Goal: Transaction & Acquisition: Purchase product/service

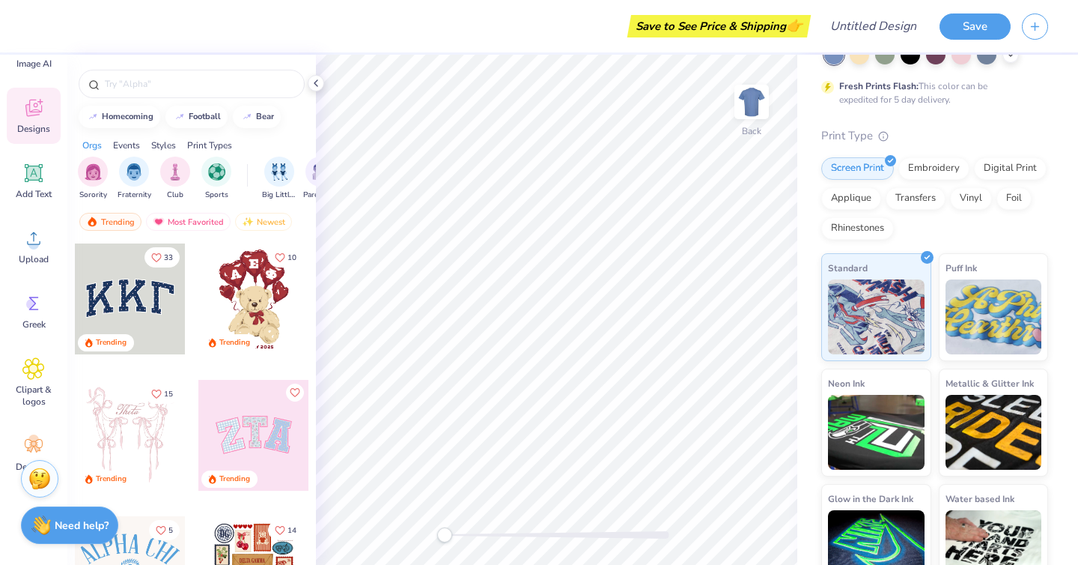
scroll to position [98, 0]
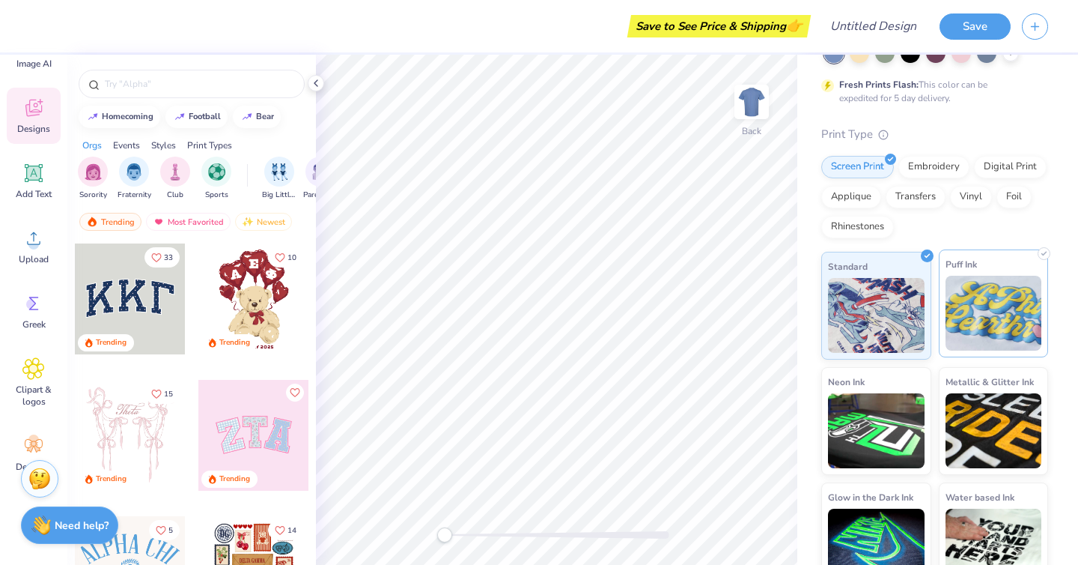
click at [983, 302] on img at bounding box center [994, 313] width 97 height 75
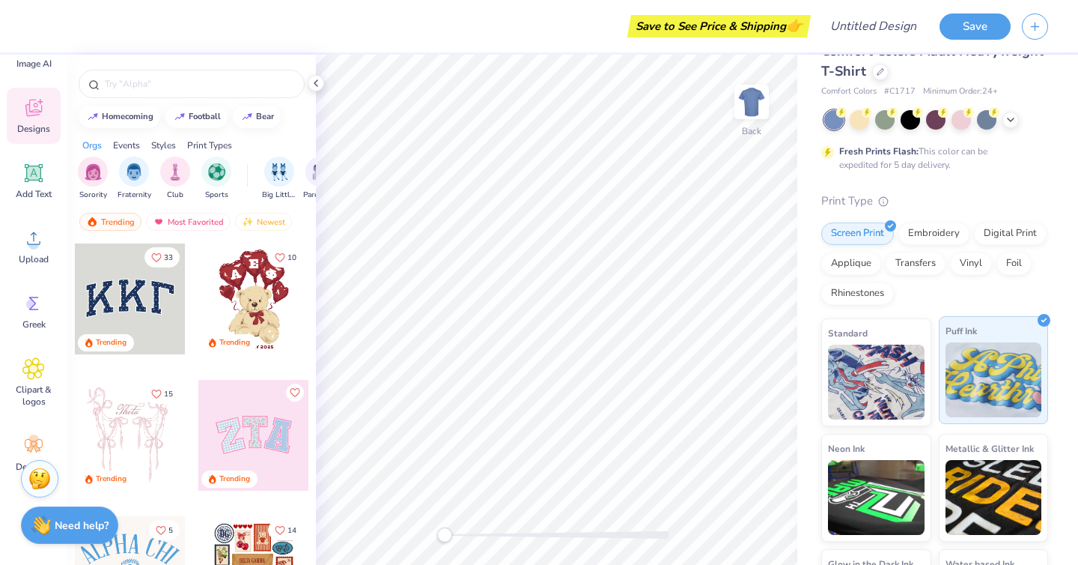
scroll to position [0, 0]
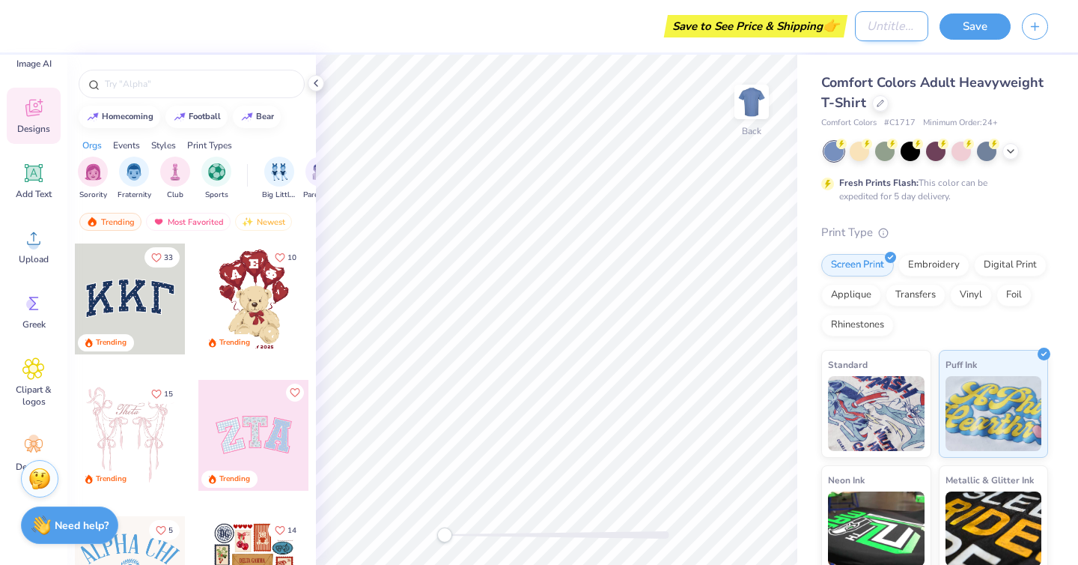
click at [877, 26] on input "Design Title" at bounding box center [891, 26] width 73 height 30
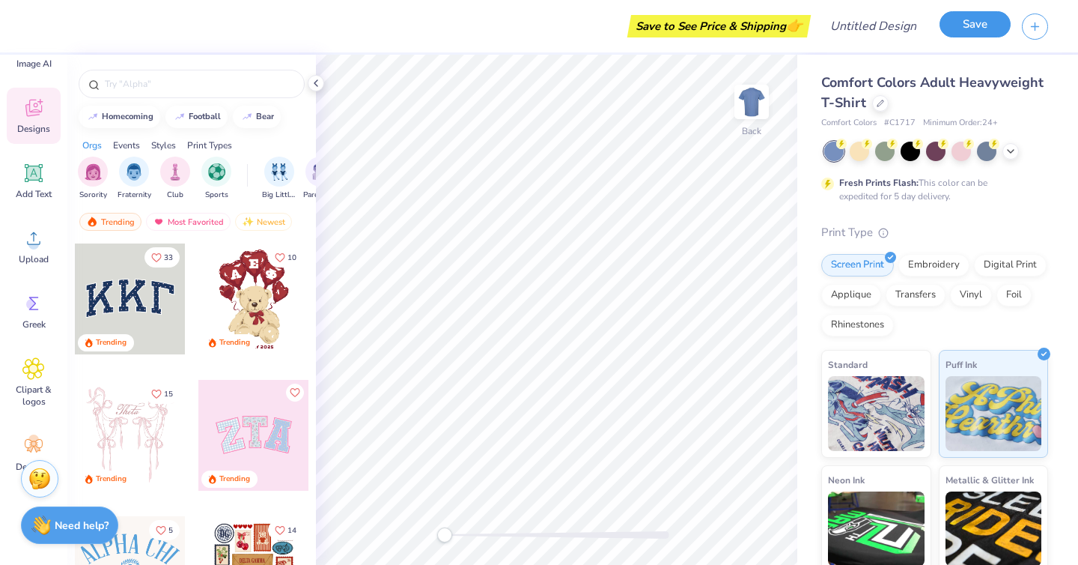
click at [972, 32] on button "Save" at bounding box center [975, 24] width 71 height 26
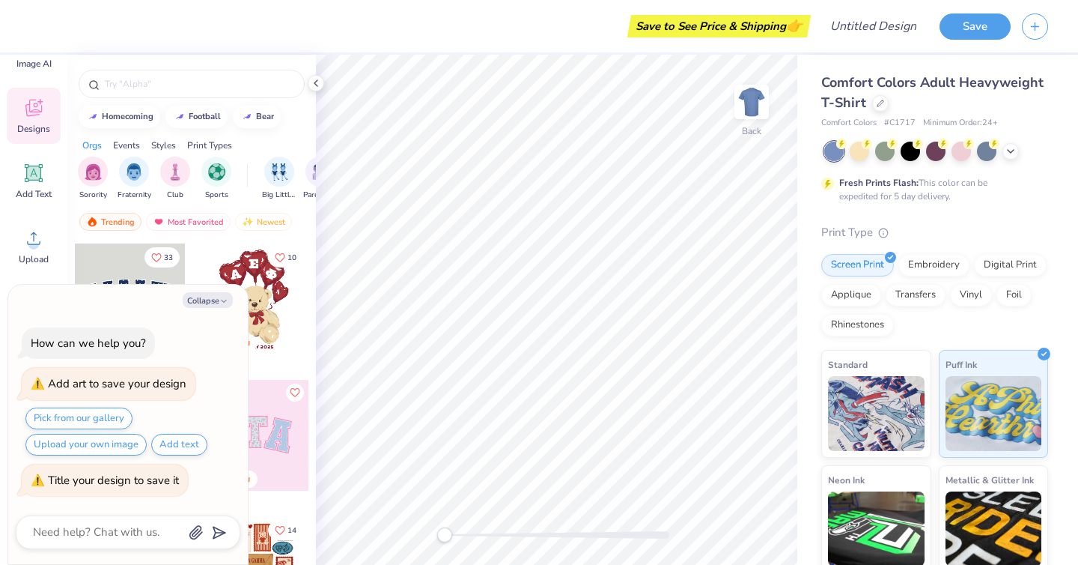
click at [883, 183] on strong "Fresh Prints Flash:" at bounding box center [878, 183] width 79 height 12
click at [880, 107] on div at bounding box center [880, 102] width 16 height 16
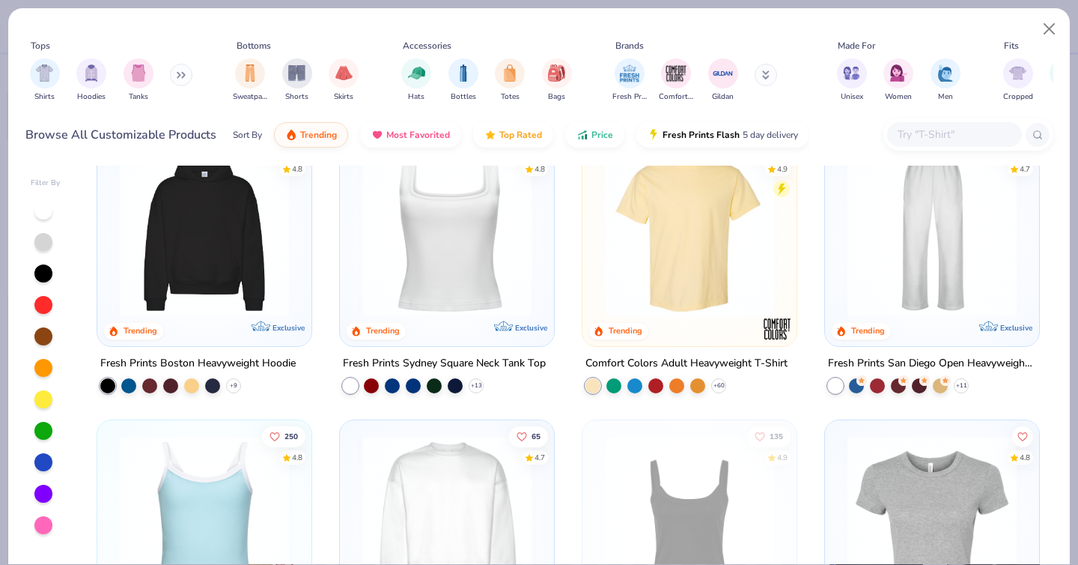
scroll to position [328, 0]
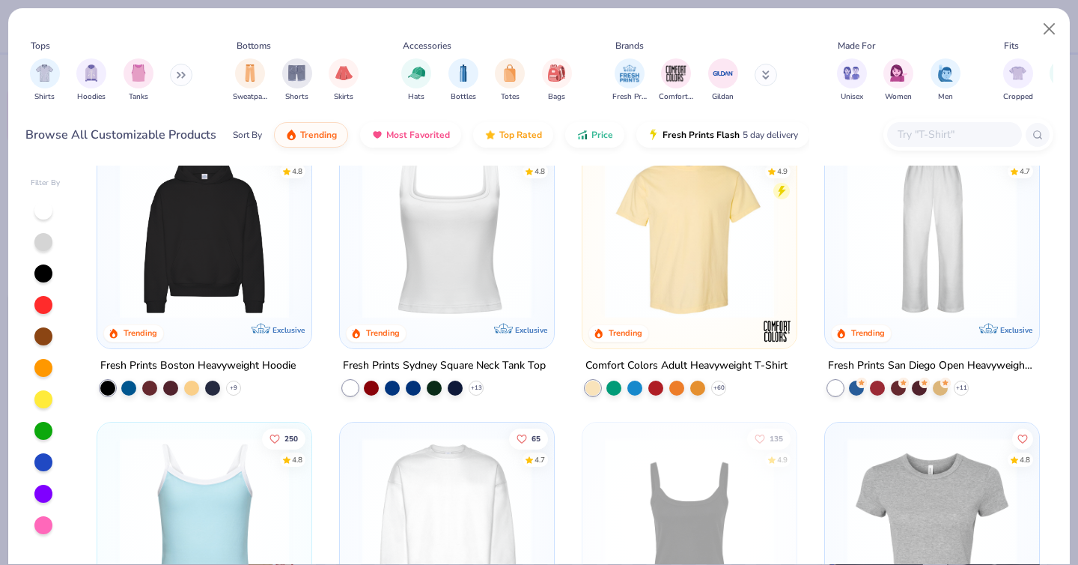
click at [240, 224] on img at bounding box center [204, 233] width 184 height 169
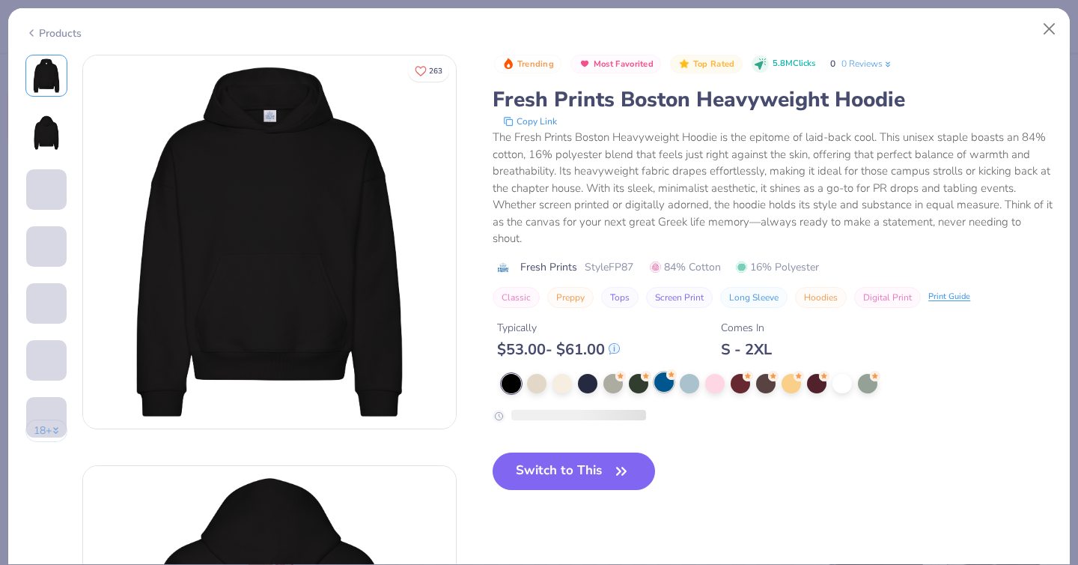
click at [663, 382] on div at bounding box center [663, 381] width 19 height 19
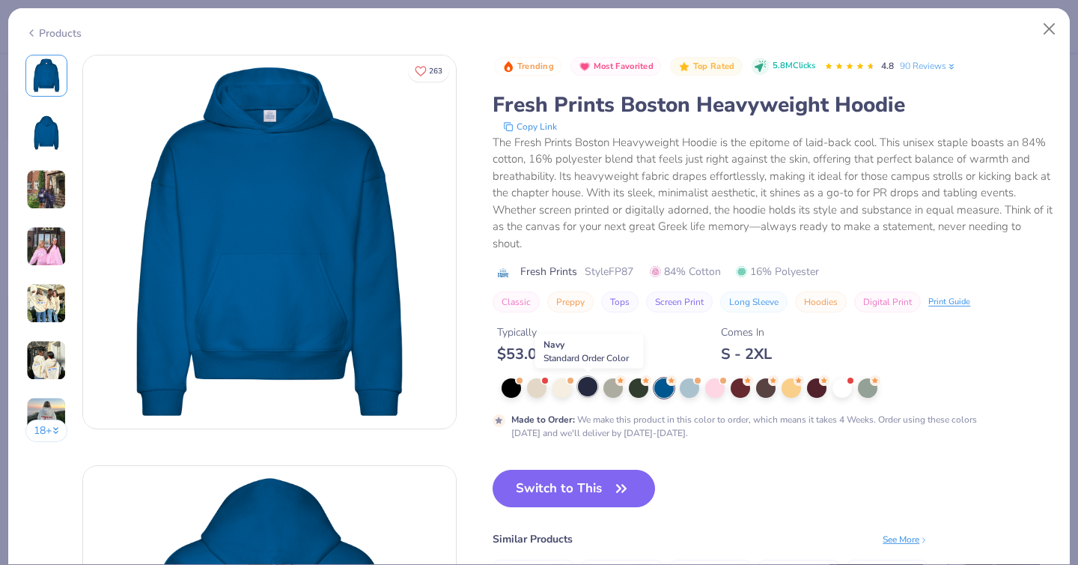
click at [585, 389] on div at bounding box center [587, 386] width 19 height 19
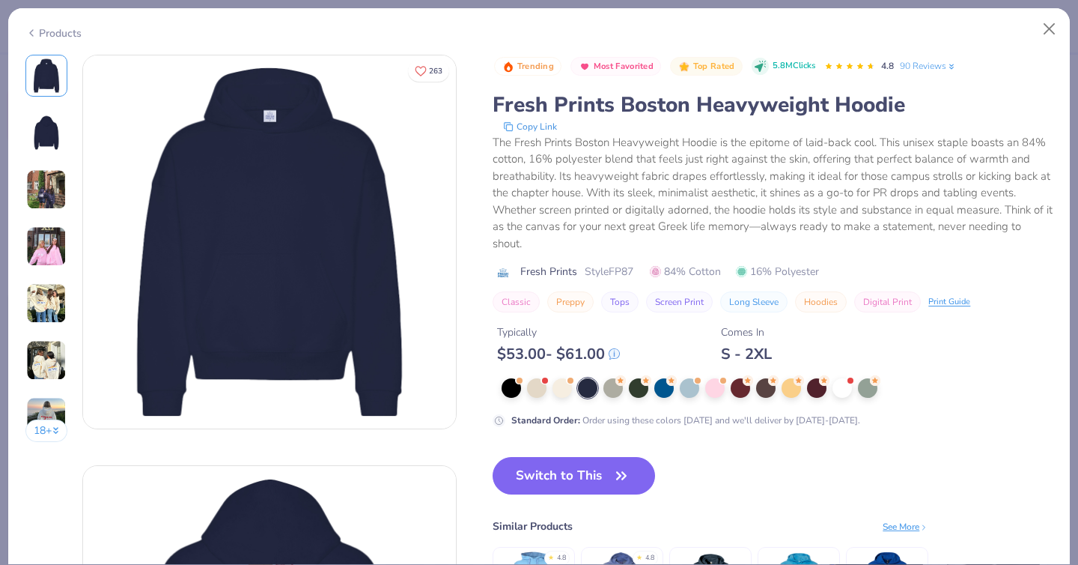
click at [37, 346] on img at bounding box center [46, 360] width 40 height 40
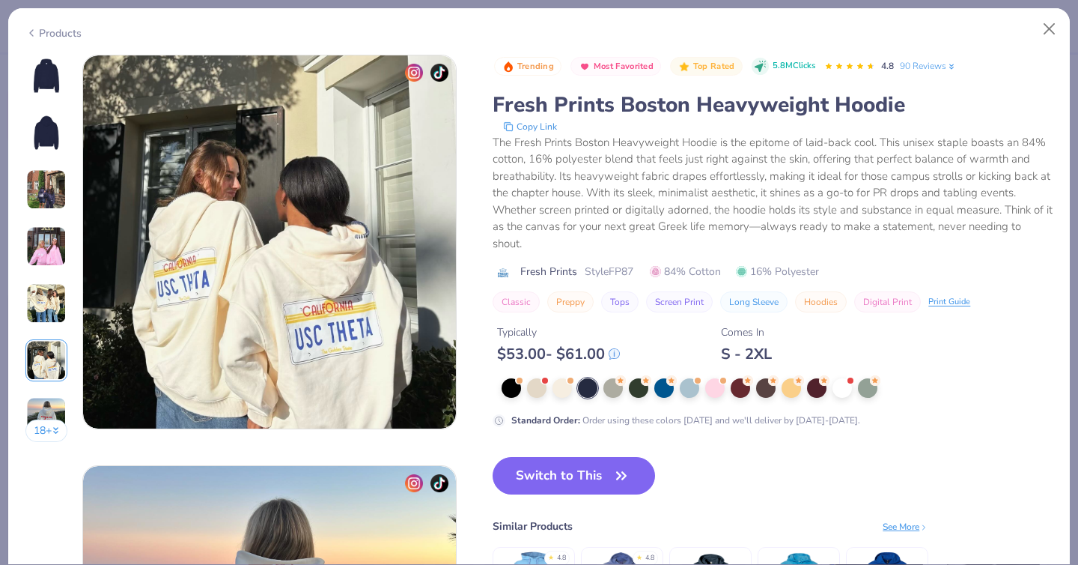
click at [53, 302] on img at bounding box center [46, 303] width 40 height 40
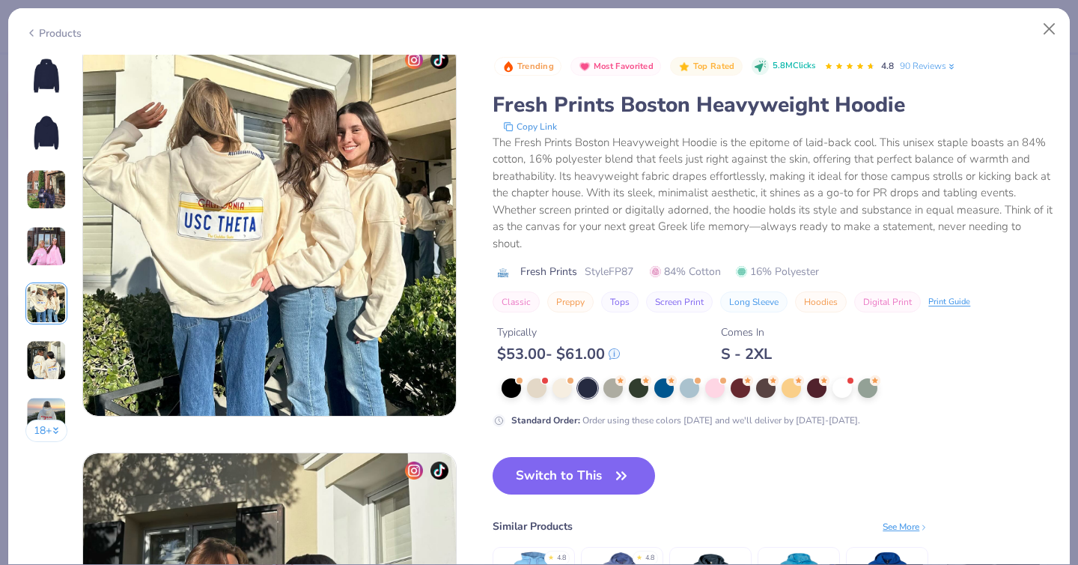
scroll to position [1641, 0]
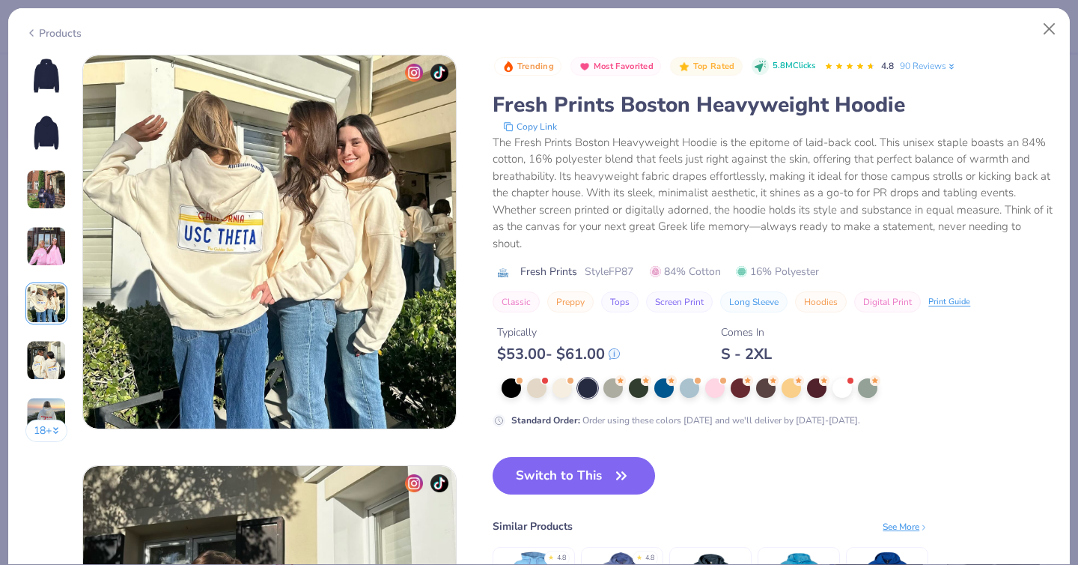
click at [48, 241] on img at bounding box center [46, 246] width 40 height 40
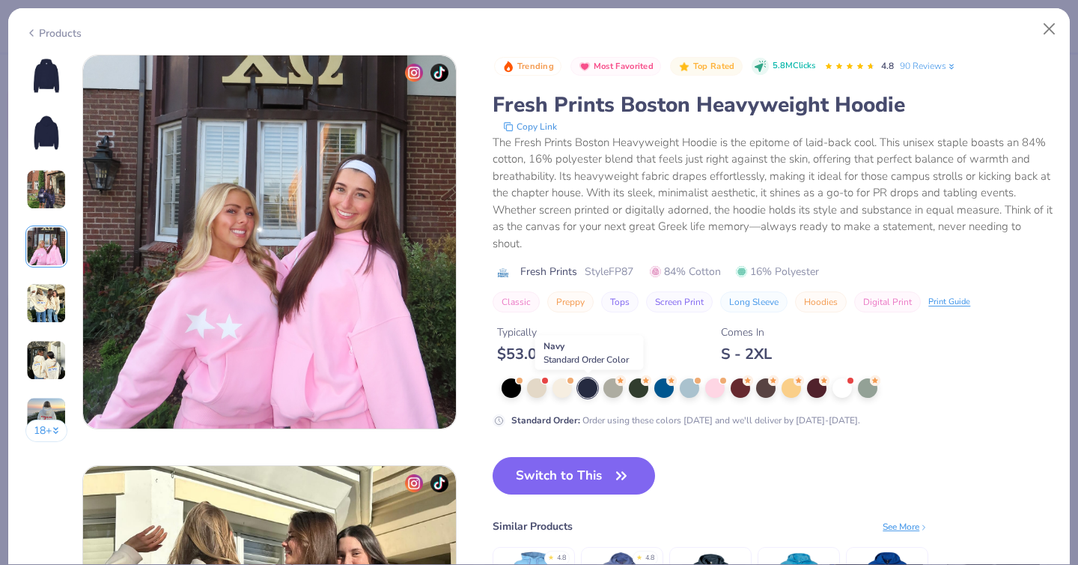
scroll to position [1370, 0]
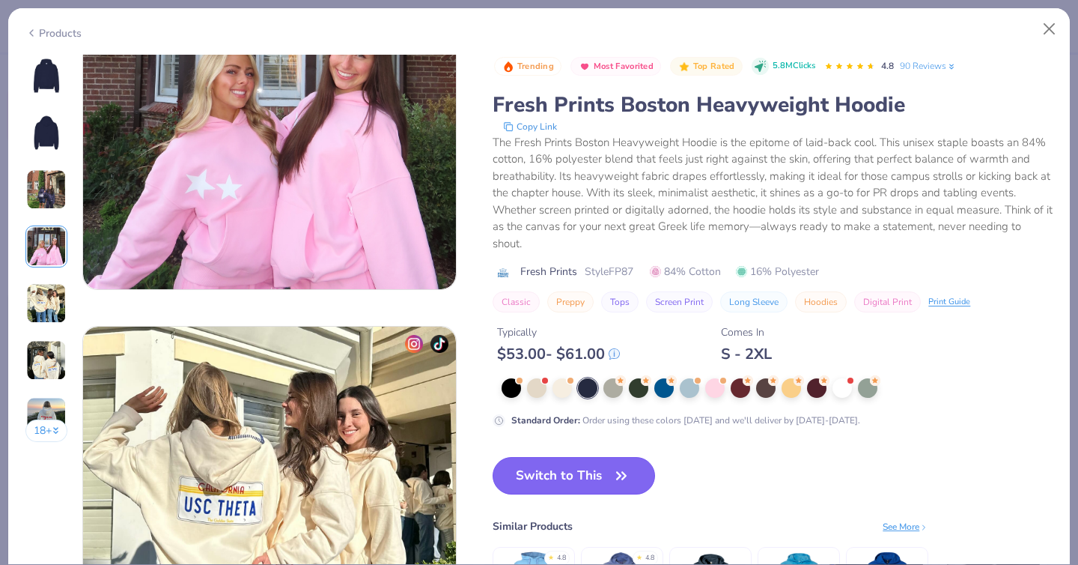
click at [573, 481] on button "Switch to This" at bounding box center [574, 475] width 162 height 37
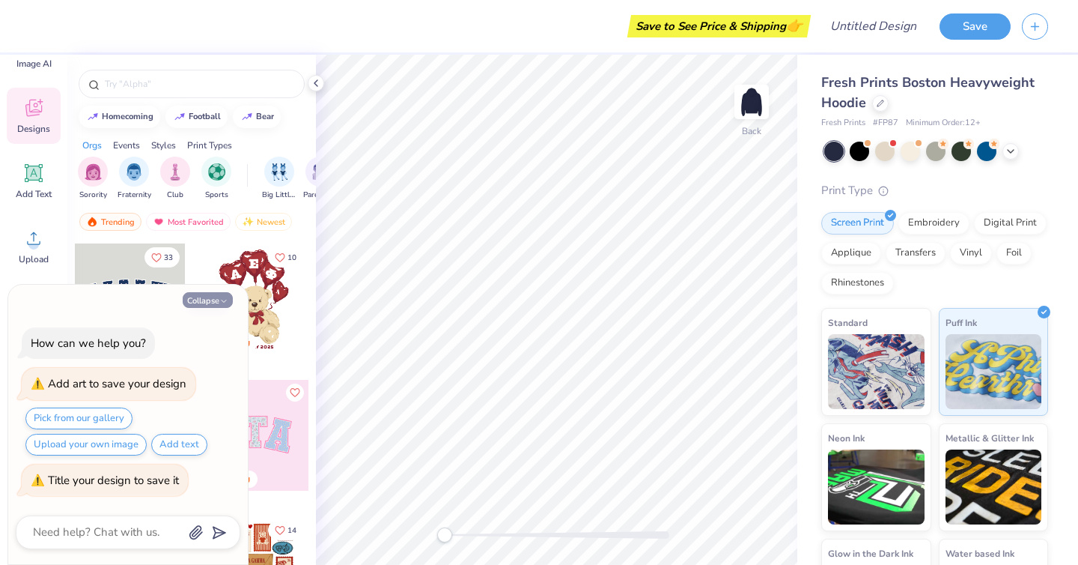
click at [198, 299] on button "Collapse" at bounding box center [208, 300] width 50 height 16
type textarea "x"
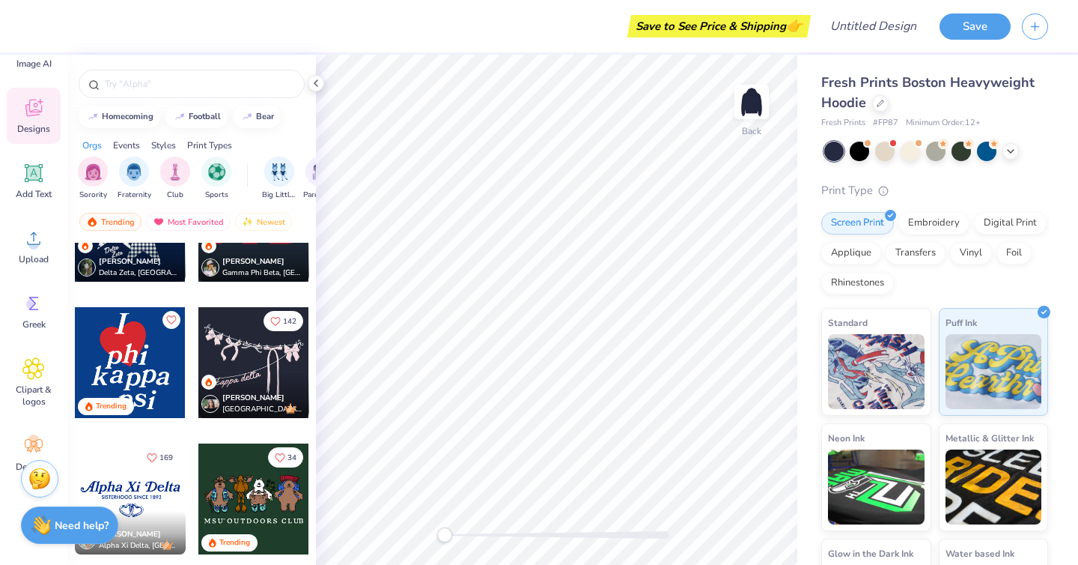
scroll to position [2933, 0]
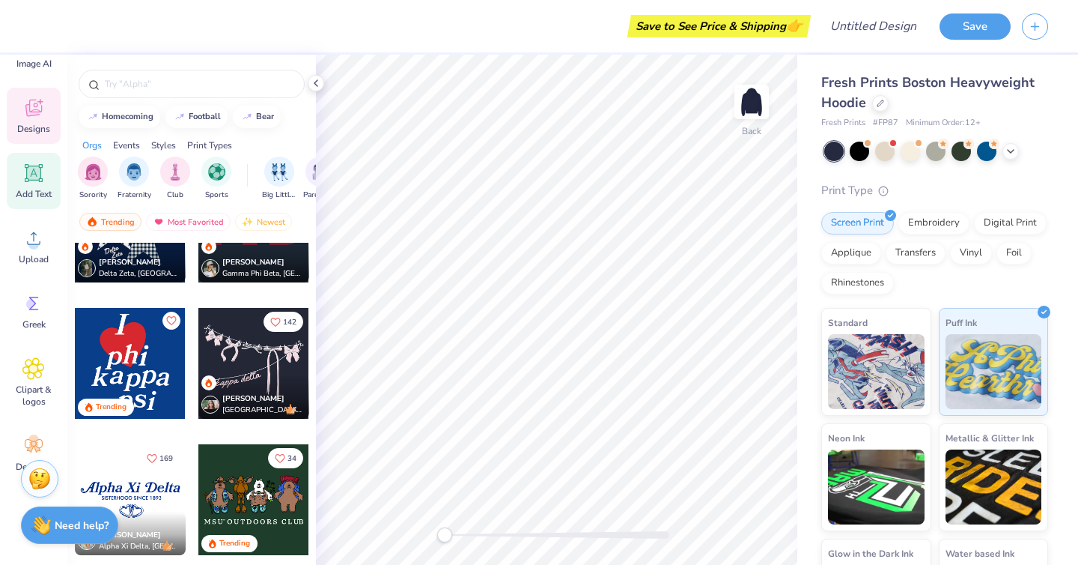
click at [34, 188] on span "Add Text" at bounding box center [34, 194] width 36 height 12
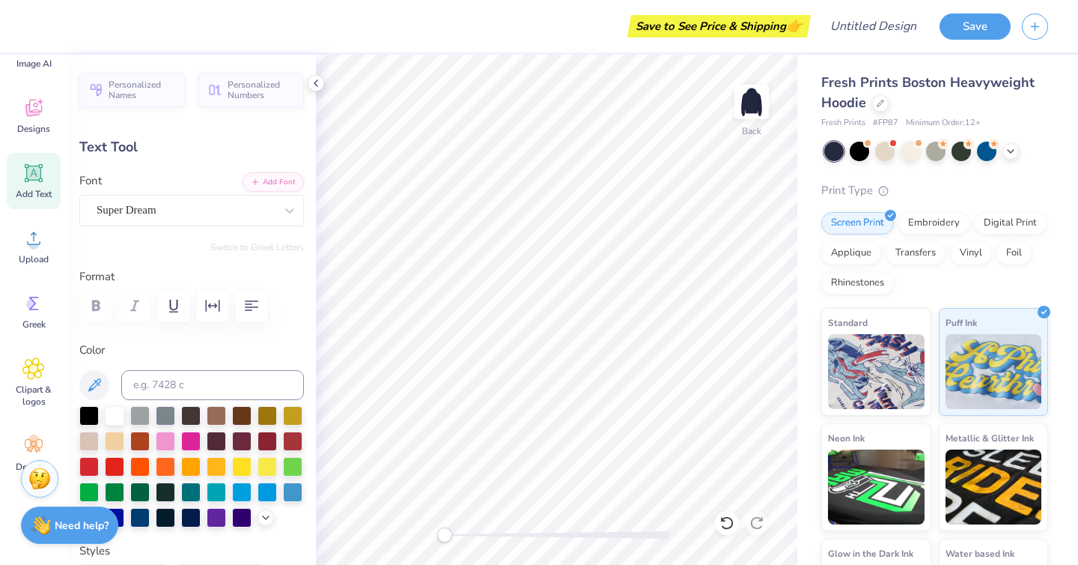
scroll to position [0, 0]
type textarea "D"
type textarea "2010"
type input "6.65"
click at [220, 203] on div "Super Dream" at bounding box center [185, 209] width 181 height 23
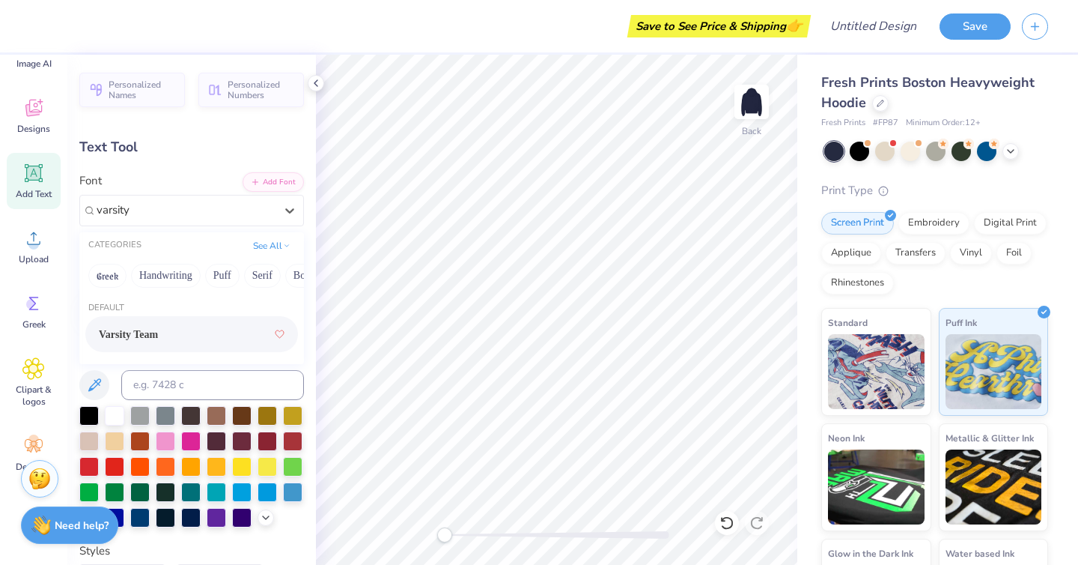
click at [194, 323] on div "Varsity Team" at bounding box center [192, 333] width 186 height 27
type input "varsity"
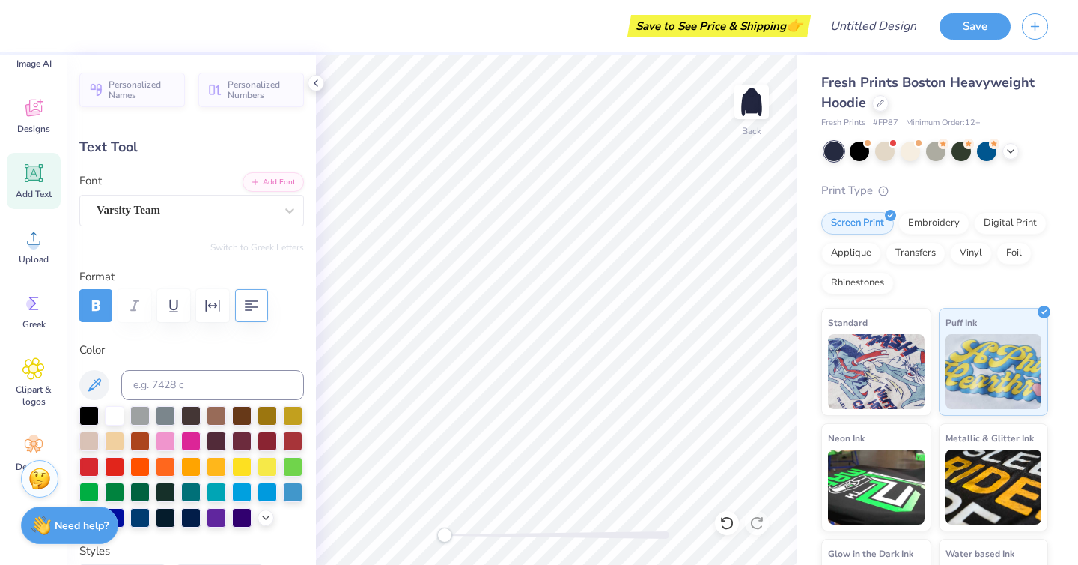
type input "9.23"
type input "3.53"
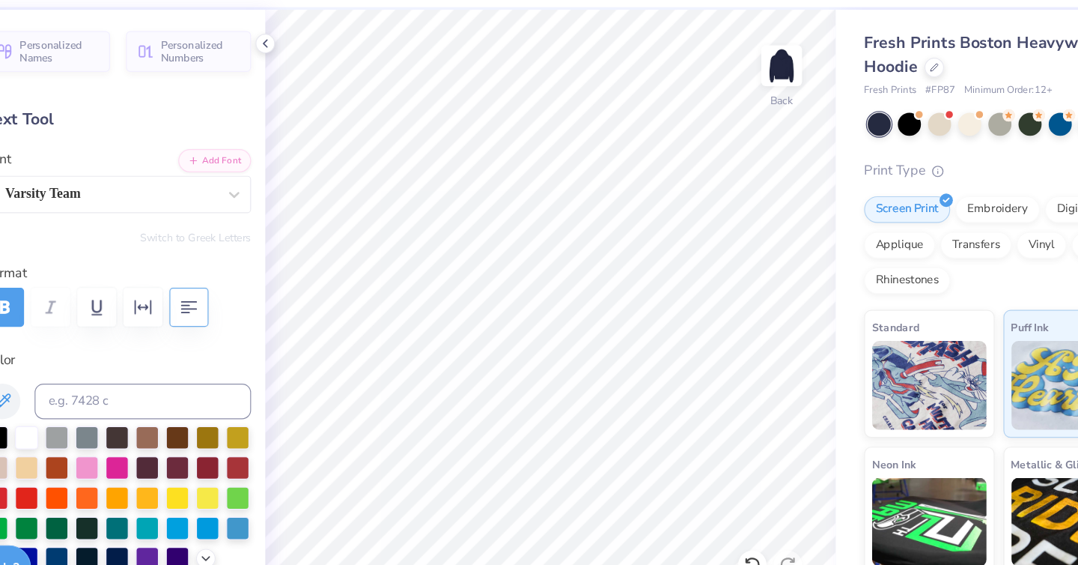
type input "10.81"
type input "4.13"
type input "8.87"
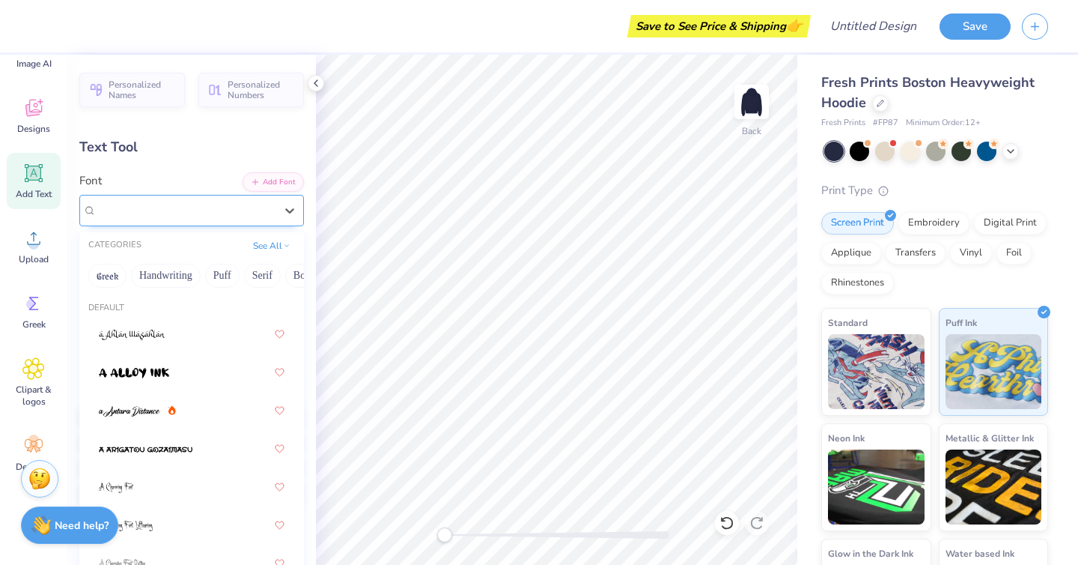
click at [199, 205] on div "Varsity Team" at bounding box center [185, 209] width 181 height 23
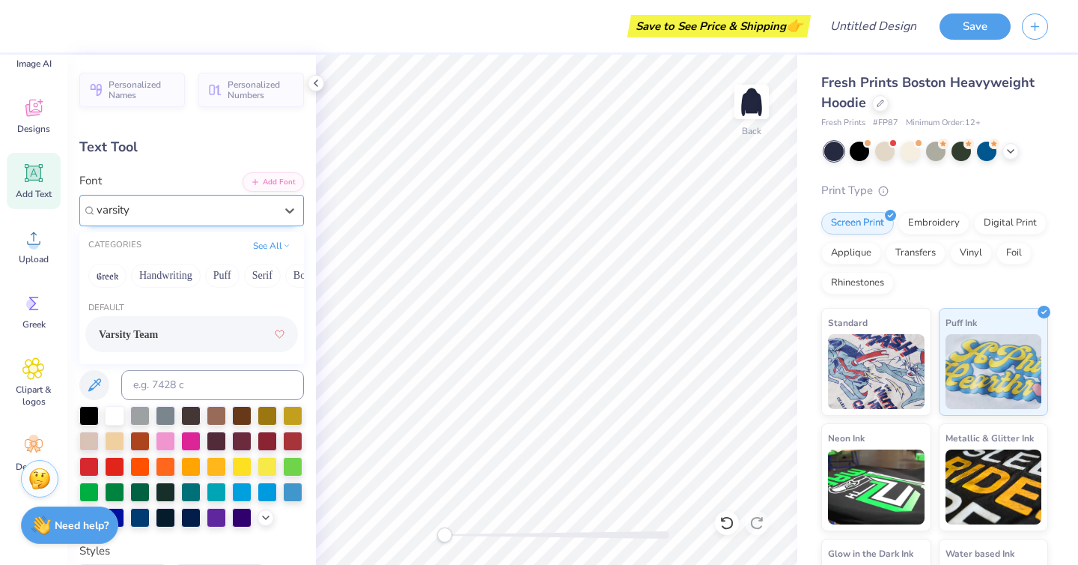
type input "varsity"
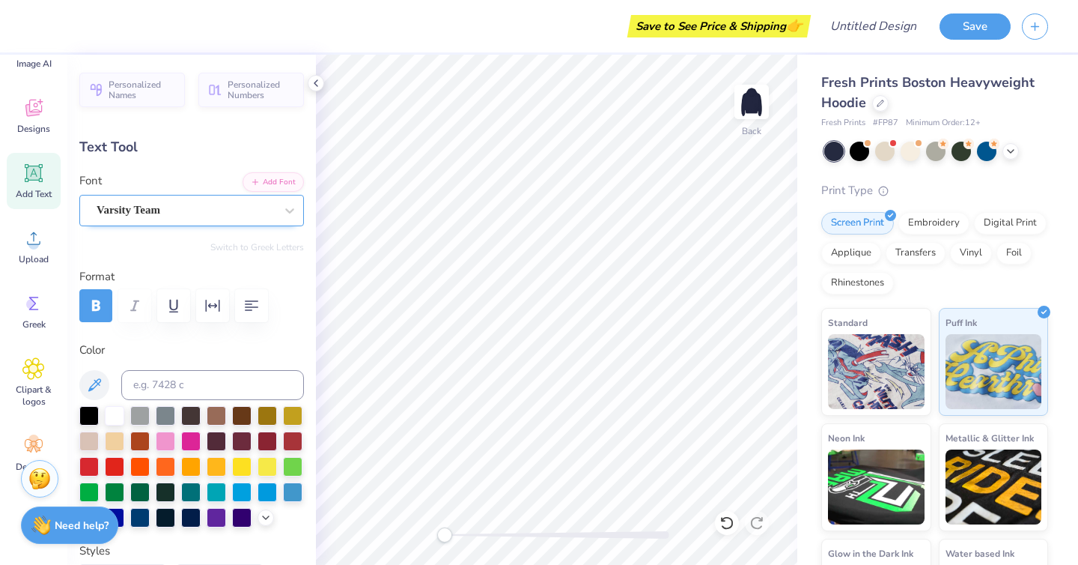
click at [216, 210] on div "Varsity Team" at bounding box center [185, 209] width 181 height 23
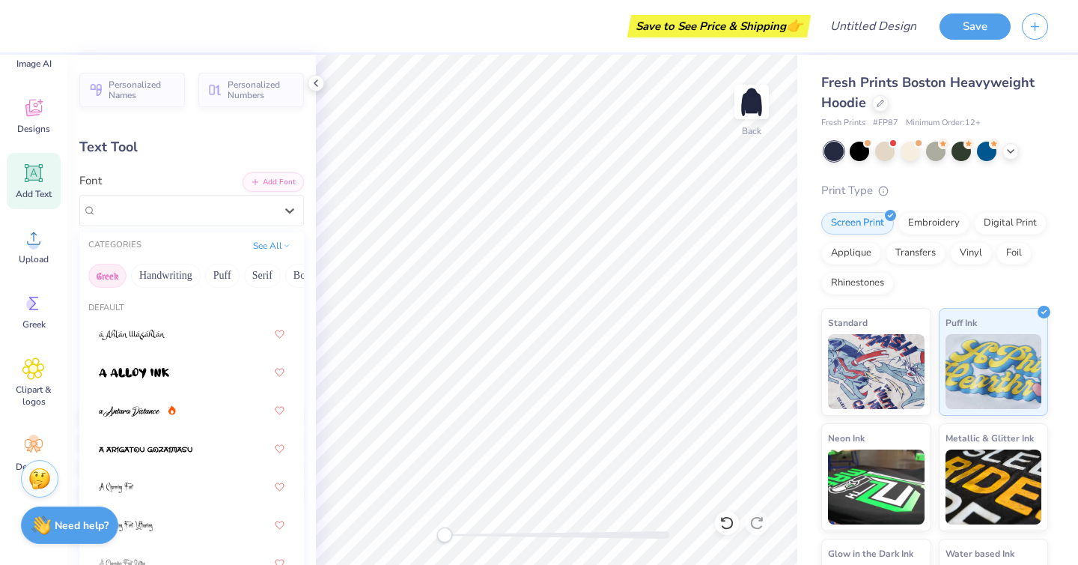
scroll to position [7, 0]
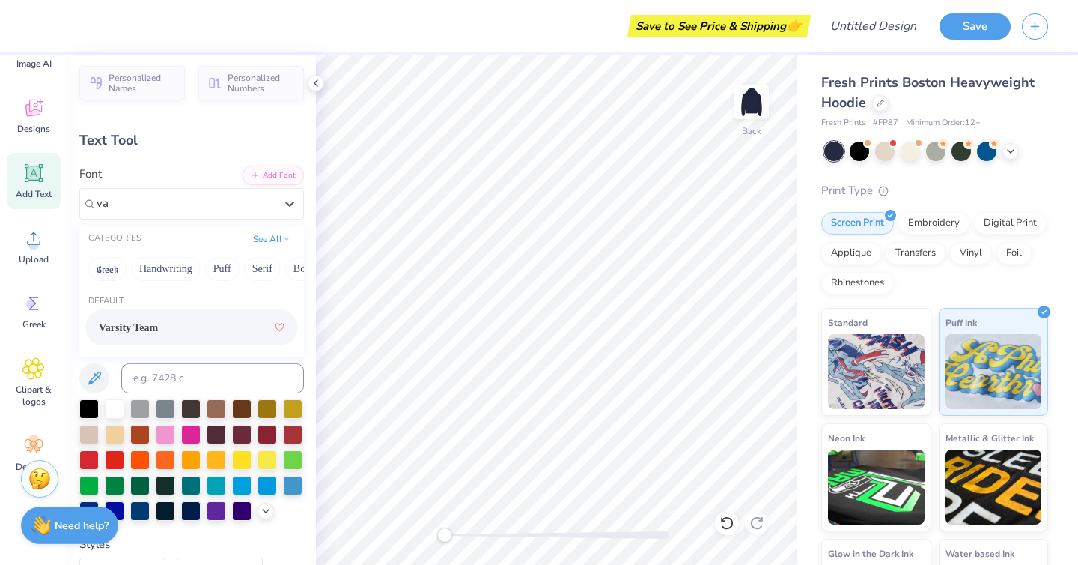
type input "v"
click at [173, 317] on div at bounding box center [192, 327] width 186 height 27
type input "school"
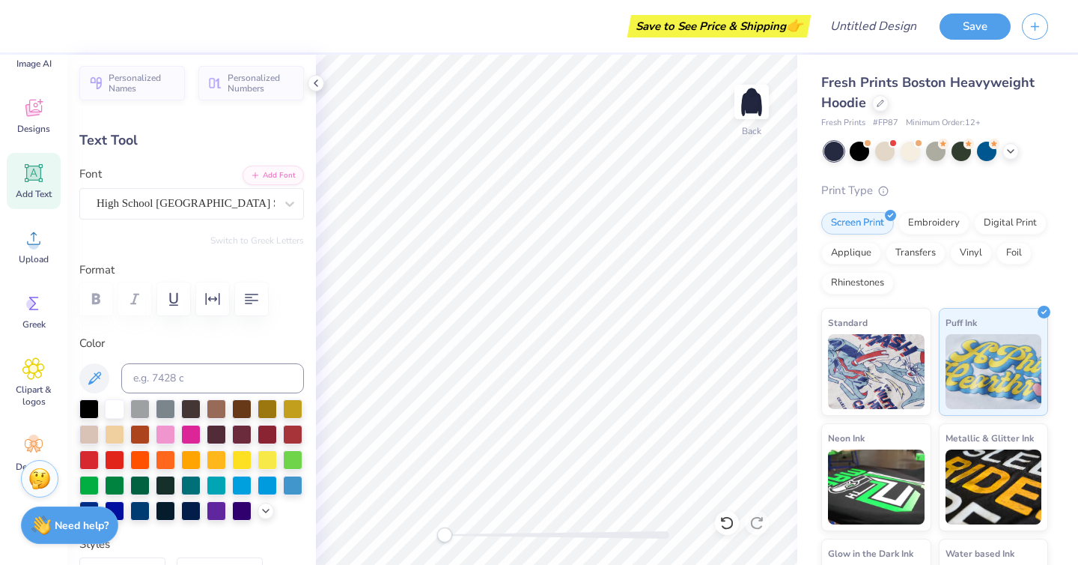
click at [797, 290] on div "Save to See Price & Shipping 👉 Design Title Save Image AI Designs Add Text Uplo…" at bounding box center [539, 282] width 1078 height 565
type input "12.22"
type input "4.67"
type input "8.29"
type input "11.26"
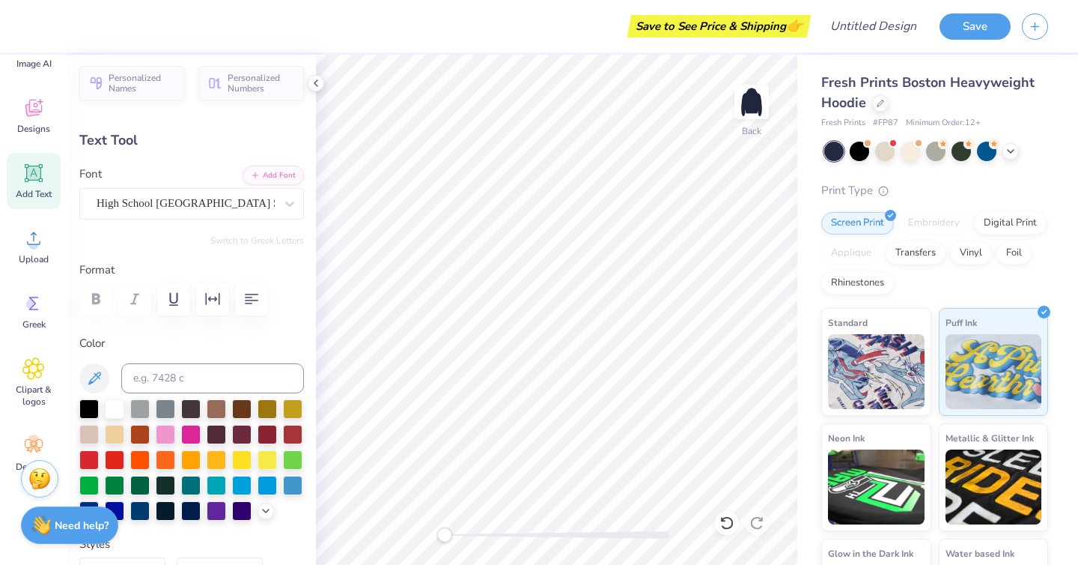
type input "4.31"
type input "8.69"
click at [210, 304] on icon "button" at bounding box center [213, 299] width 18 height 18
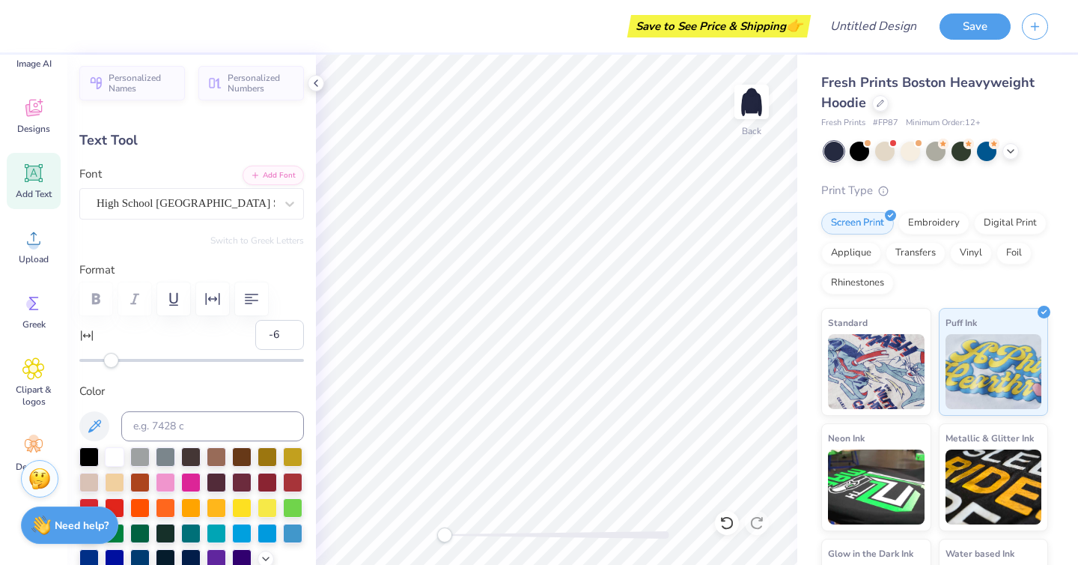
type input "-7"
drag, startPoint x: 118, startPoint y: 365, endPoint x: 103, endPoint y: 364, distance: 14.3
click at [103, 364] on div "Accessibility label" at bounding box center [104, 360] width 15 height 15
type input "-4"
click at [110, 362] on div "Accessibility label" at bounding box center [109, 360] width 15 height 15
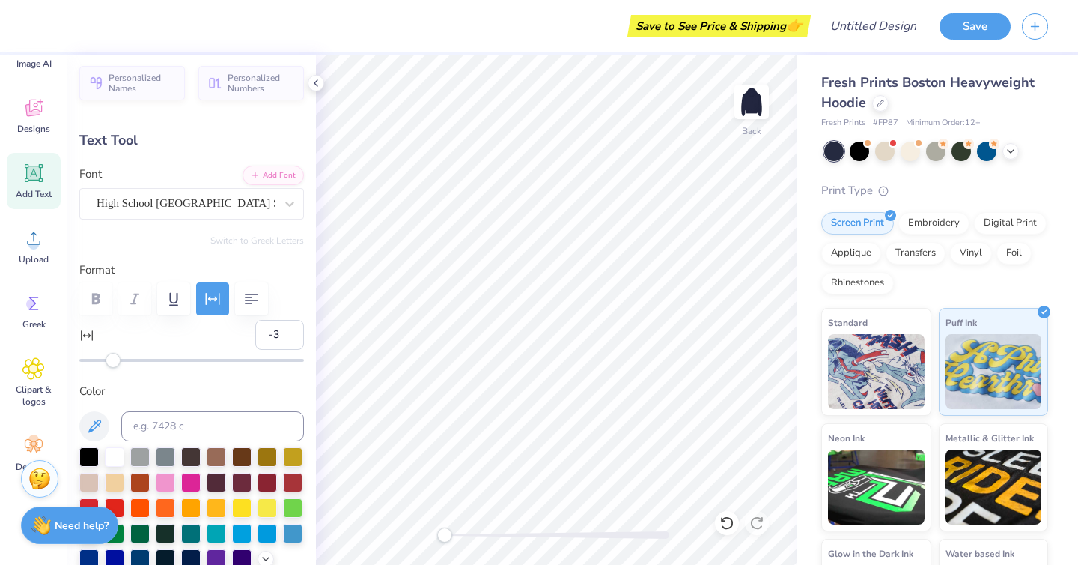
type input "-4"
click at [110, 362] on div "Accessibility label" at bounding box center [109, 360] width 15 height 15
click at [320, 79] on icon at bounding box center [316, 83] width 12 height 12
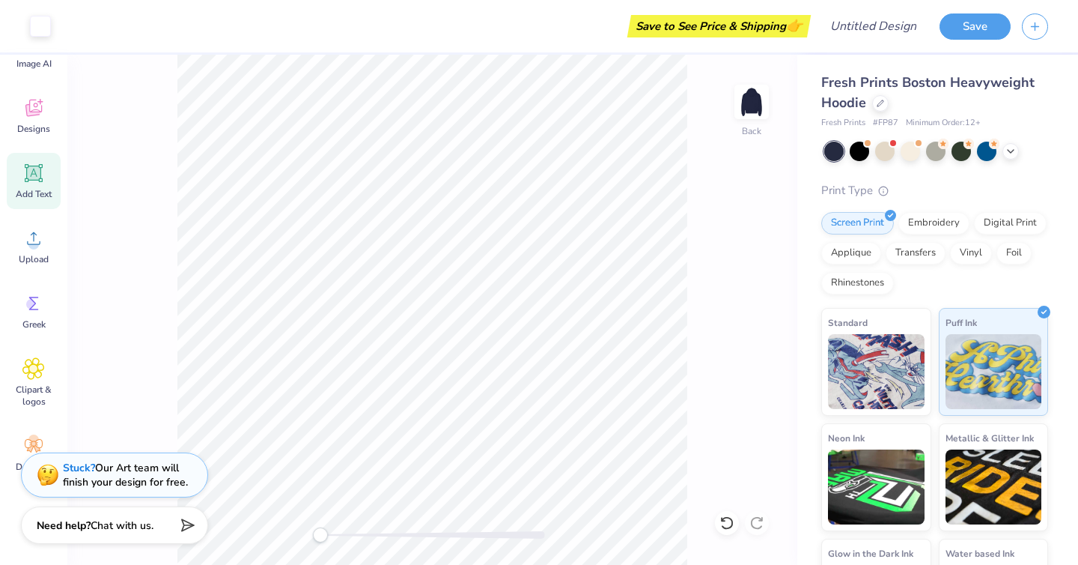
click at [37, 181] on icon at bounding box center [33, 173] width 22 height 22
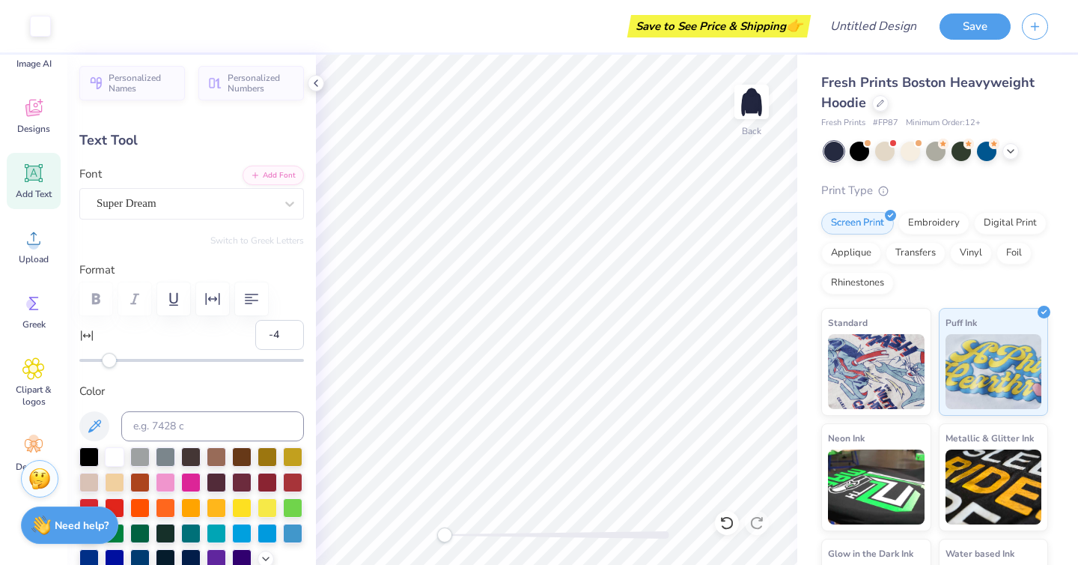
type input "7.05"
type input "2.04"
type input "5.73"
type input "0"
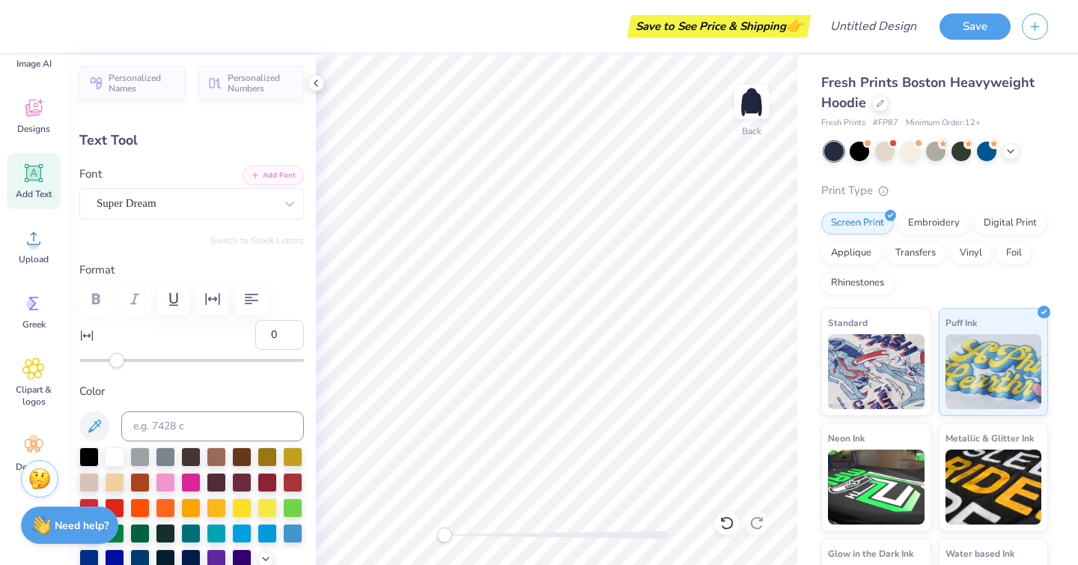
type textarea "DC"
type input "3.65"
type input "2.05"
type input "3.00"
click at [182, 193] on div at bounding box center [186, 203] width 178 height 20
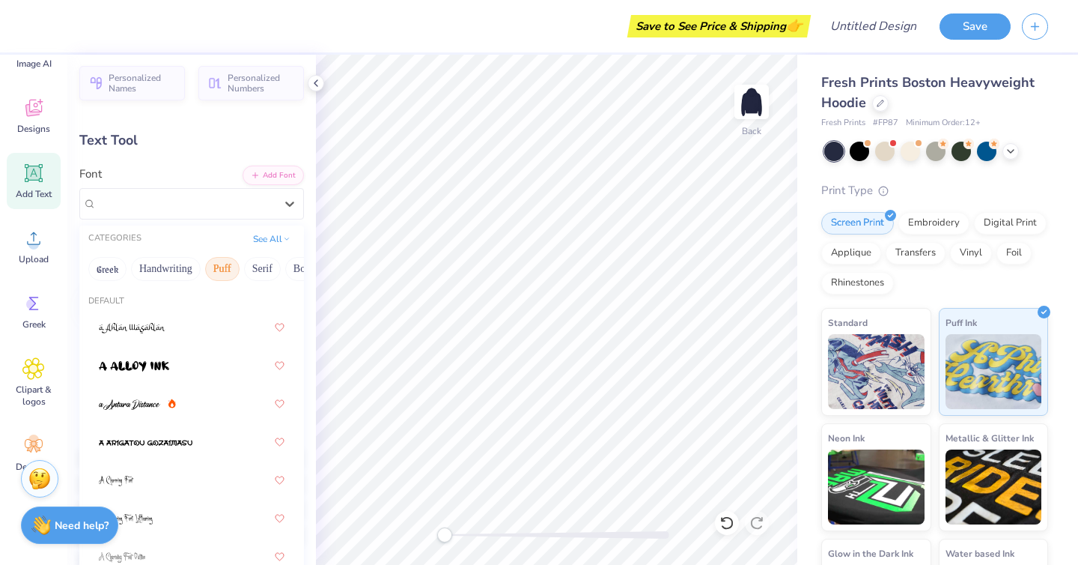
click at [232, 267] on button "Puff" at bounding box center [222, 269] width 34 height 24
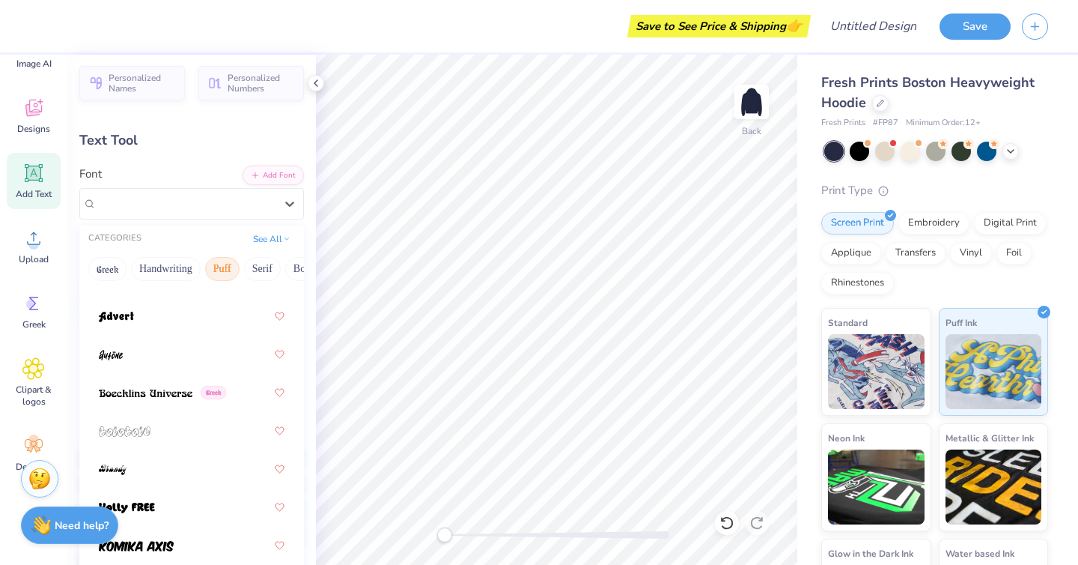
scroll to position [55, 0]
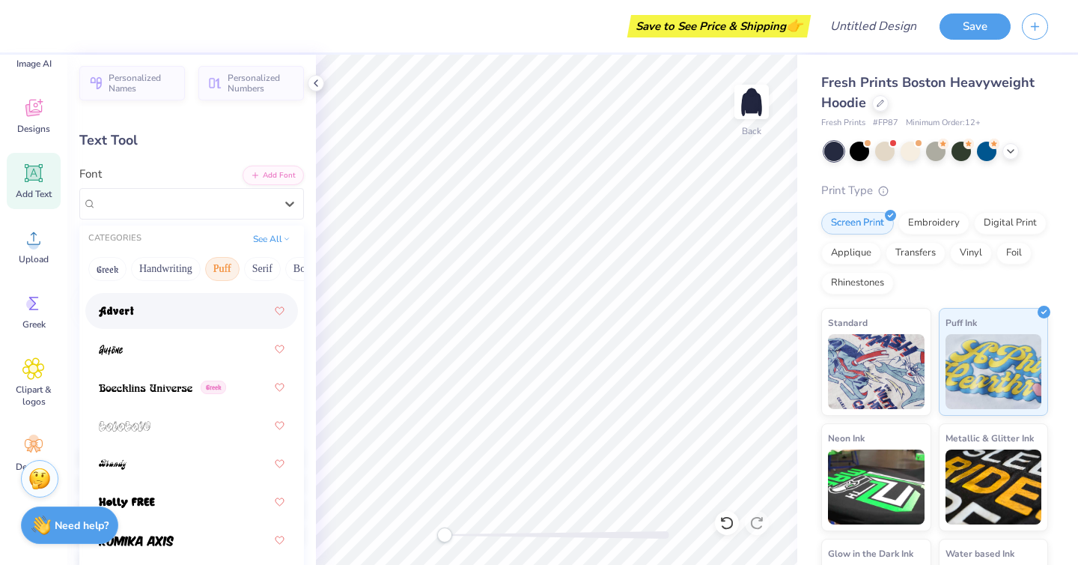
click at [184, 314] on div at bounding box center [192, 310] width 186 height 27
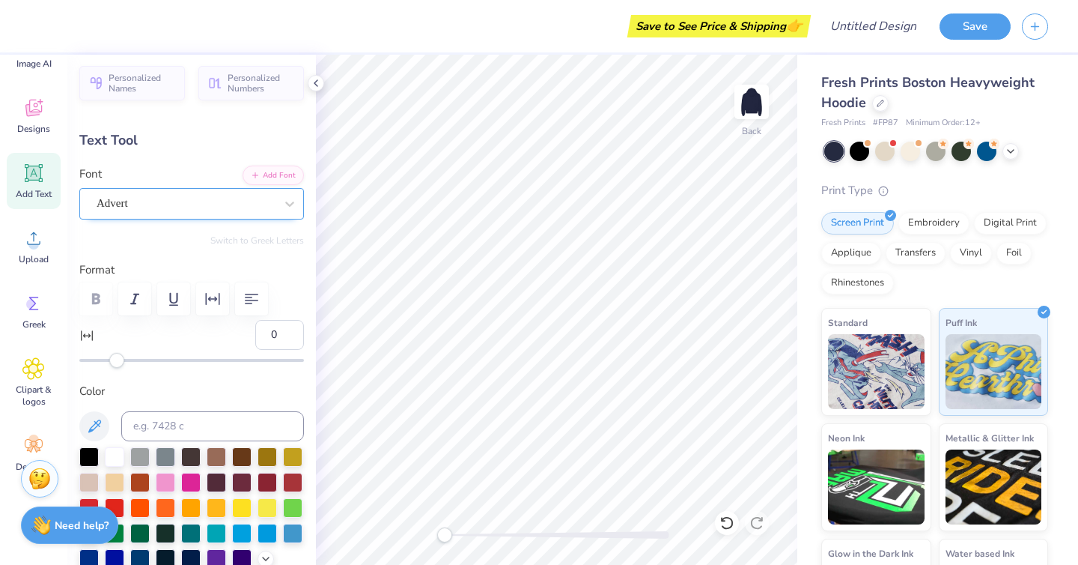
click at [272, 208] on div "Advert" at bounding box center [185, 203] width 181 height 23
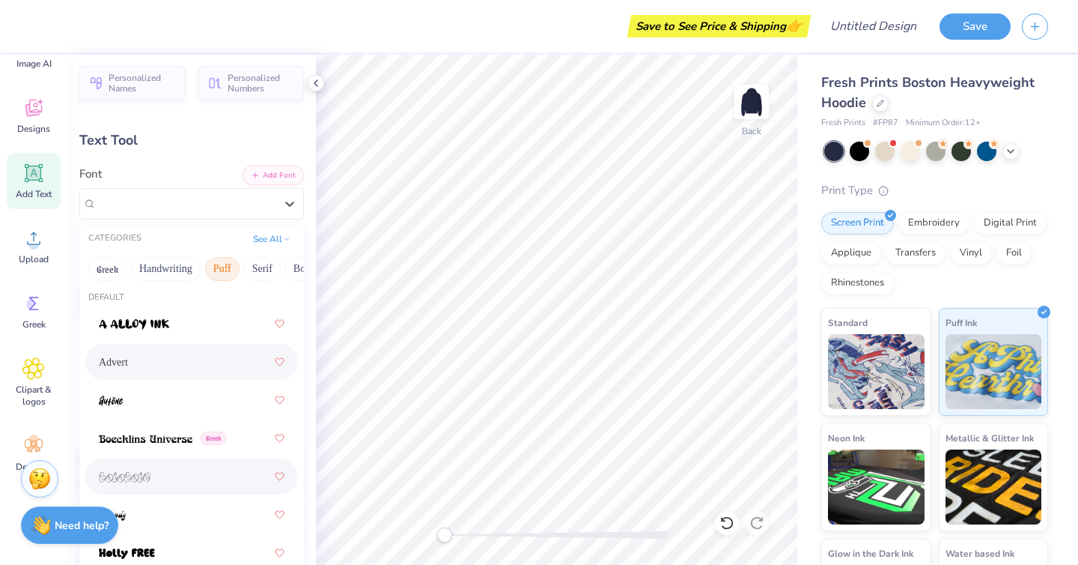
scroll to position [0, 0]
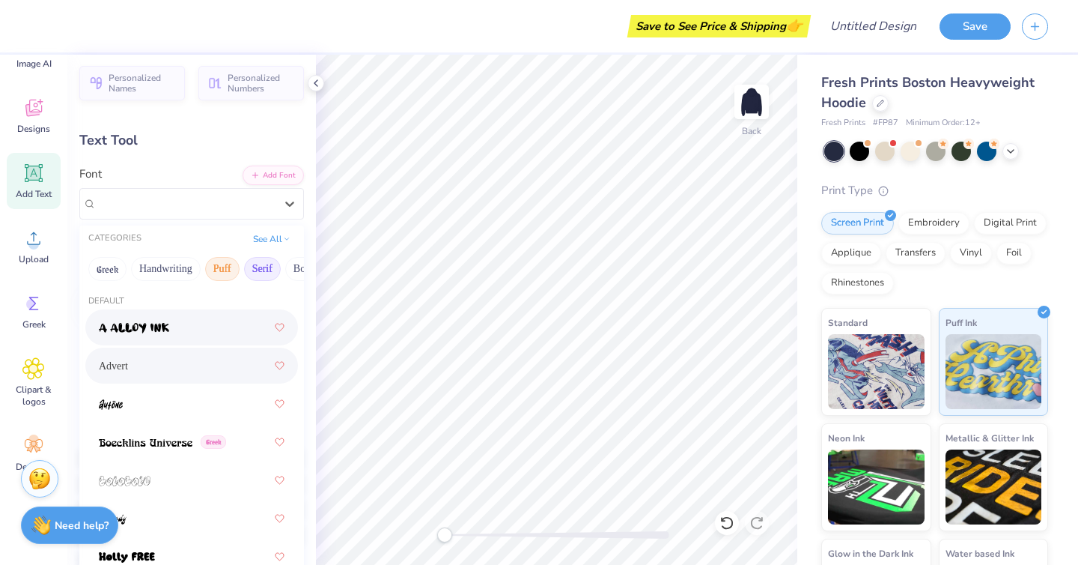
click at [262, 268] on button "Serif" at bounding box center [262, 269] width 37 height 24
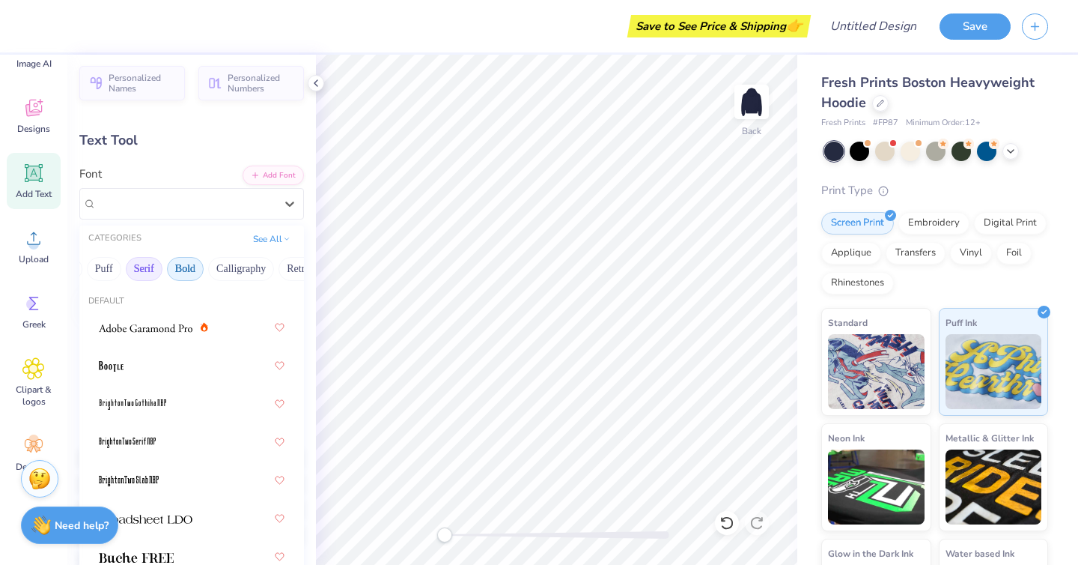
scroll to position [0, 175]
click at [137, 263] on button "Bold" at bounding box center [128, 269] width 37 height 24
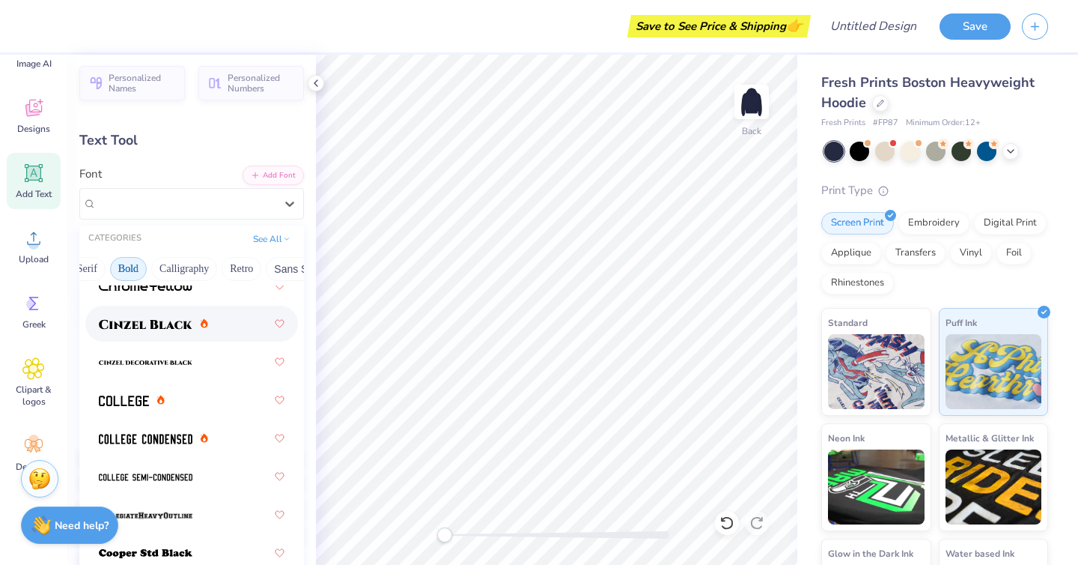
scroll to position [121, 0]
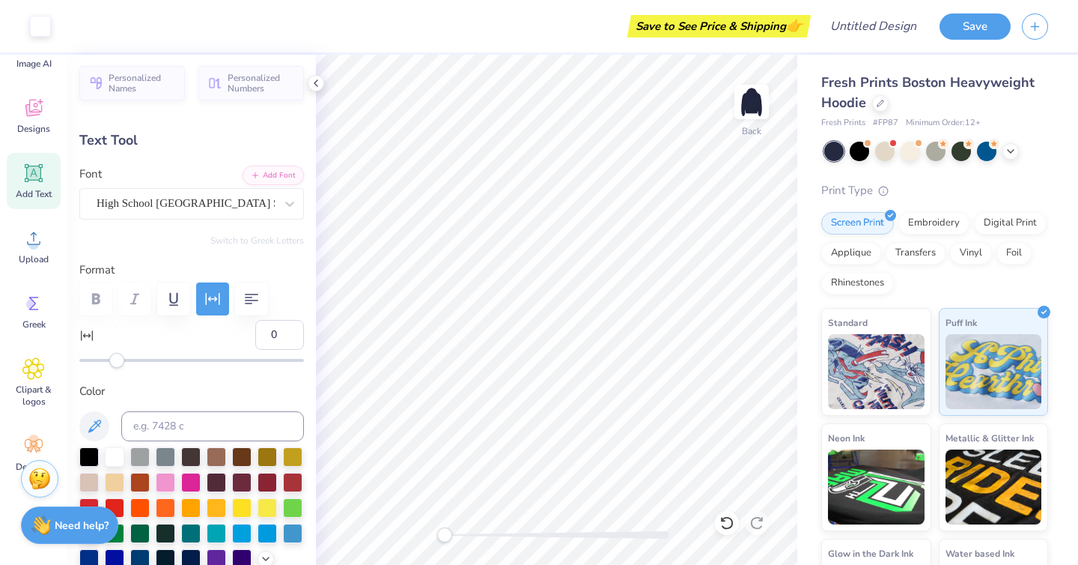
type input "10.60"
type input "4.31"
type input "8.69"
type input "-4"
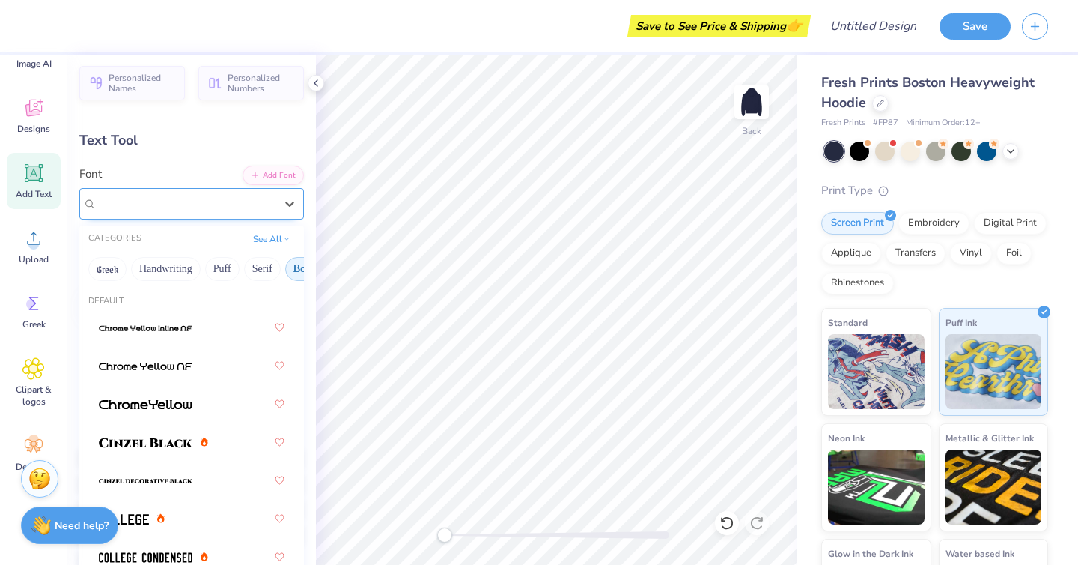
click at [177, 206] on div "High School [GEOGRAPHIC_DATA] Sans" at bounding box center [185, 203] width 181 height 23
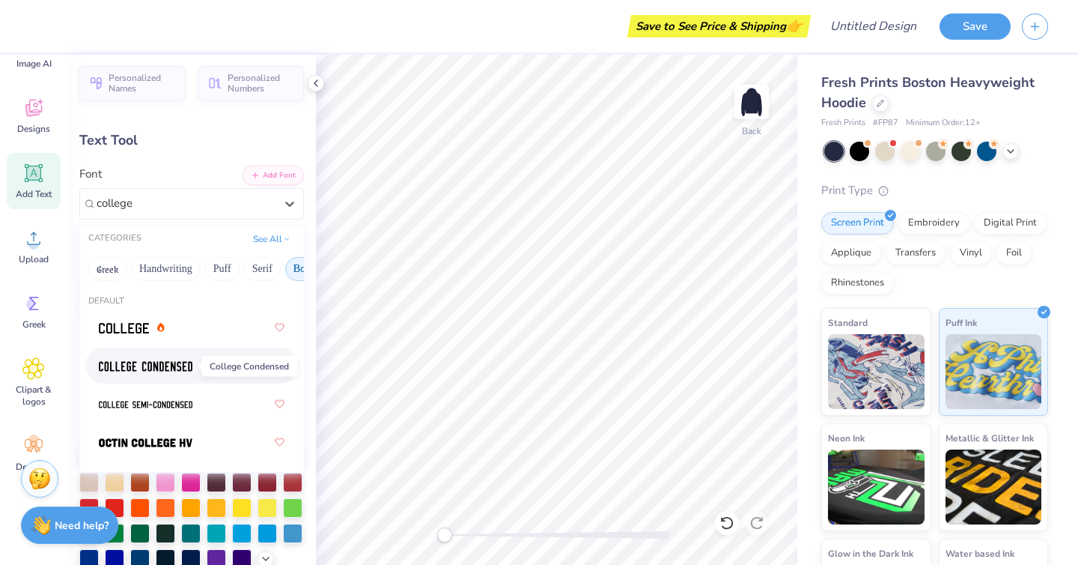
click at [186, 368] on img at bounding box center [146, 366] width 94 height 10
type input "college"
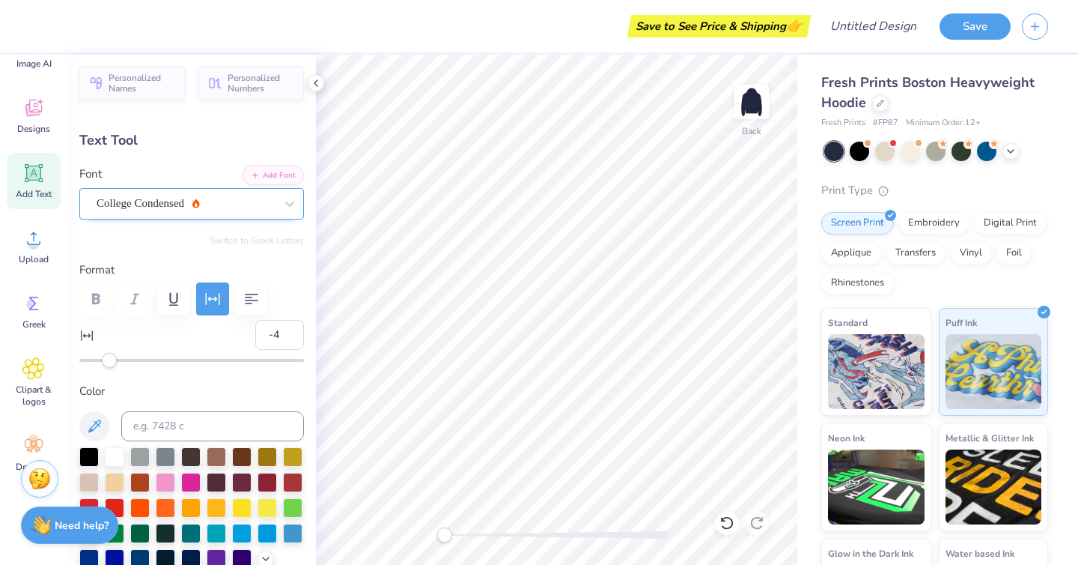
click at [192, 198] on div "College Condensed" at bounding box center [185, 203] width 181 height 23
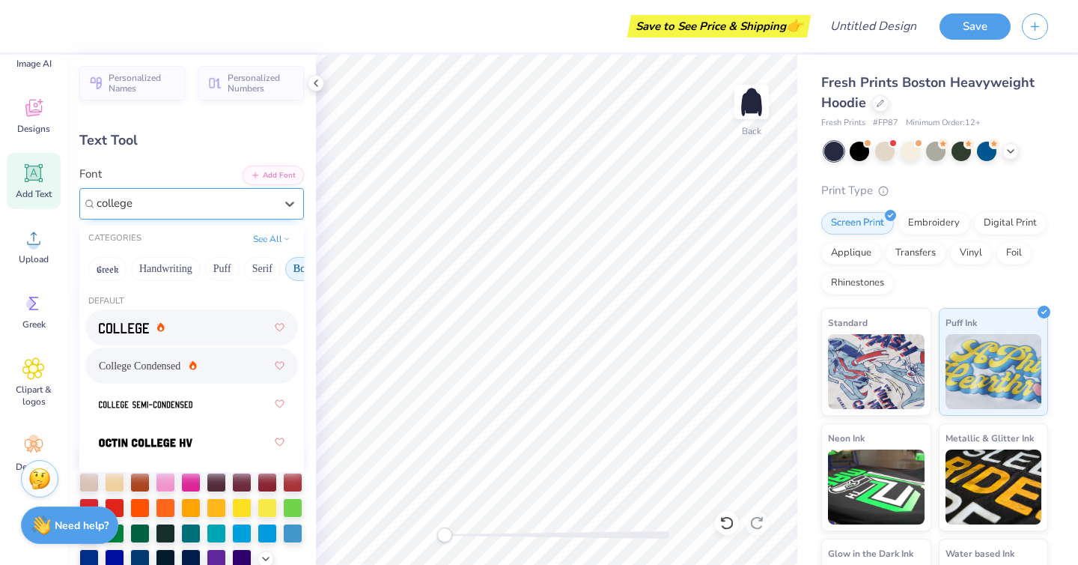
click at [168, 344] on div at bounding box center [191, 327] width 213 height 36
type input "college"
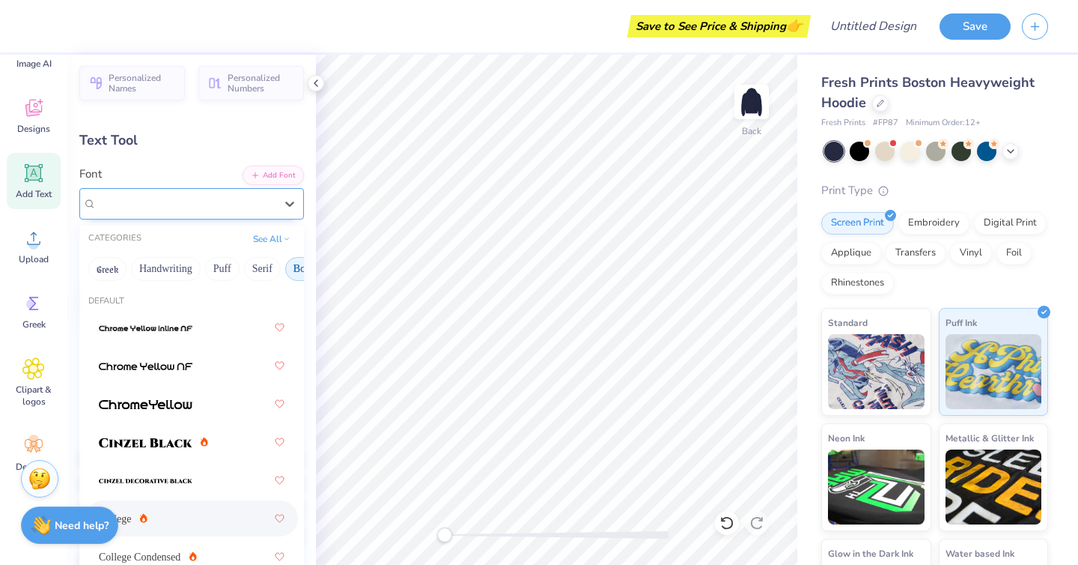
click at [169, 207] on div "College" at bounding box center [185, 203] width 181 height 23
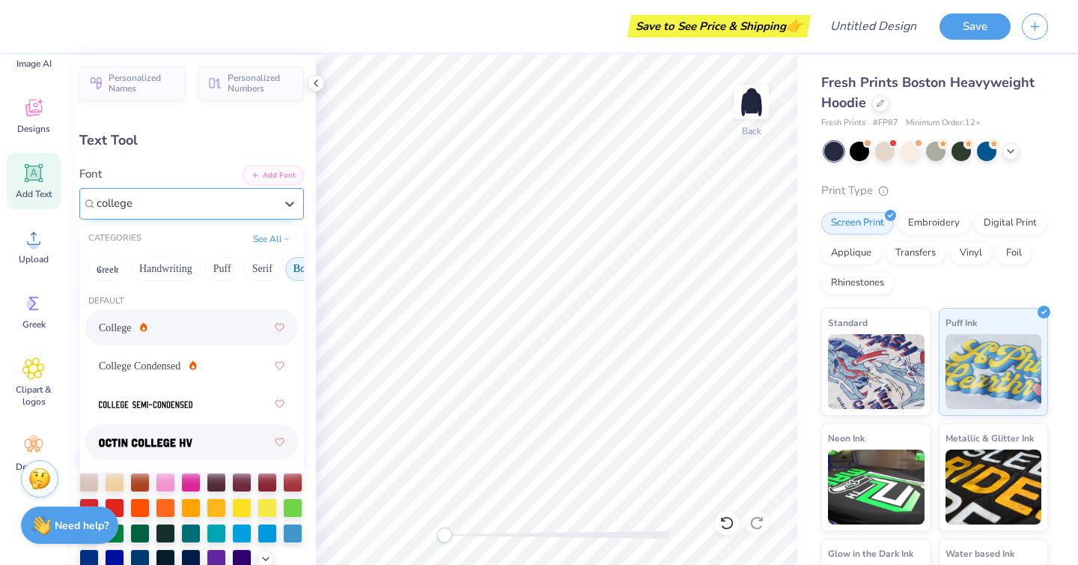
click at [175, 429] on div at bounding box center [192, 441] width 186 height 27
type input "college"
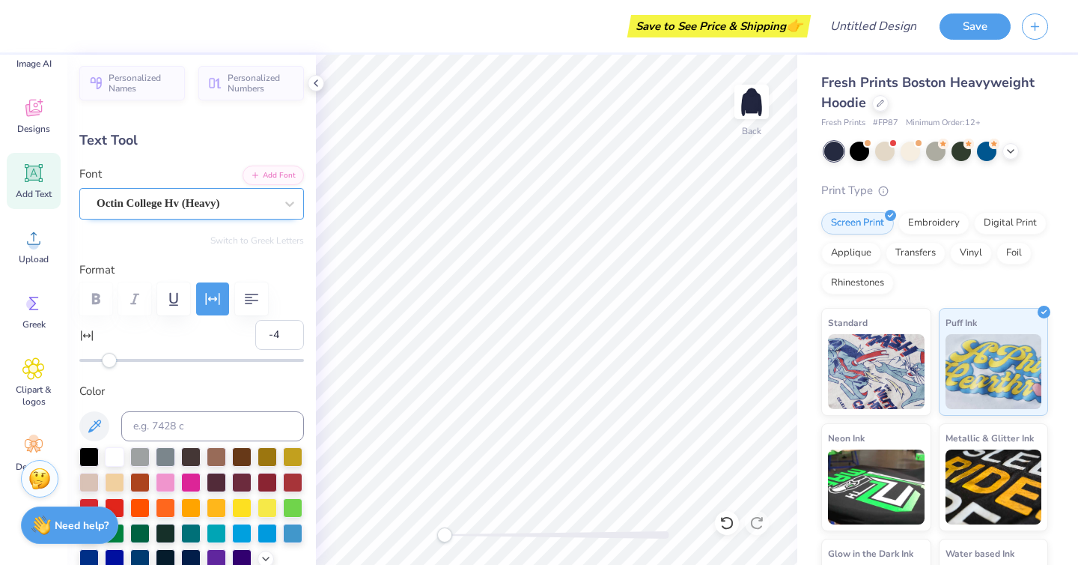
click at [207, 195] on div "Octin College Hv (Heavy)" at bounding box center [185, 203] width 181 height 23
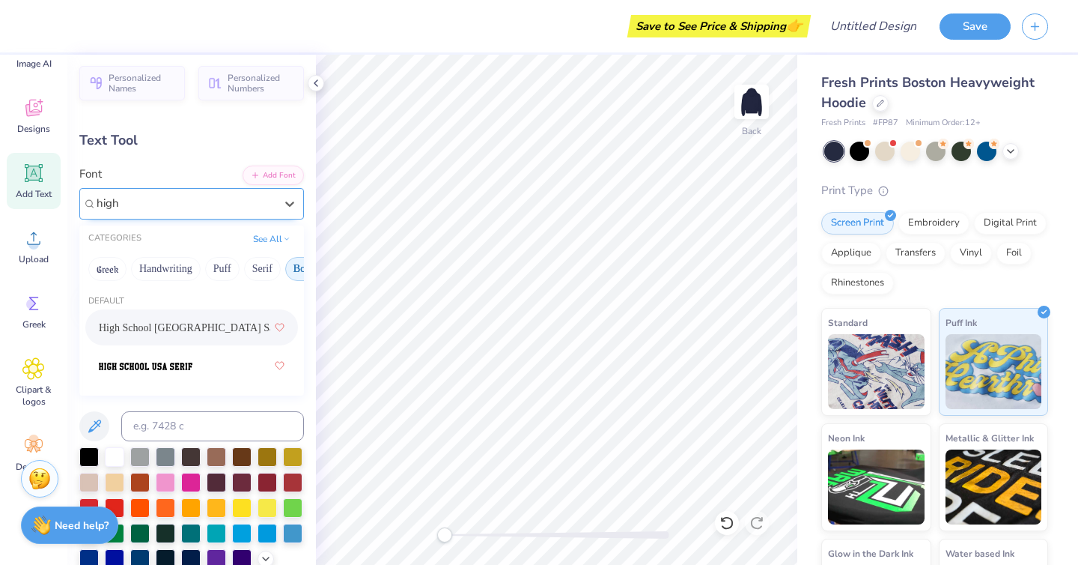
click at [216, 331] on div "High School [GEOGRAPHIC_DATA] Sans" at bounding box center [192, 327] width 186 height 27
type input "high"
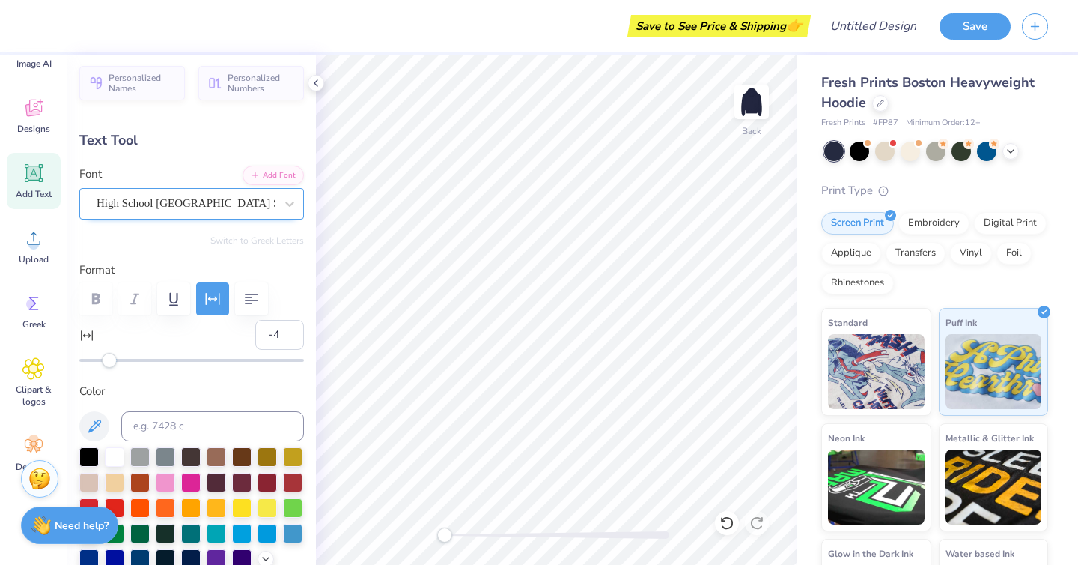
click at [207, 191] on div "High School [GEOGRAPHIC_DATA] Sans" at bounding box center [191, 203] width 225 height 31
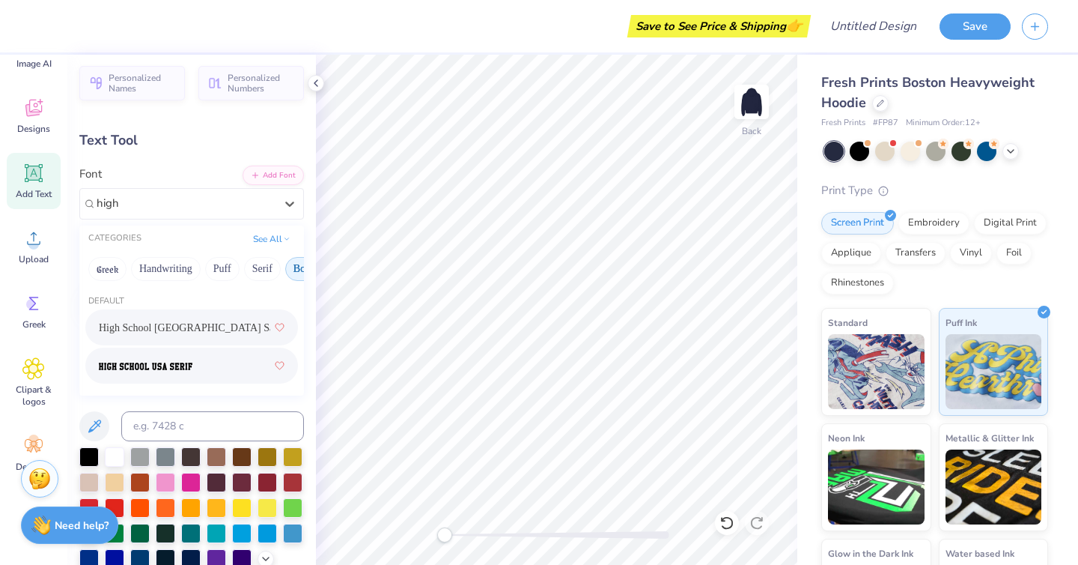
click at [204, 370] on div at bounding box center [192, 365] width 186 height 27
type input "high"
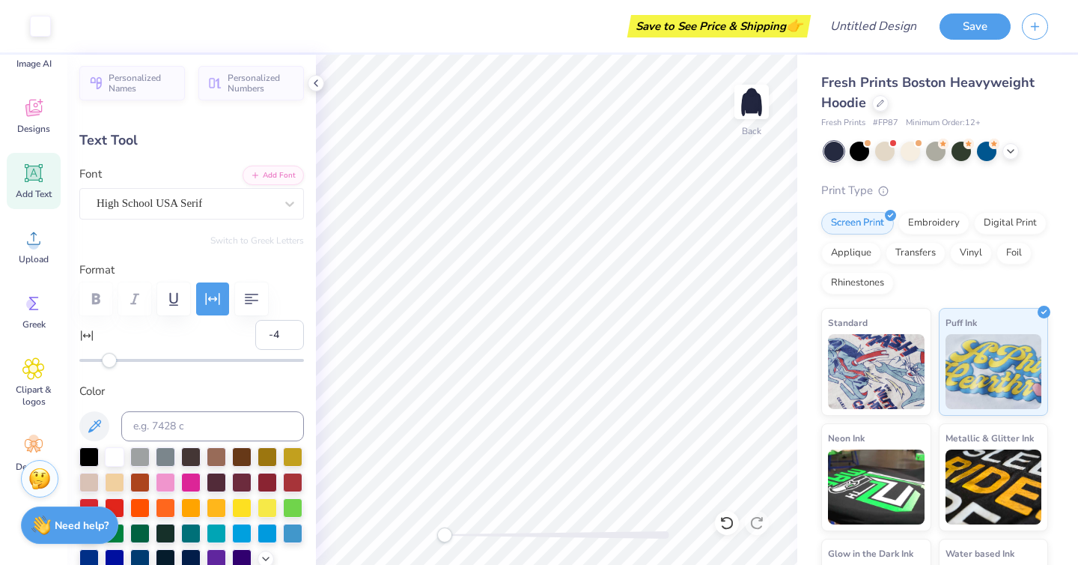
type input "10.39"
type input "4.29"
type input "8.70"
click at [202, 195] on div "High School USA Serif" at bounding box center [185, 203] width 181 height 23
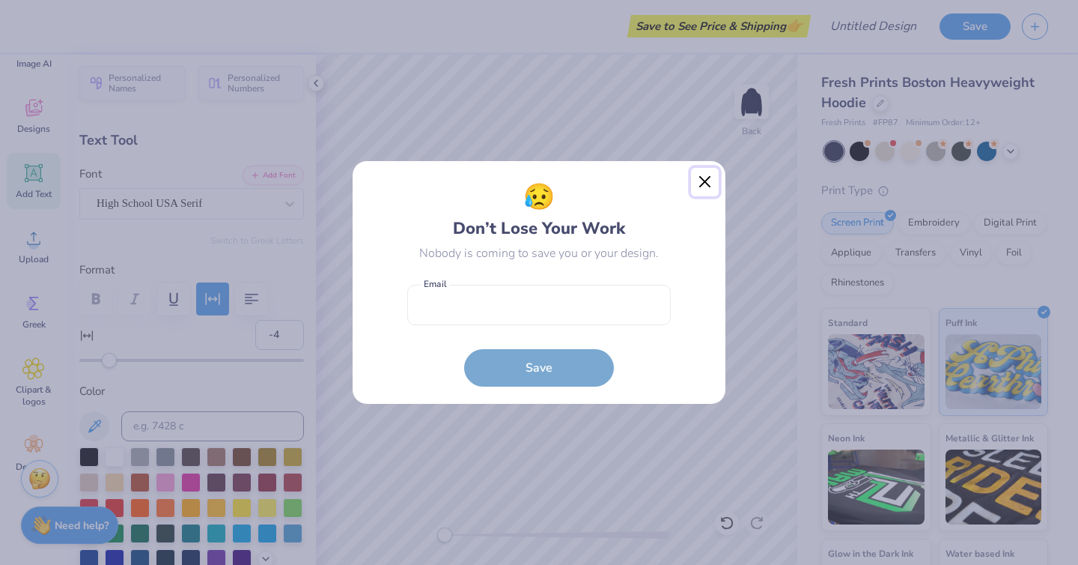
click at [702, 175] on button "Close" at bounding box center [705, 182] width 28 height 28
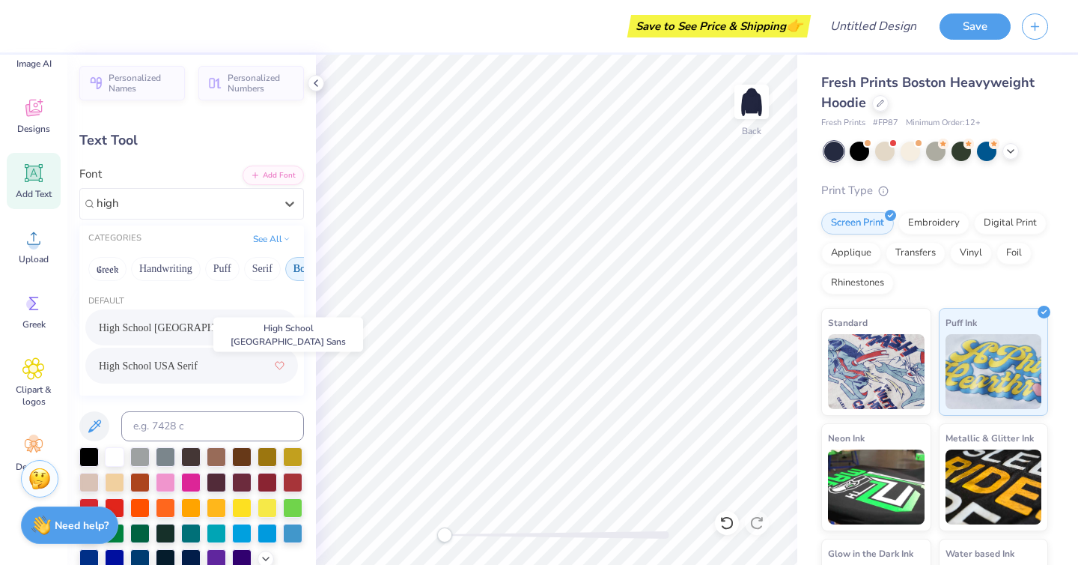
click at [172, 327] on span "High School [GEOGRAPHIC_DATA] Sans" at bounding box center [184, 328] width 171 height 16
type input "high"
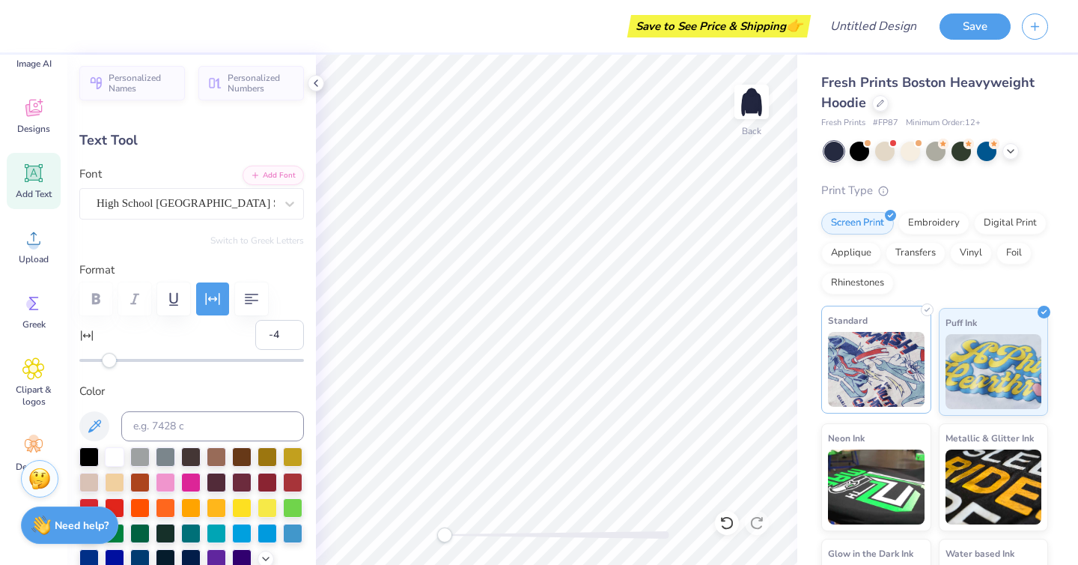
click at [822, 395] on div "Standard" at bounding box center [876, 359] width 110 height 108
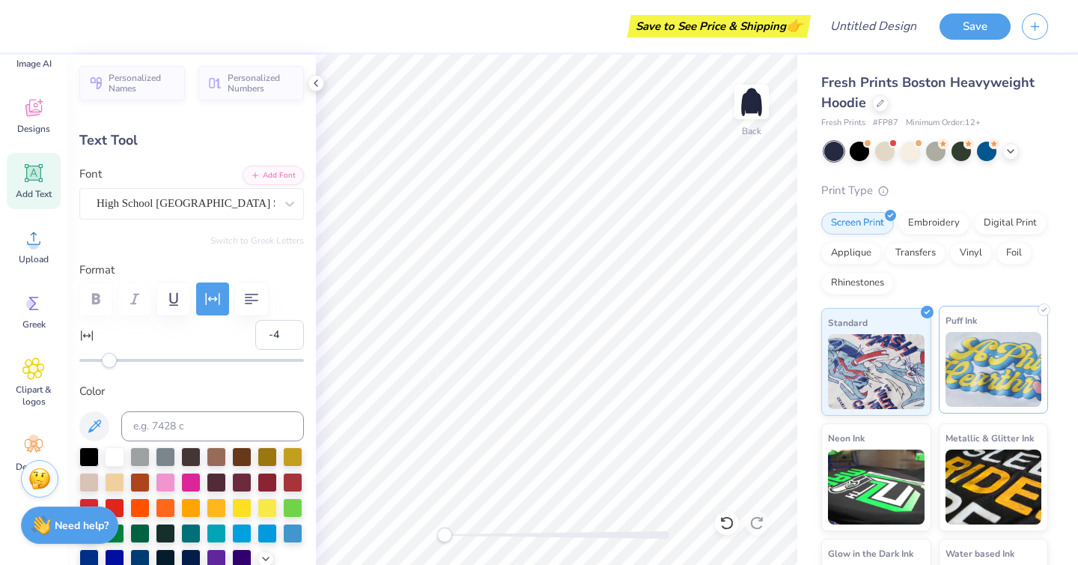
click at [967, 359] on img at bounding box center [994, 369] width 97 height 75
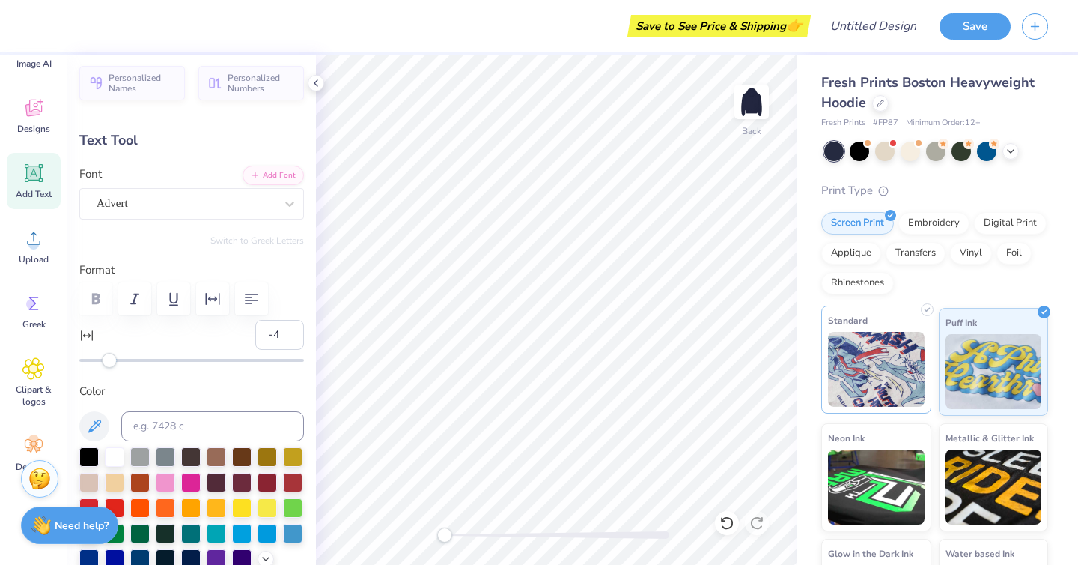
type input "3.37"
type input "2.76"
type input "2.64"
type input "0"
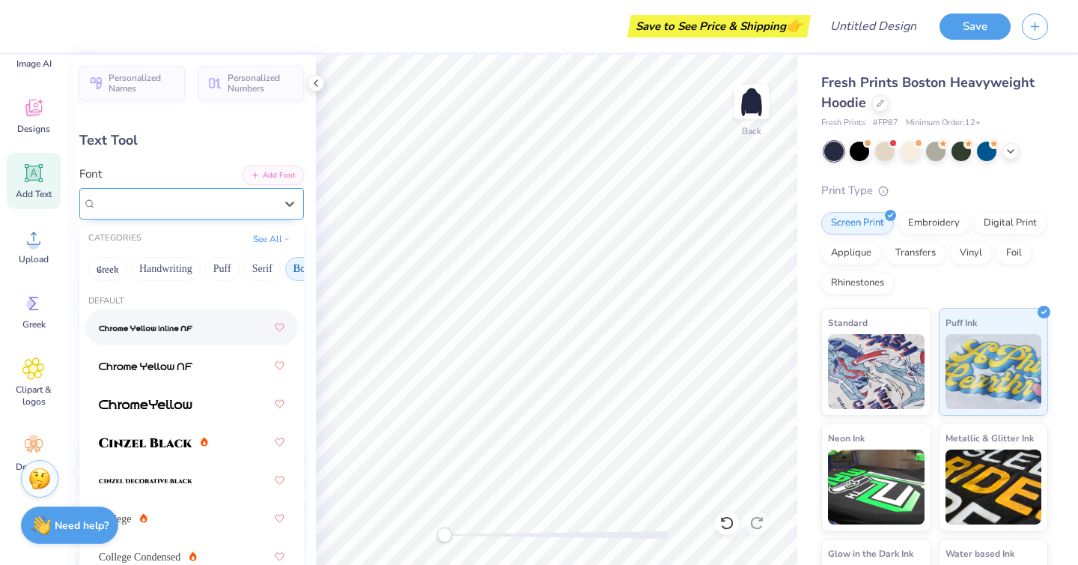
click at [202, 201] on div "Advert" at bounding box center [185, 203] width 181 height 23
click at [300, 268] on button "Bold" at bounding box center [303, 269] width 37 height 24
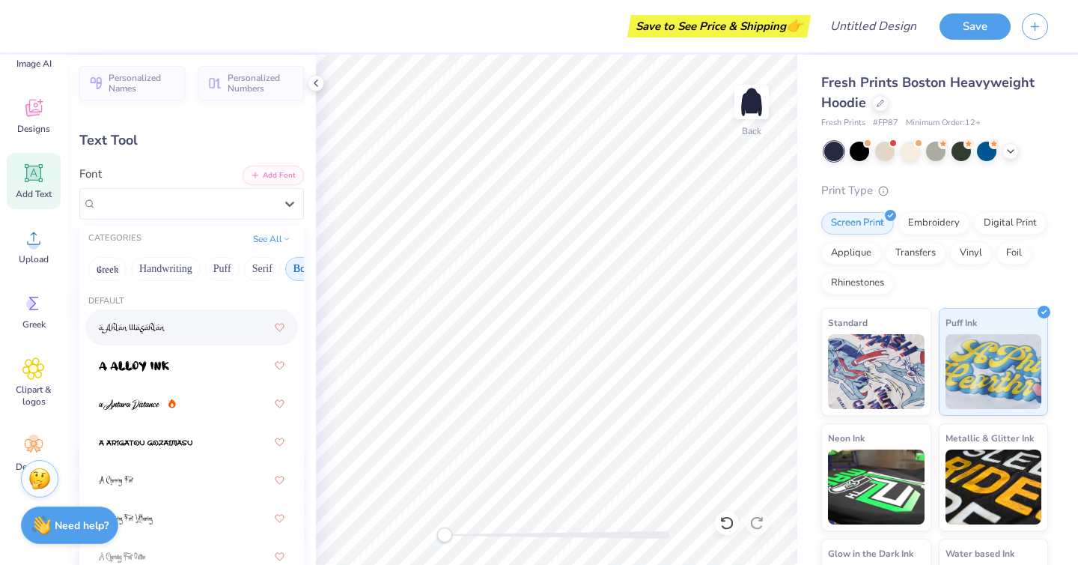
click at [303, 264] on button "Bold" at bounding box center [303, 269] width 37 height 24
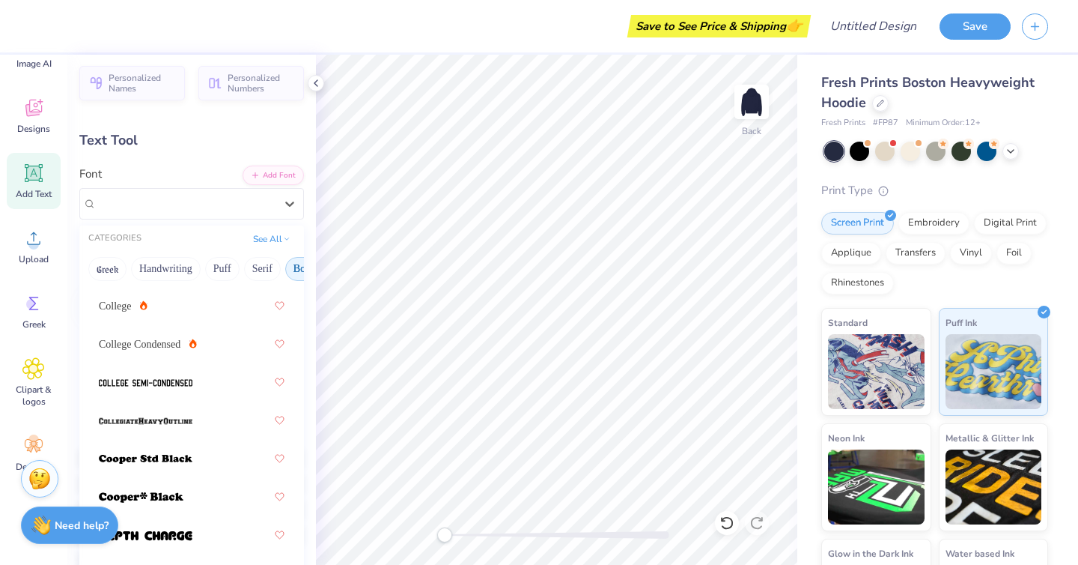
scroll to position [211, 0]
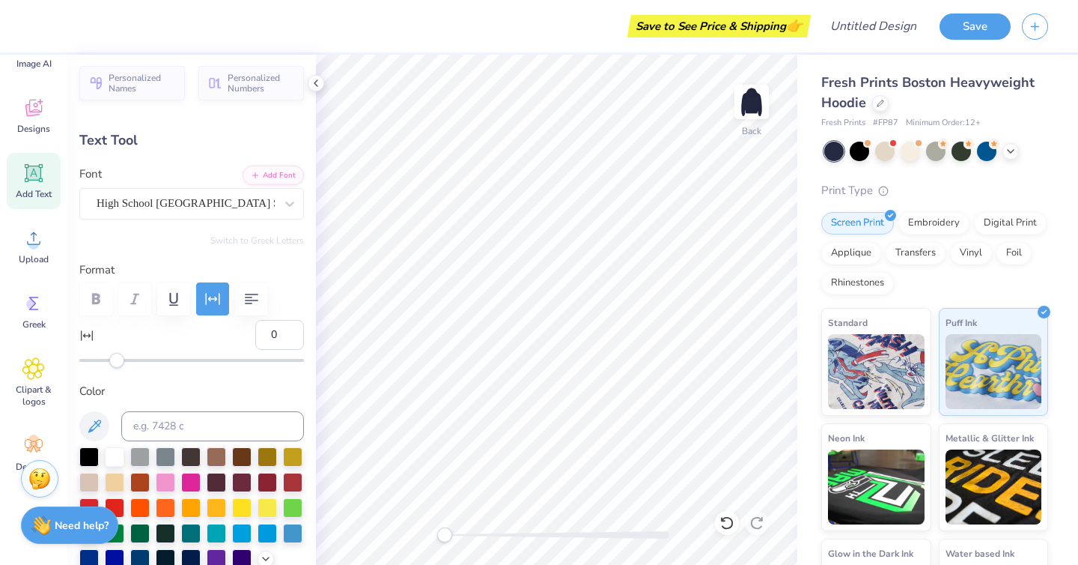
type input "10.60"
type input "4.31"
type input "8.69"
type input "-4"
click at [187, 198] on div "High School [GEOGRAPHIC_DATA] Sans" at bounding box center [185, 203] width 181 height 23
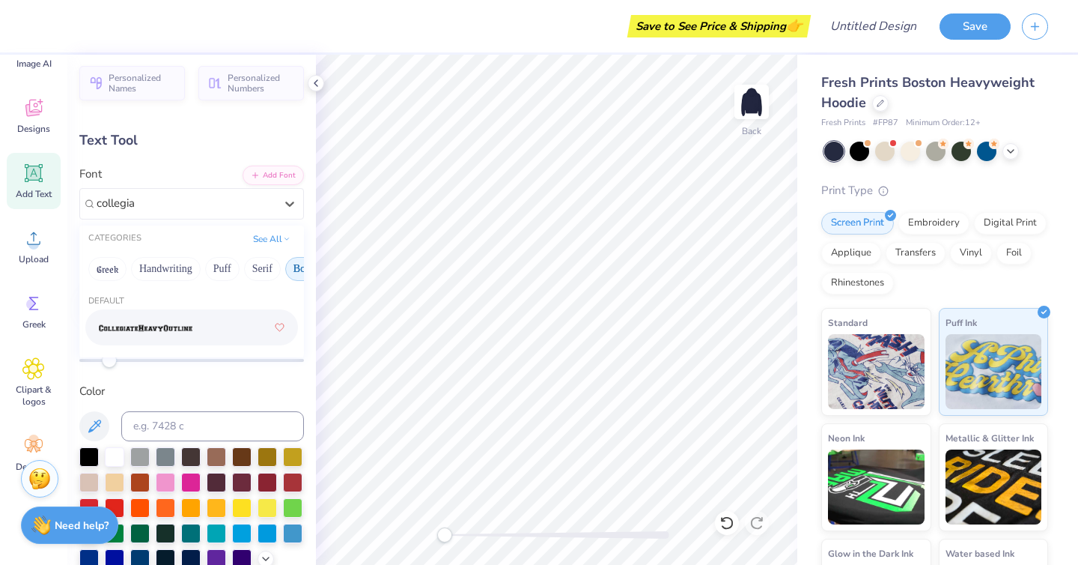
click at [216, 324] on div at bounding box center [192, 327] width 186 height 27
type input "collegia"
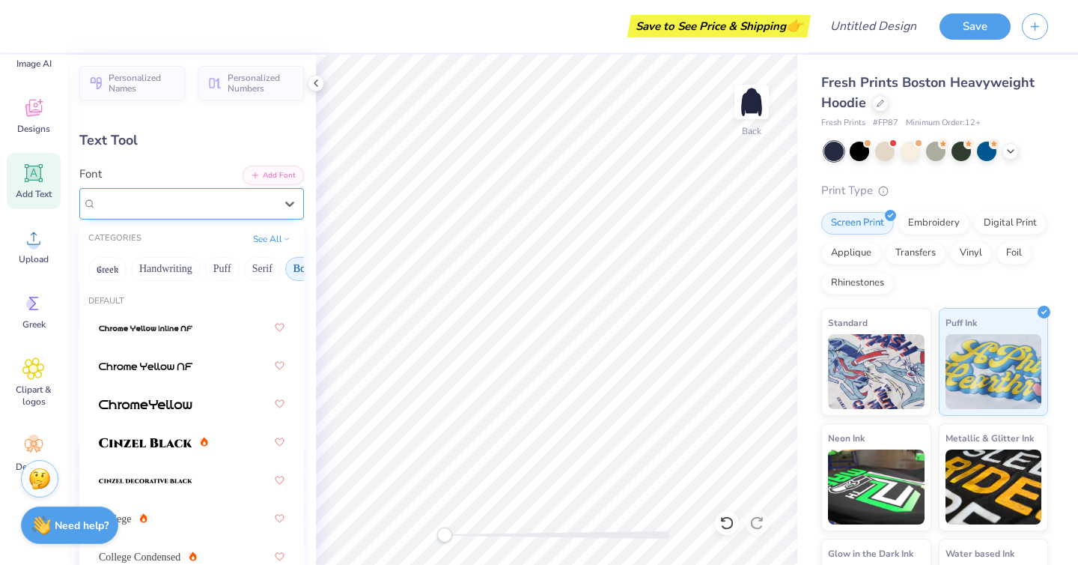
click at [210, 208] on div "CollegiateHeavyOutline" at bounding box center [185, 203] width 181 height 23
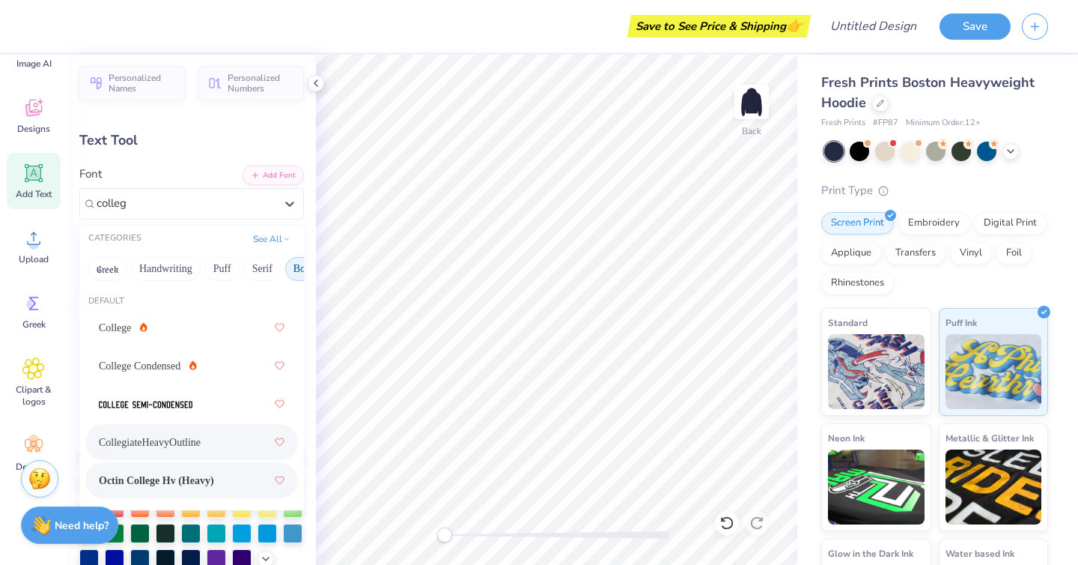
click at [204, 490] on div "Octin College Hv (Heavy)" at bounding box center [192, 479] width 186 height 27
type input "colleg"
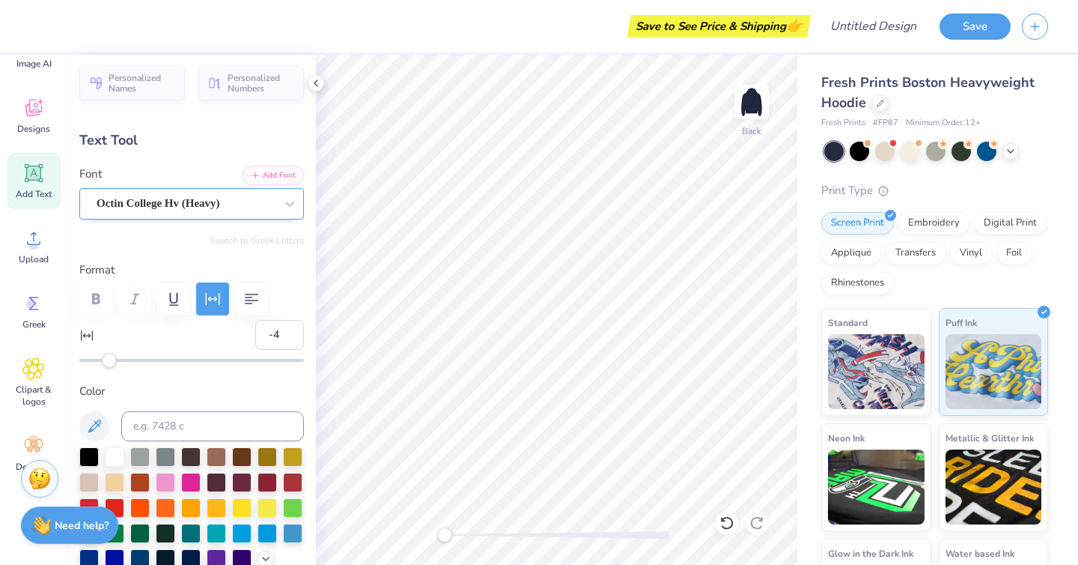
click at [229, 198] on div "Octin College Hv (Heavy)" at bounding box center [185, 203] width 181 height 23
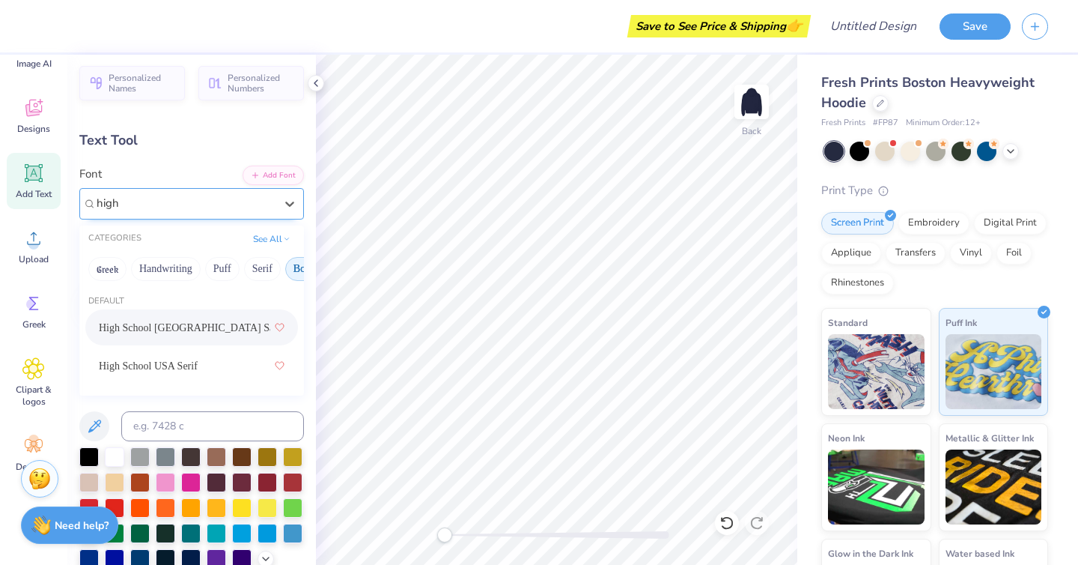
click at [234, 327] on div "High School [GEOGRAPHIC_DATA] Sans" at bounding box center [192, 327] width 186 height 27
type input "high"
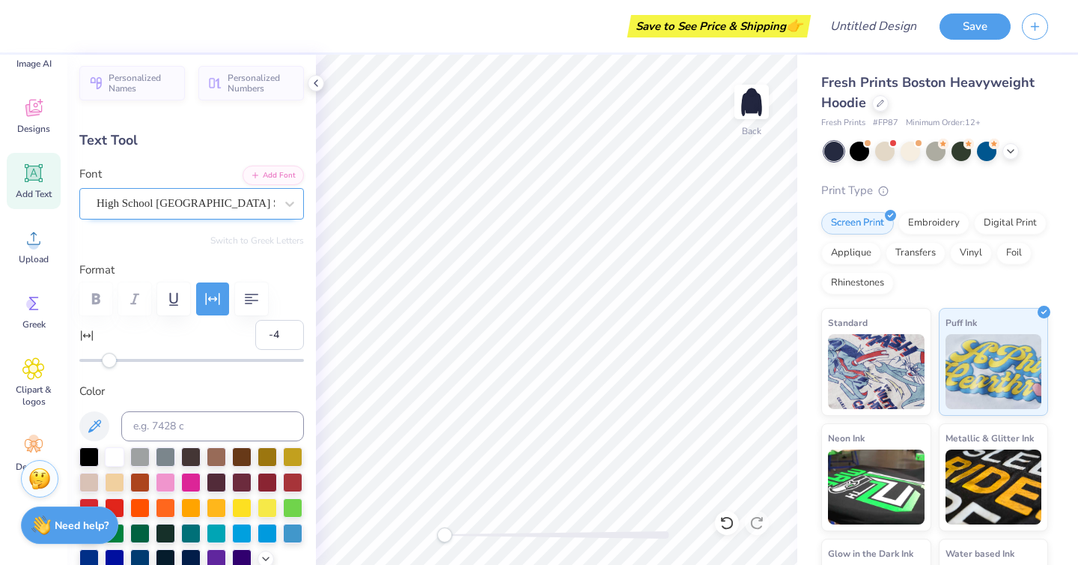
click at [229, 190] on div "High School [GEOGRAPHIC_DATA] Sans" at bounding box center [191, 203] width 225 height 31
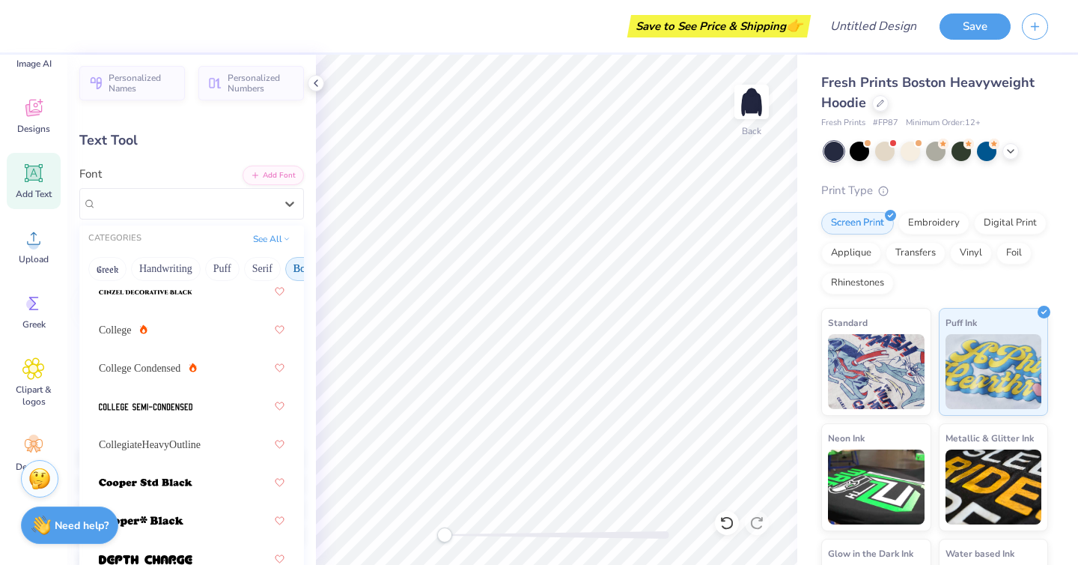
scroll to position [190, 0]
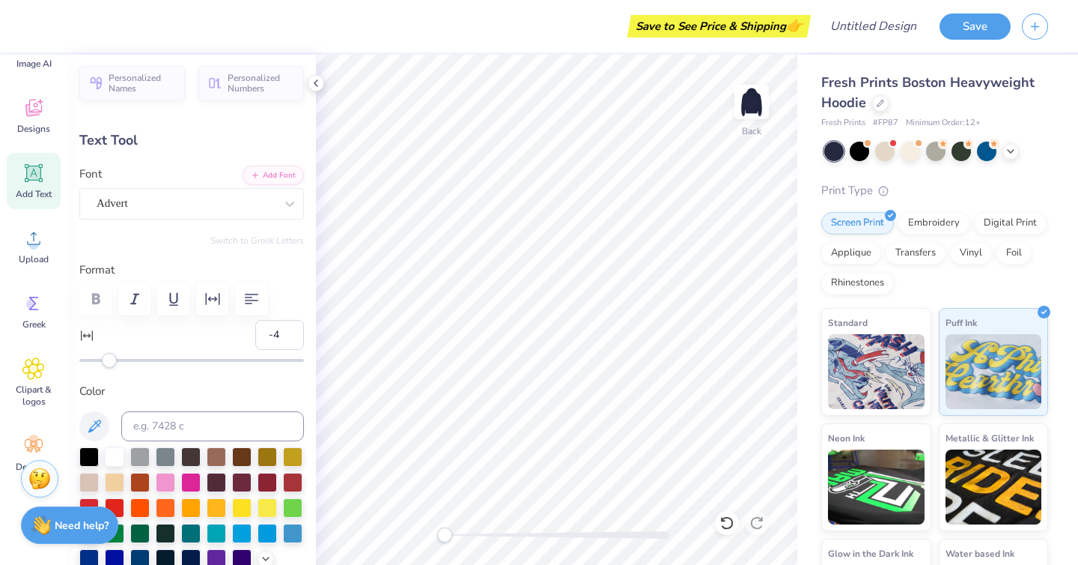
type input "3.37"
type input "2.76"
type input "2.65"
type input "0"
click at [168, 211] on div "Advert" at bounding box center [185, 203] width 181 height 23
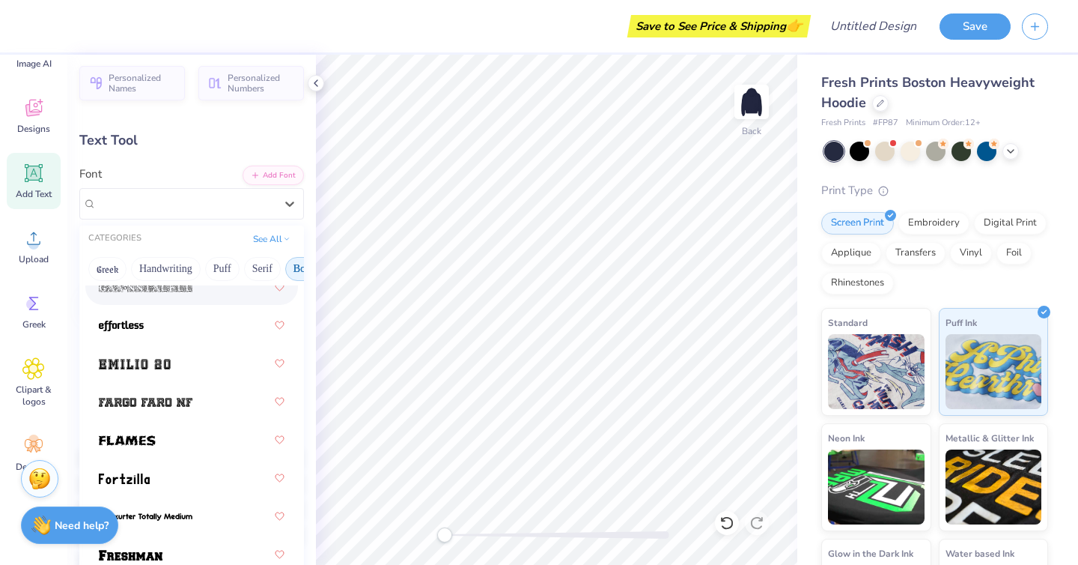
scroll to position [538, 0]
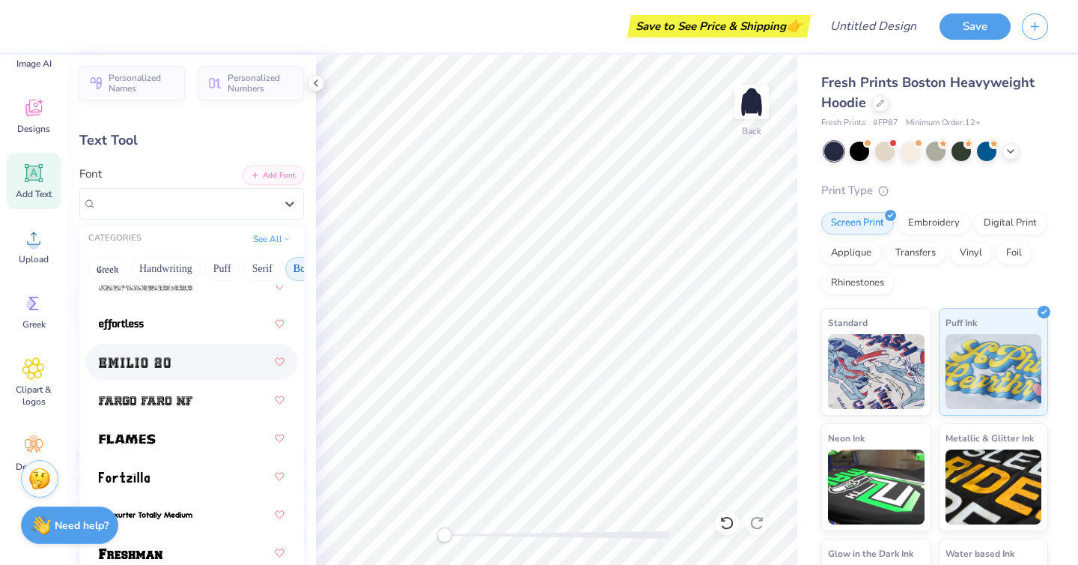
click at [198, 363] on div at bounding box center [192, 361] width 186 height 27
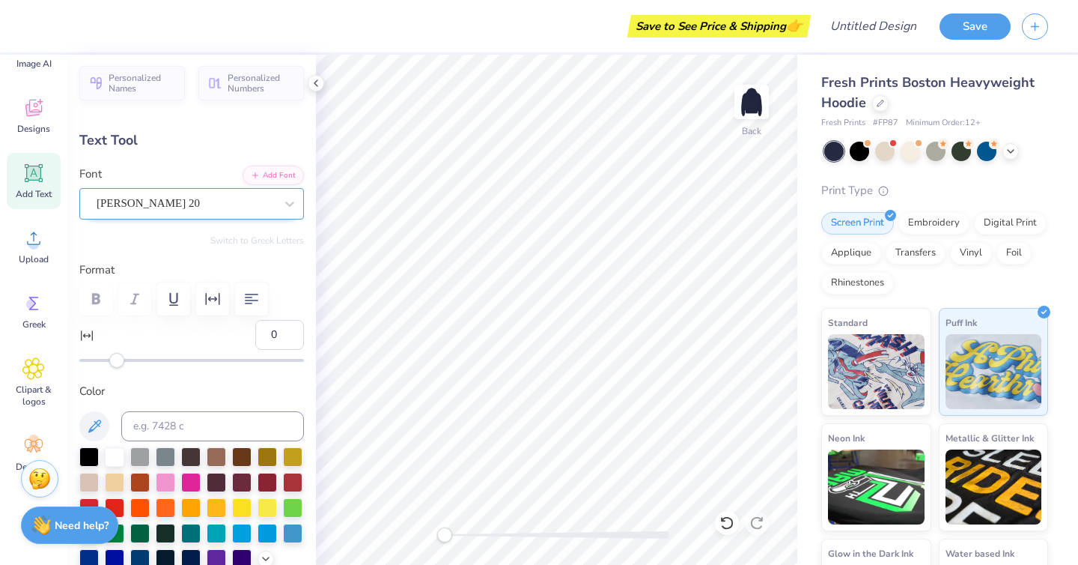
click at [159, 212] on div at bounding box center [186, 203] width 178 height 20
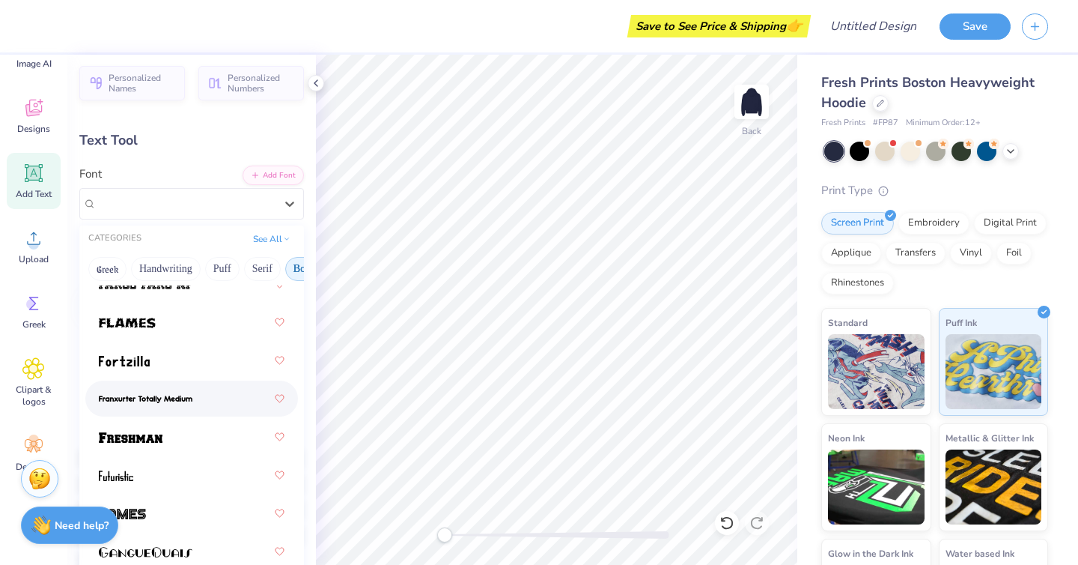
scroll to position [675, 0]
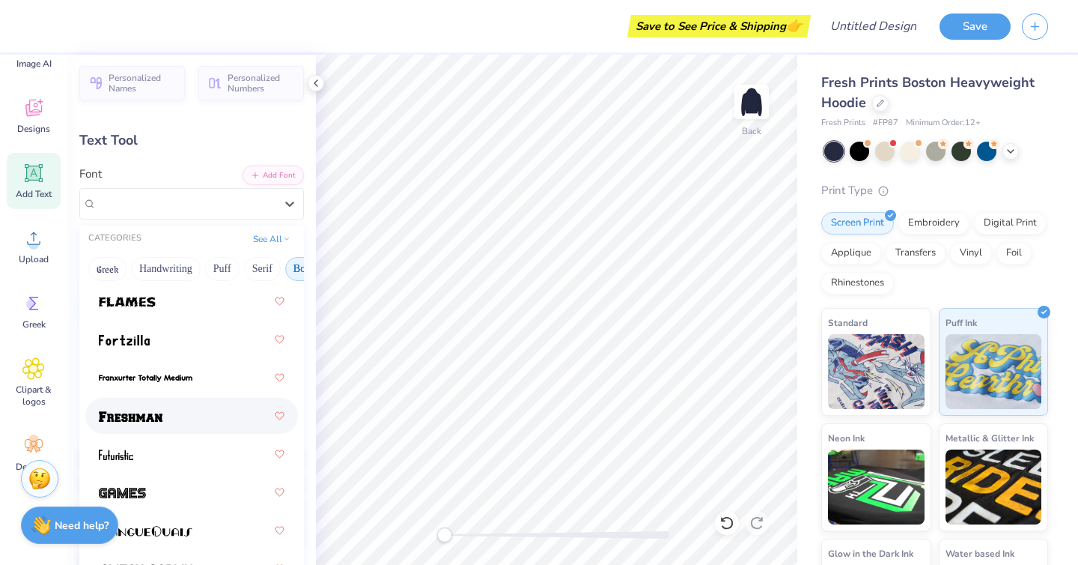
click at [173, 414] on div at bounding box center [192, 415] width 186 height 27
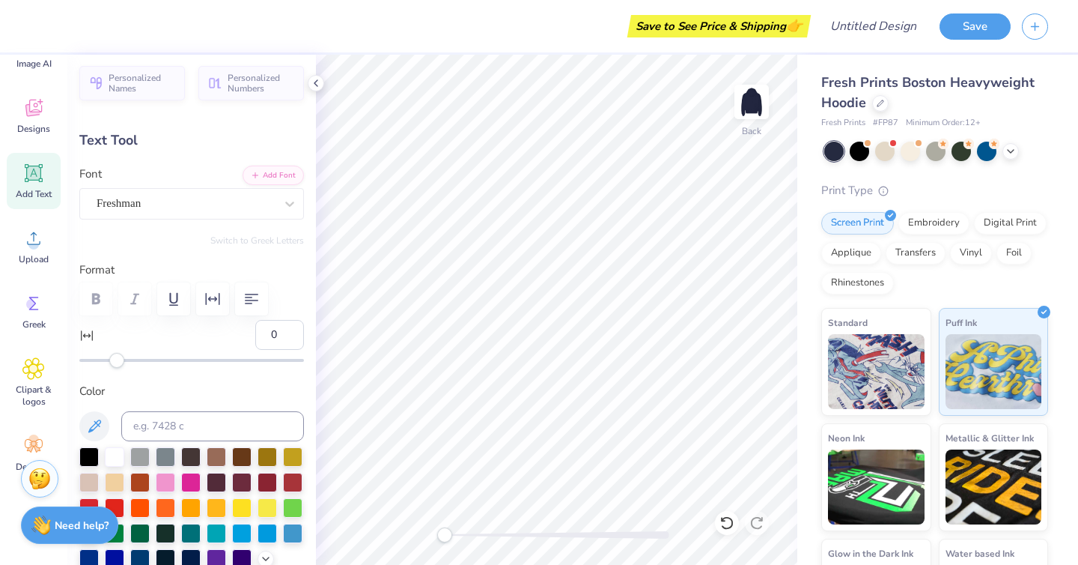
type input "10.60"
type input "4.31"
type input "8.69"
type input "-4"
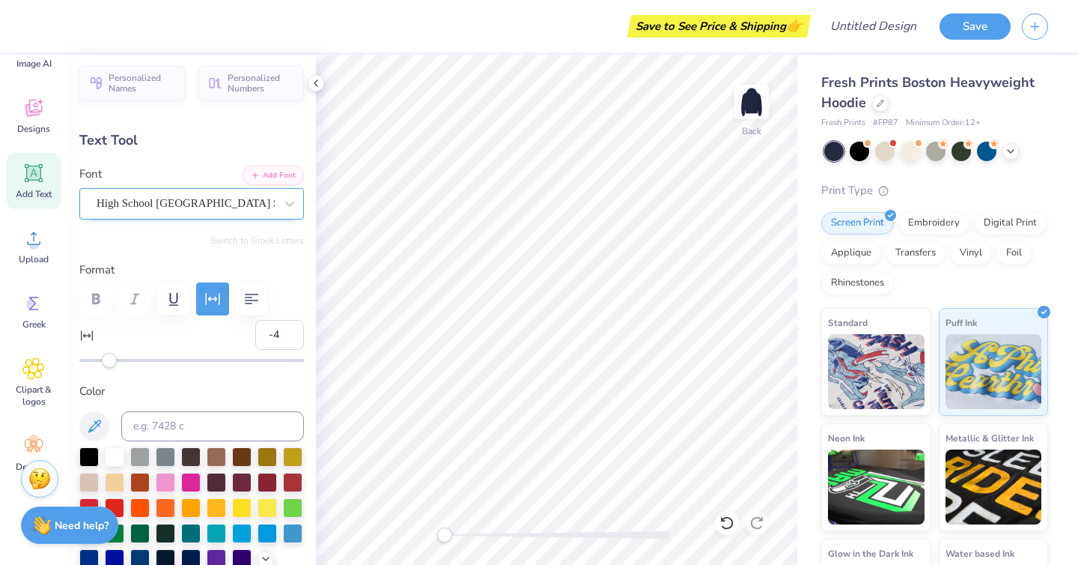
click at [151, 210] on div "High School [GEOGRAPHIC_DATA] Sans" at bounding box center [185, 203] width 181 height 23
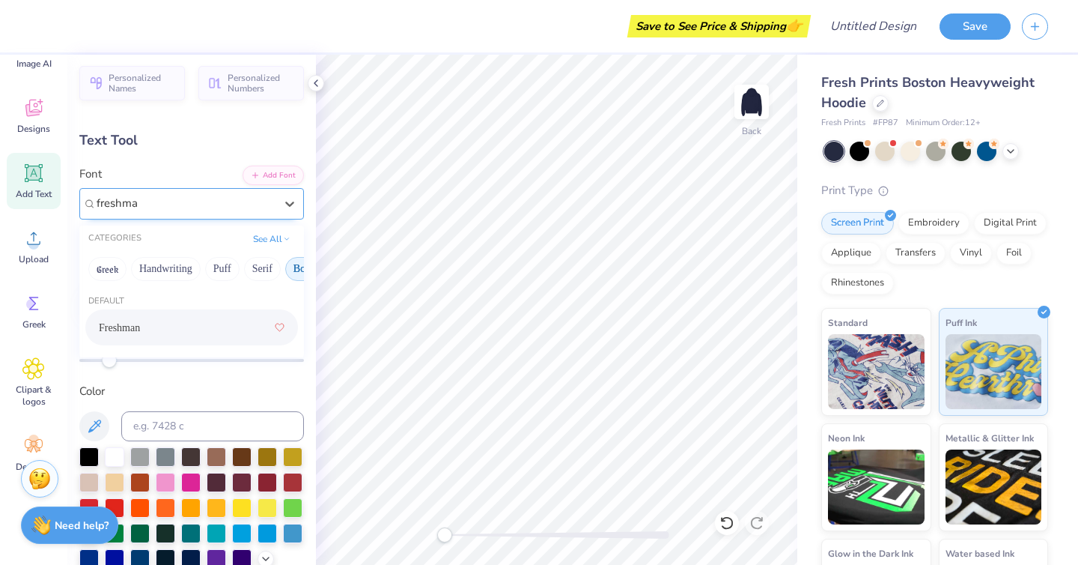
click at [174, 322] on div "Freshman" at bounding box center [192, 327] width 186 height 27
type input "freshma"
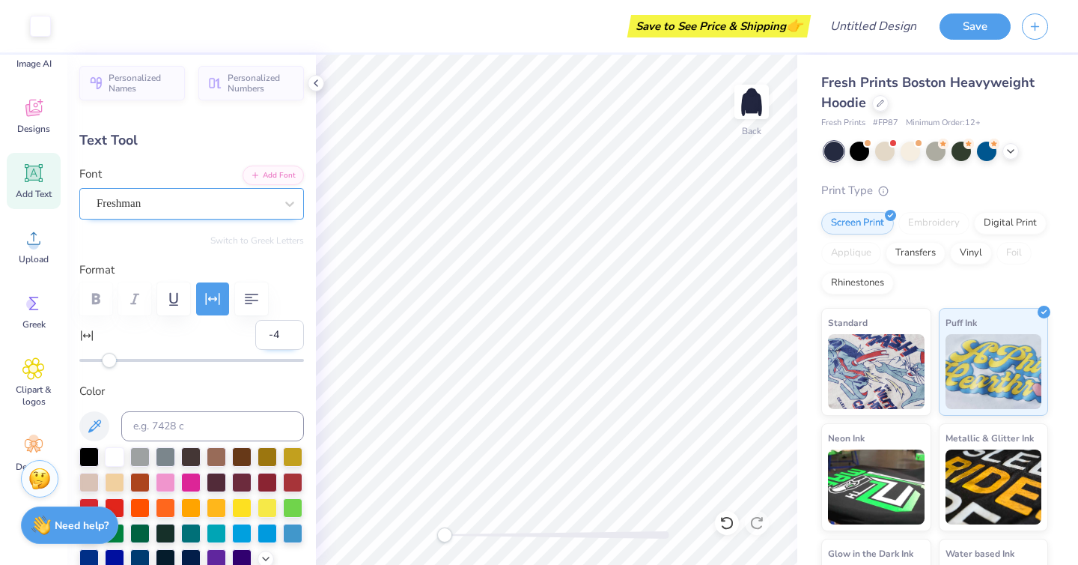
type input "12.67"
type input "4.54"
type input "8.43"
type input "-1"
click at [115, 359] on div "Accessibility label" at bounding box center [115, 360] width 15 height 15
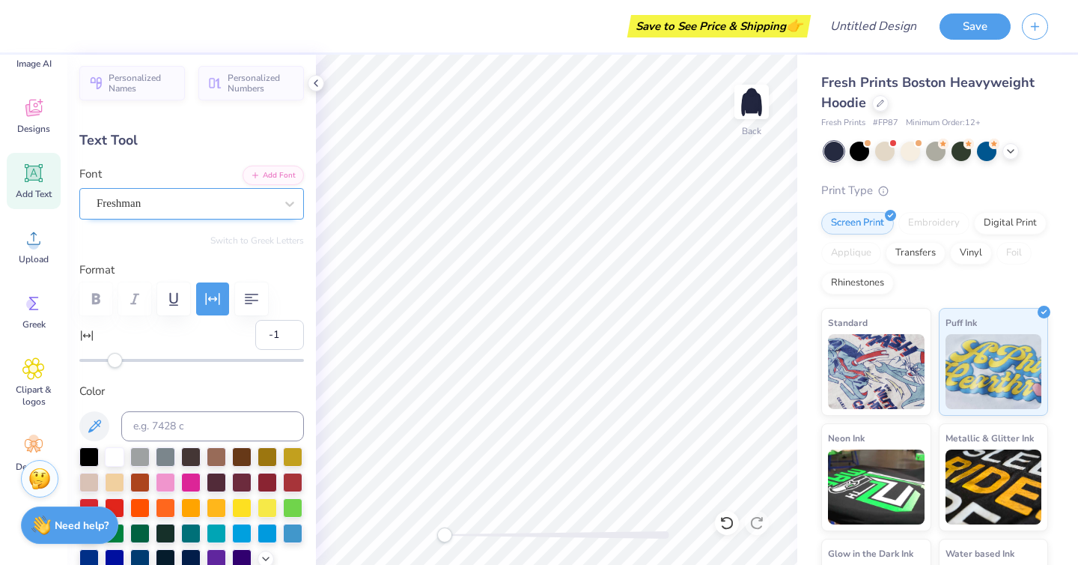
type input "11.55"
type input "3.98"
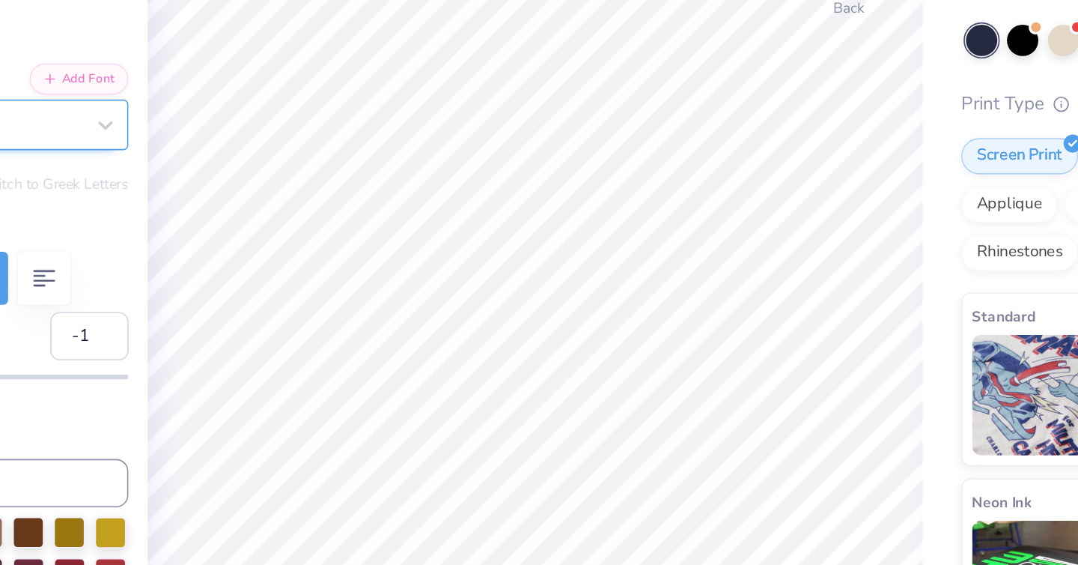
type input "9.02"
type input "3.91"
type input "2.43"
type input "2.83"
type input "0"
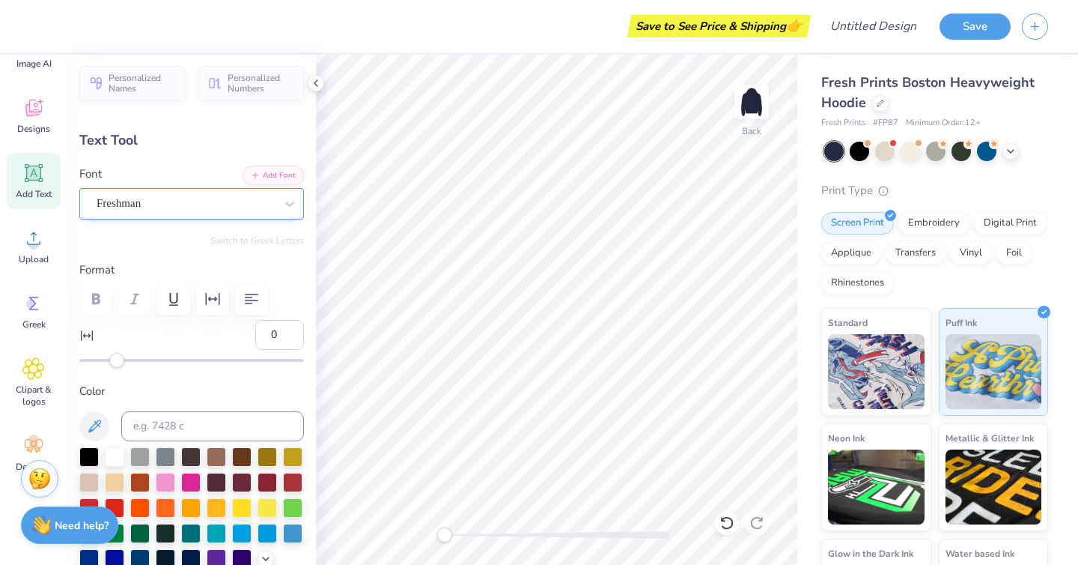
click at [130, 192] on div "Freshman" at bounding box center [185, 203] width 181 height 23
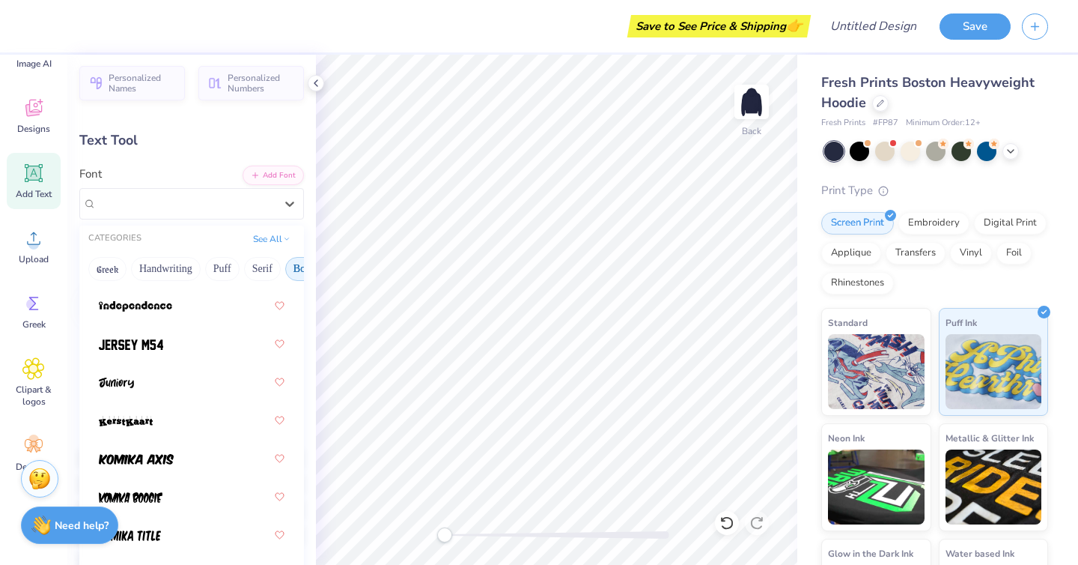
scroll to position [1170, 0]
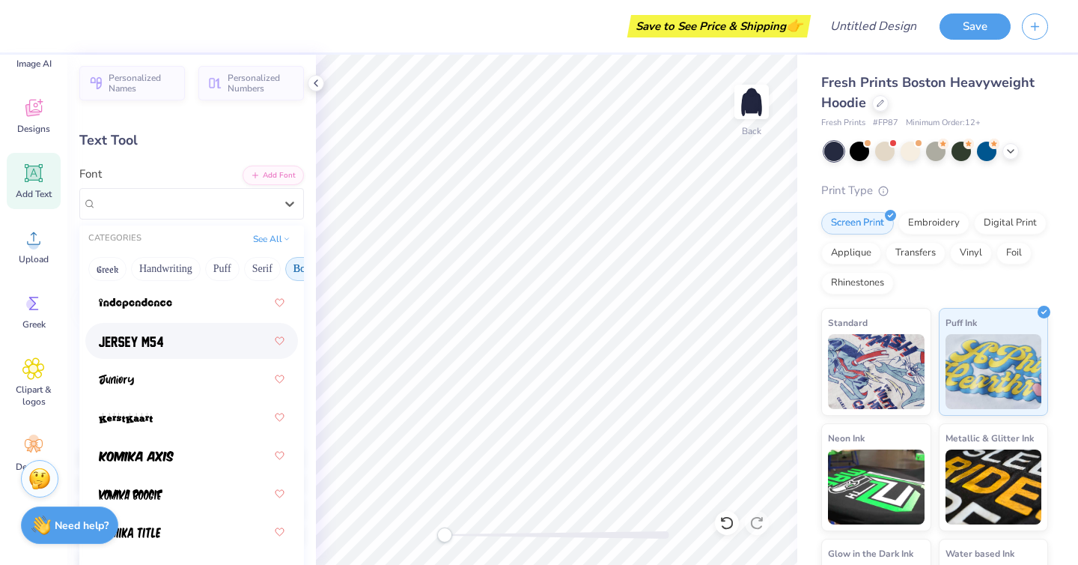
click at [192, 344] on div at bounding box center [192, 340] width 186 height 27
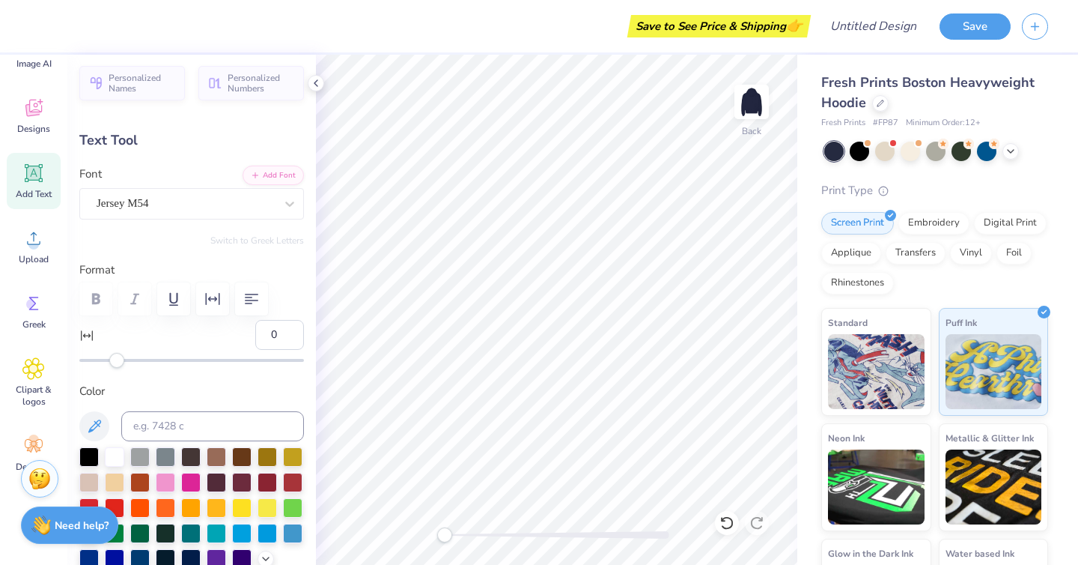
type input "11.55"
type input "3.98"
type input "9.02"
type input "-1"
click at [140, 198] on div "Freshman" at bounding box center [185, 203] width 181 height 23
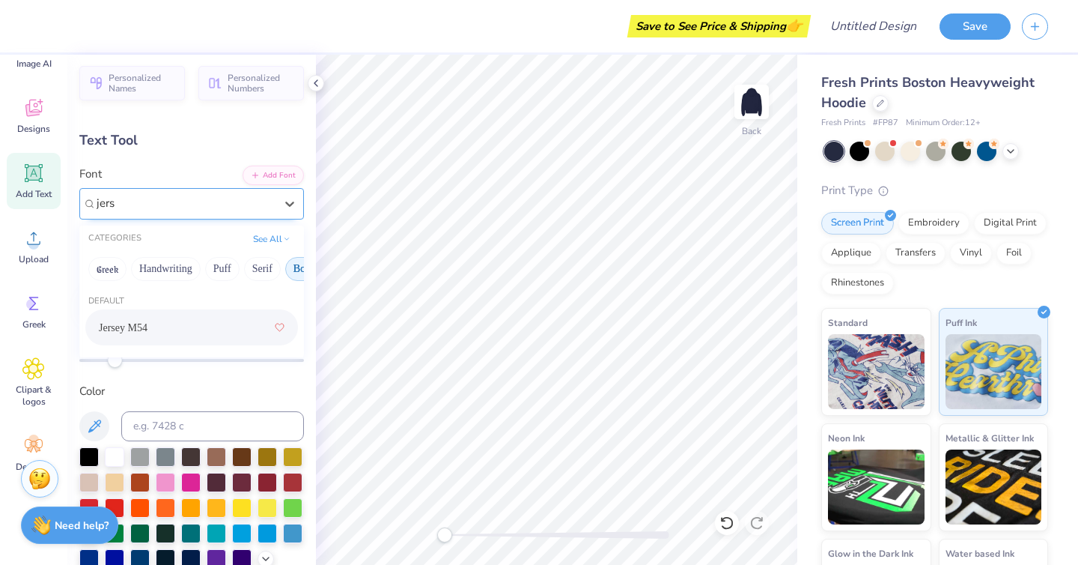
type input "jers"
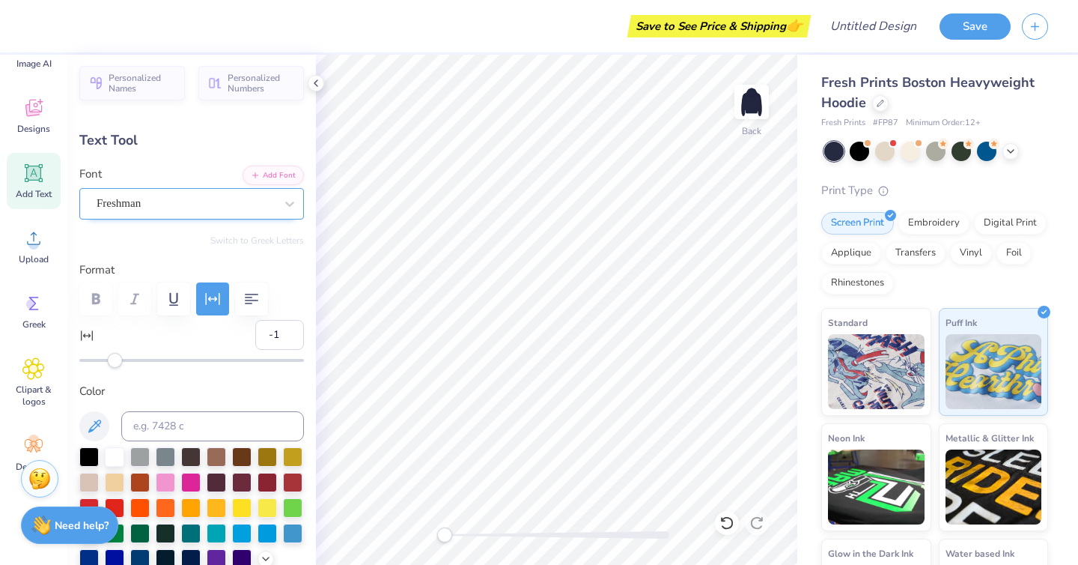
click at [222, 208] on div "Freshman" at bounding box center [185, 203] width 181 height 23
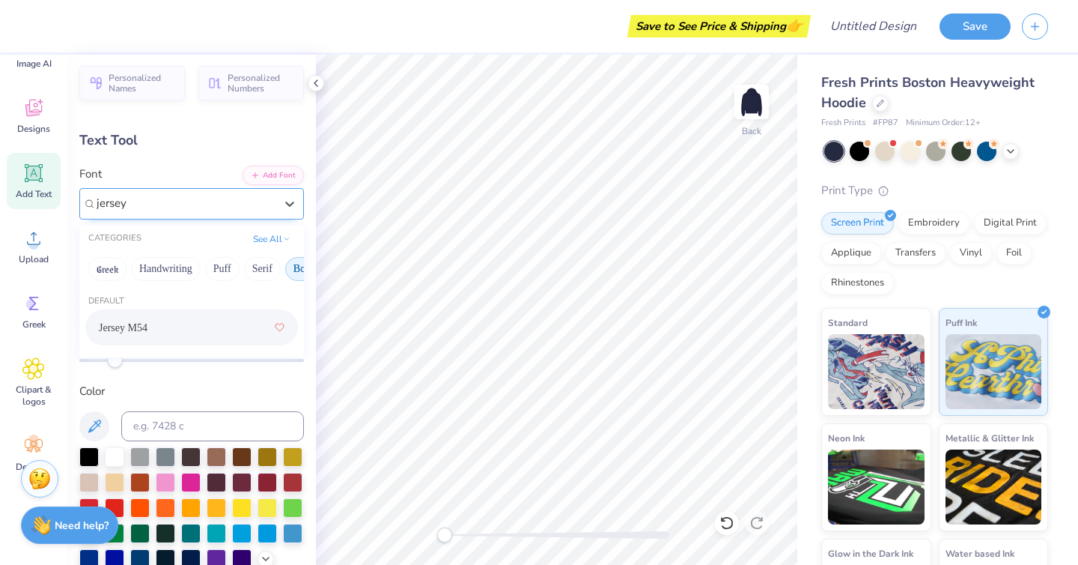
type input "jersey"
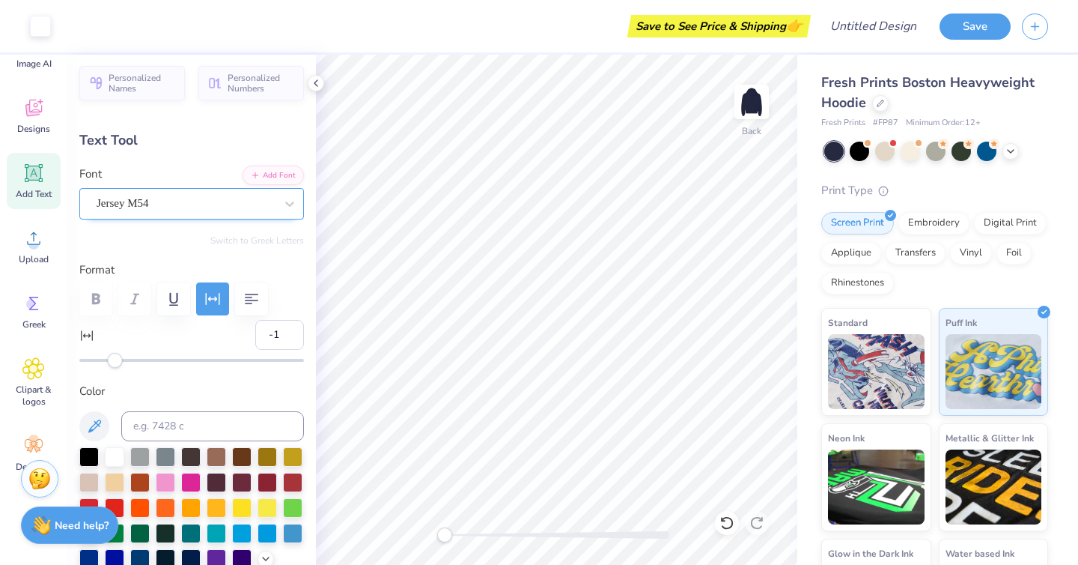
type input "7.90"
type input "3.66"
type input "9.18"
type input "9.26"
type input "4.29"
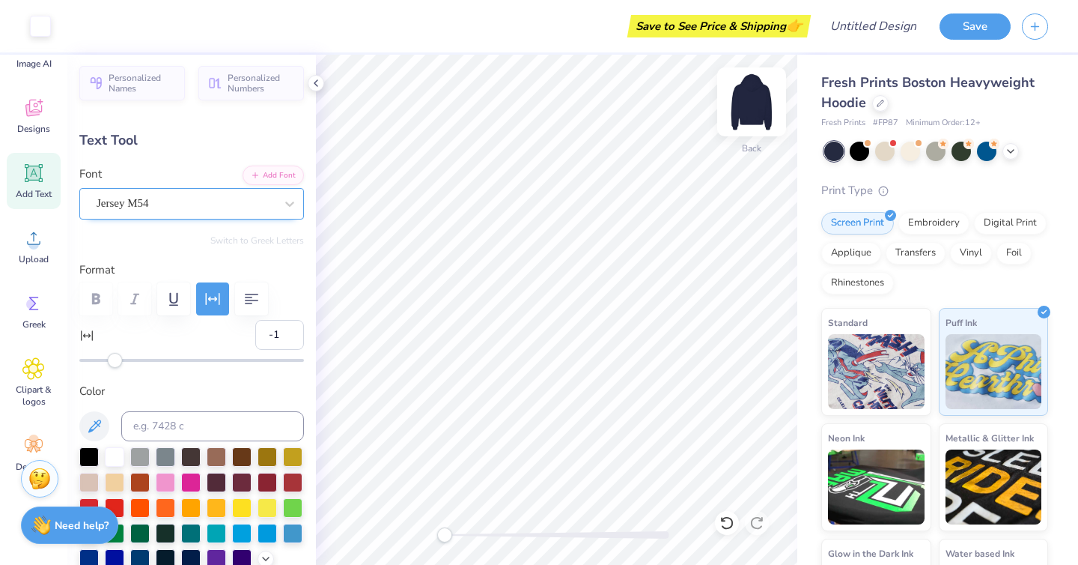
type input "8.71"
type input "2.75"
type input "2.24"
type input "3.10"
type input "0"
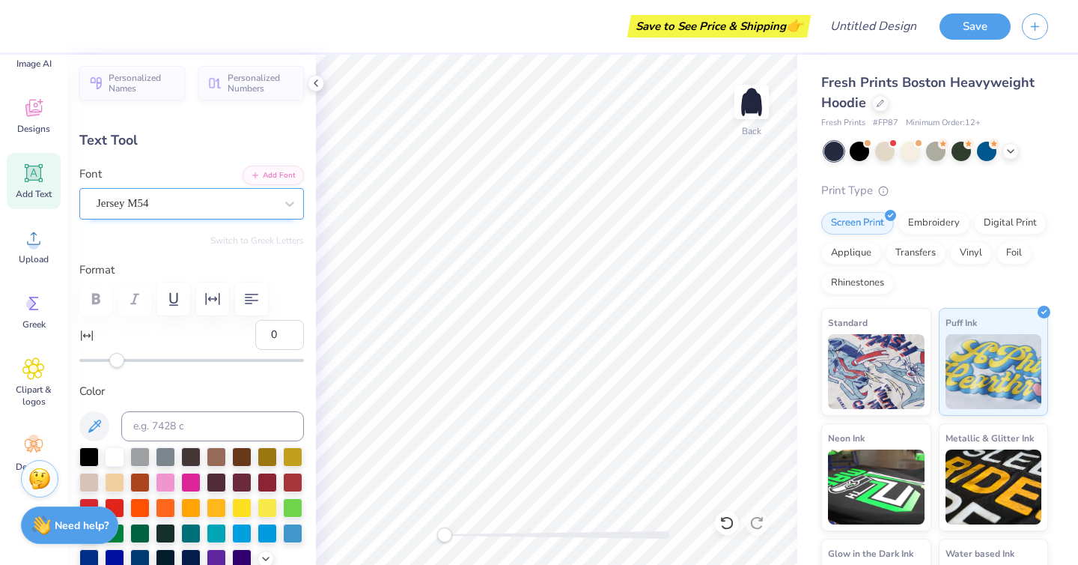
click at [168, 189] on div "Jersey M54" at bounding box center [191, 203] width 225 height 31
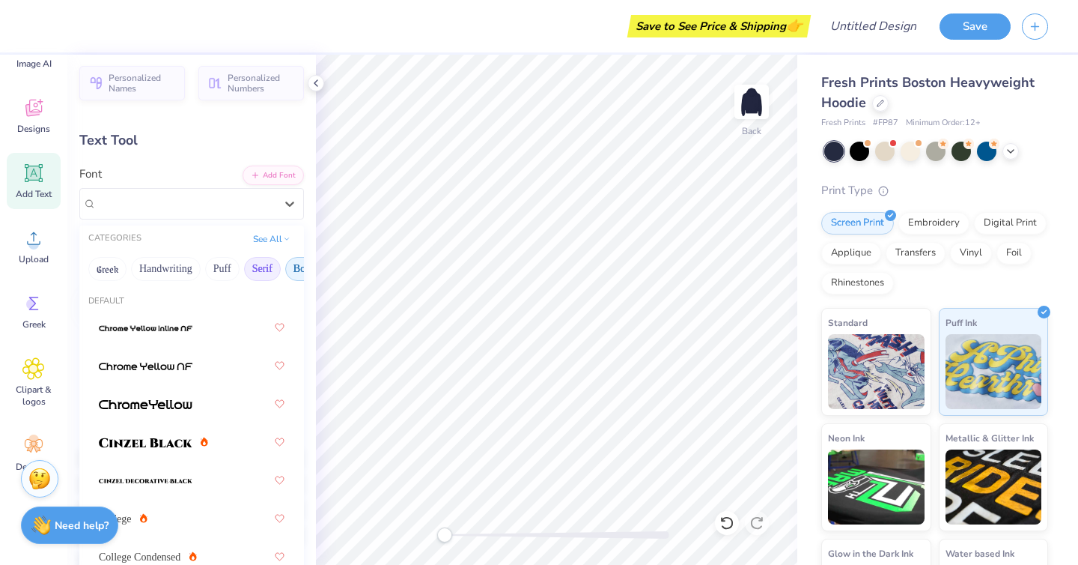
click at [273, 267] on button "Serif" at bounding box center [262, 269] width 37 height 24
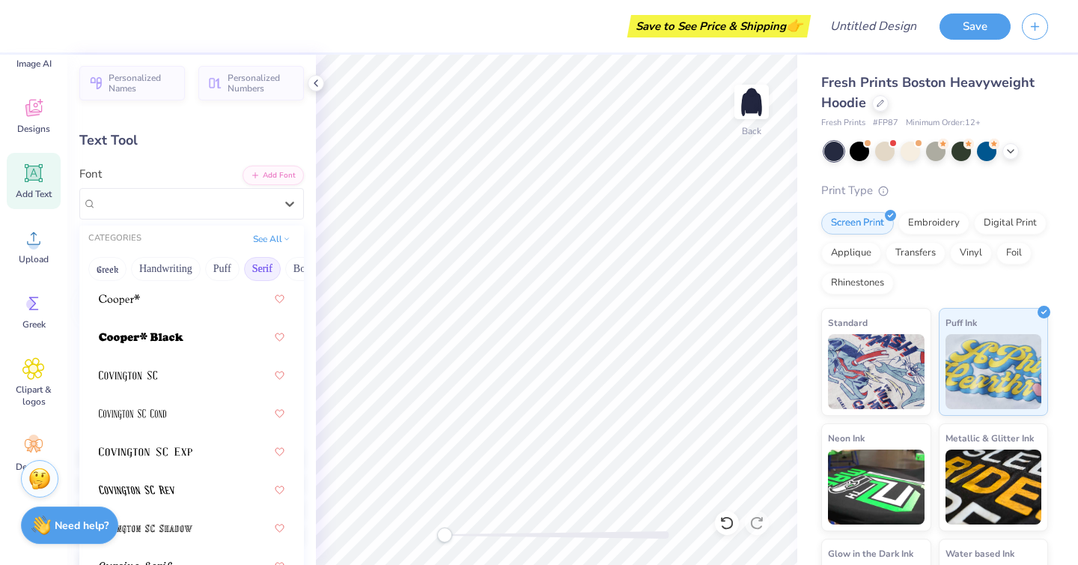
scroll to position [984, 0]
click at [201, 338] on div at bounding box center [192, 336] width 186 height 27
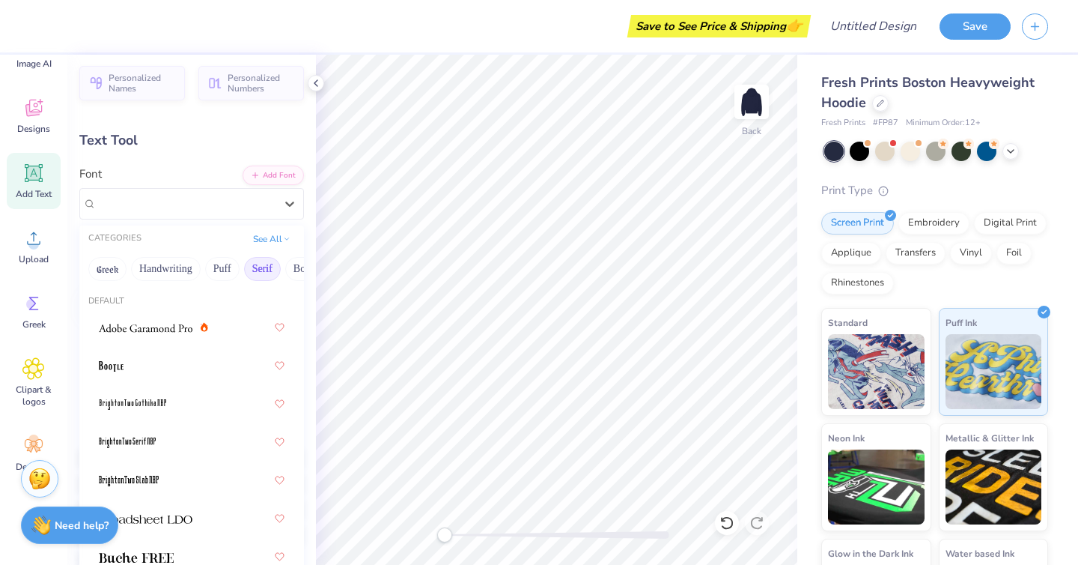
click at [205, 196] on div "[PERSON_NAME]* Black (Black)" at bounding box center [185, 203] width 181 height 23
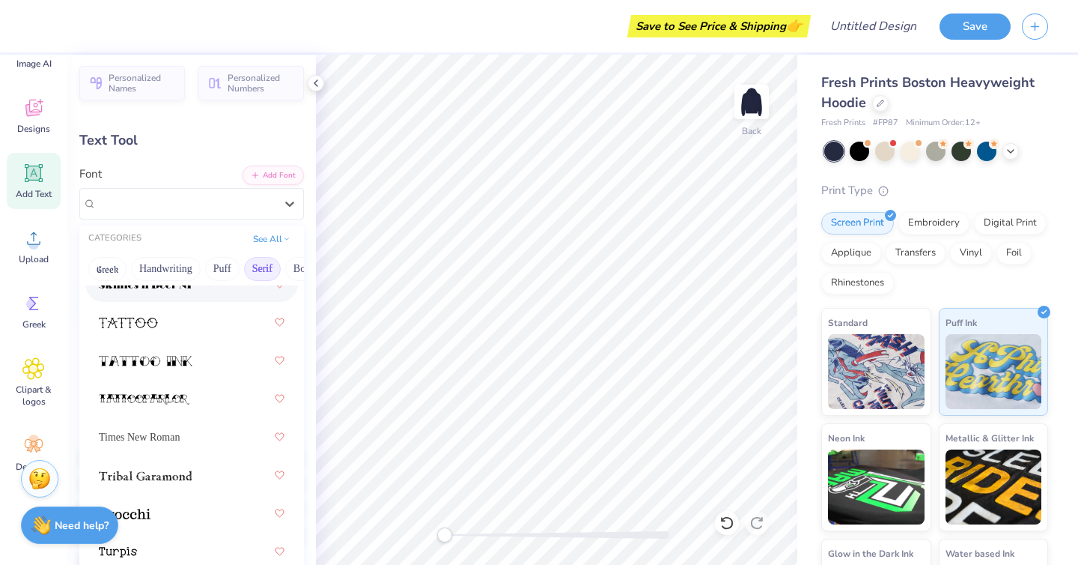
scroll to position [2601, 0]
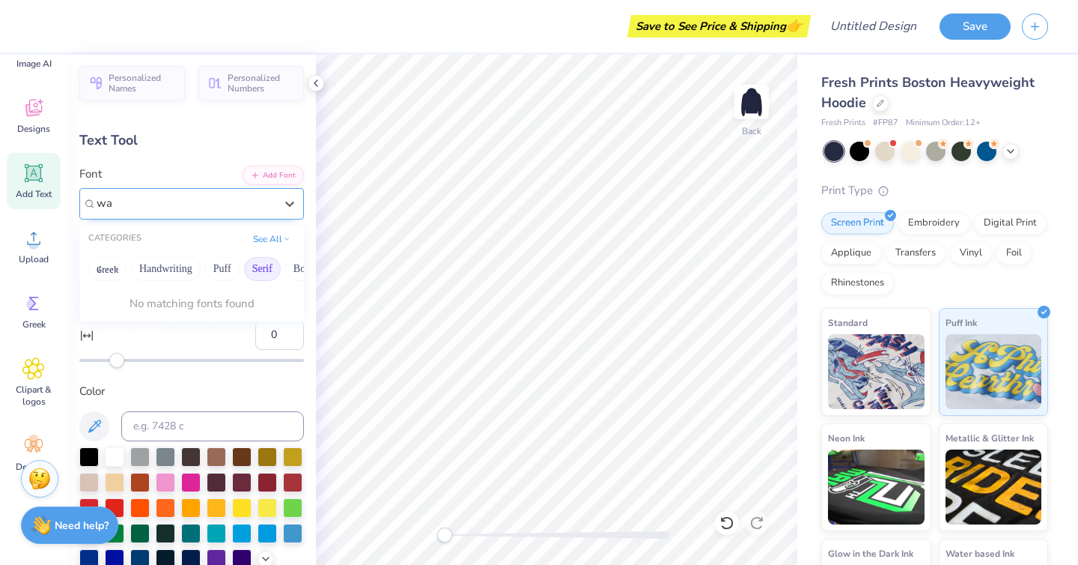
type input "w"
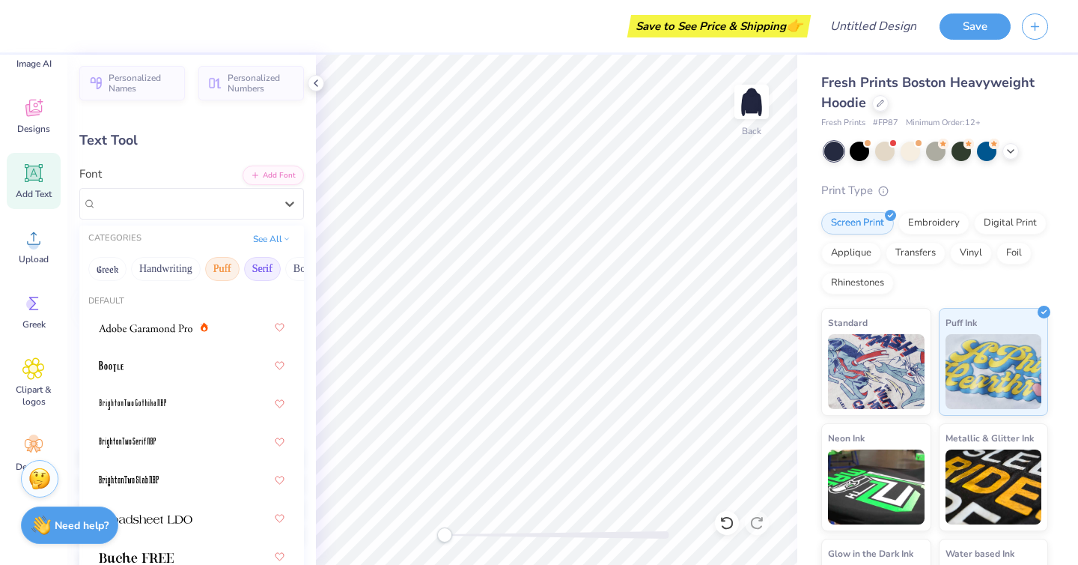
click at [225, 270] on button "Puff" at bounding box center [222, 269] width 34 height 24
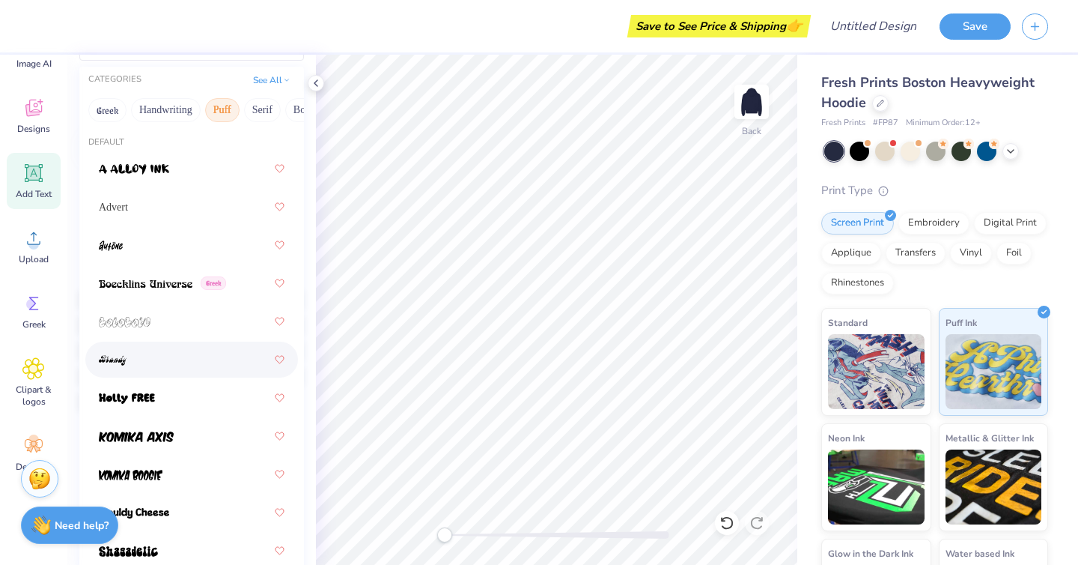
scroll to position [160, 0]
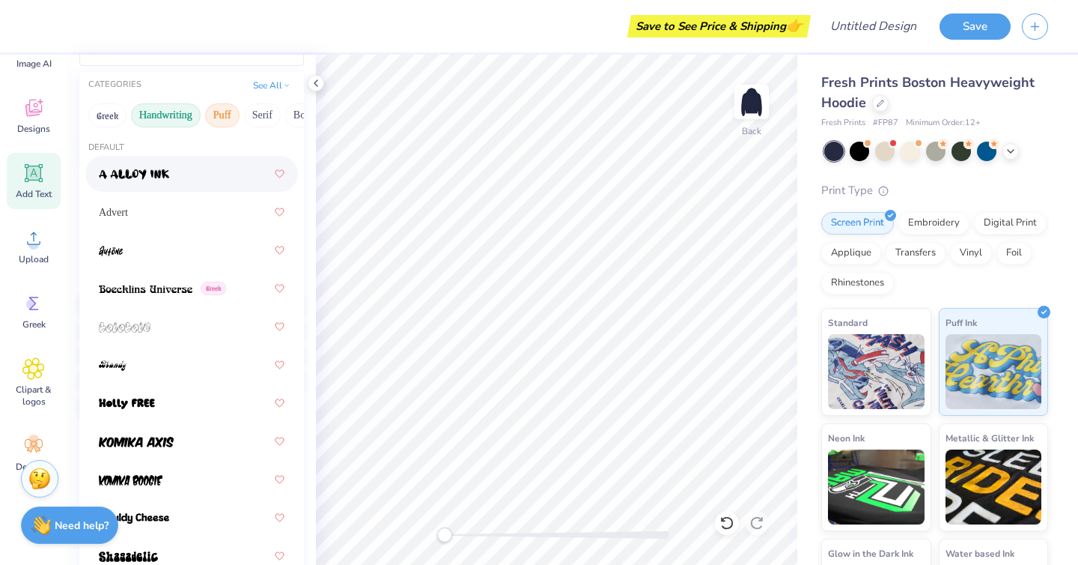
click at [181, 105] on button "Handwriting" at bounding box center [166, 115] width 70 height 24
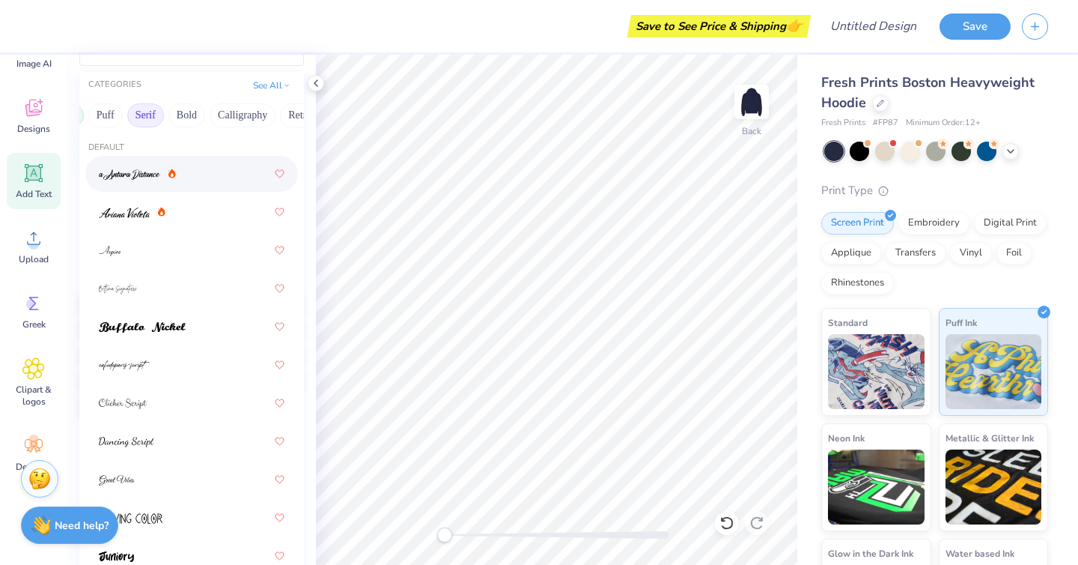
scroll to position [0, 121]
click at [187, 113] on button "Bold" at bounding box center [183, 115] width 37 height 24
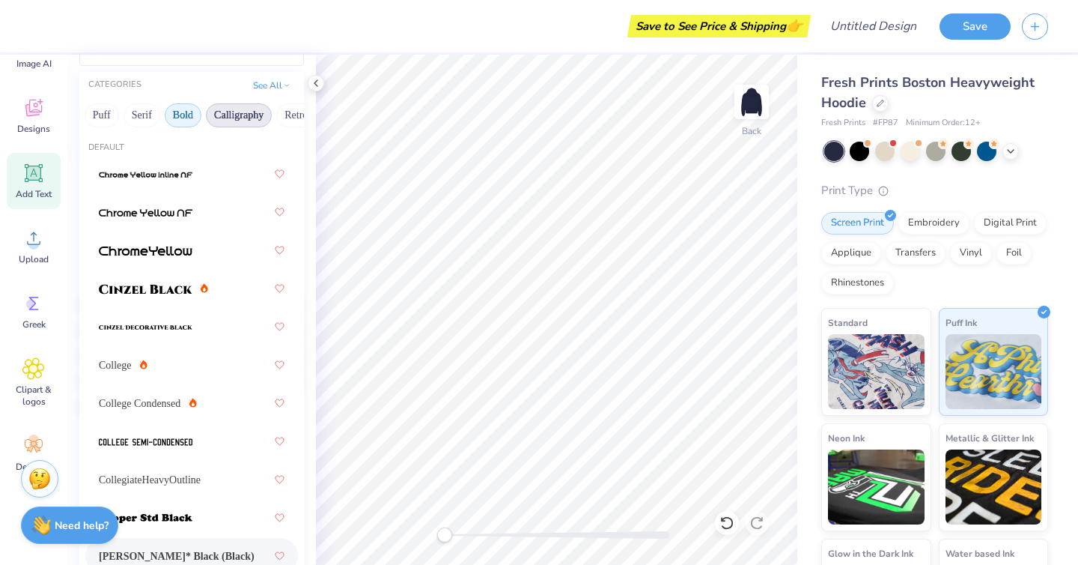
click at [234, 123] on button "Calligraphy" at bounding box center [239, 115] width 66 height 24
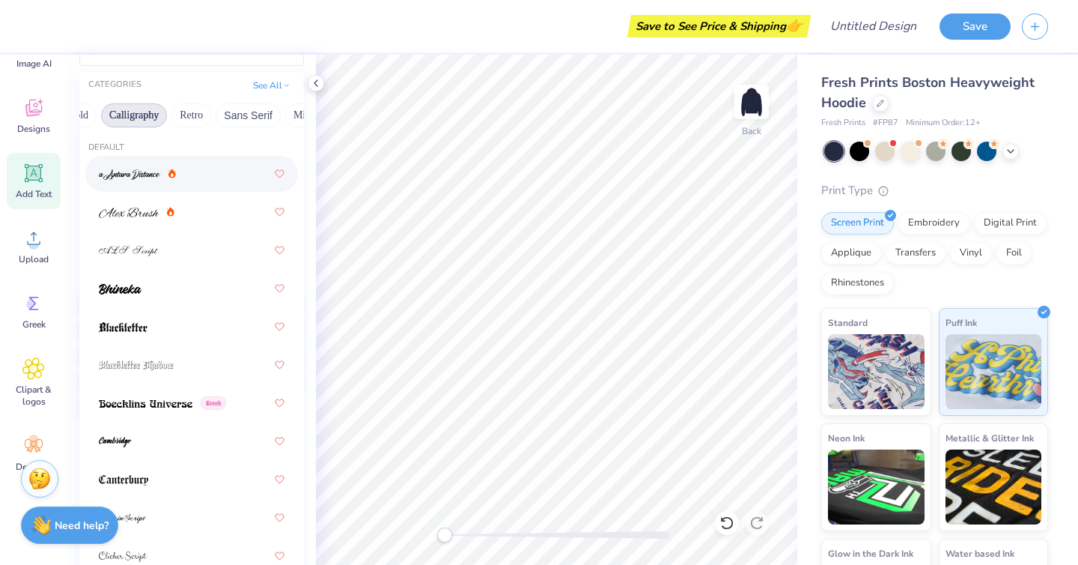
scroll to position [0, 227]
click at [191, 115] on button "Retro" at bounding box center [190, 115] width 40 height 24
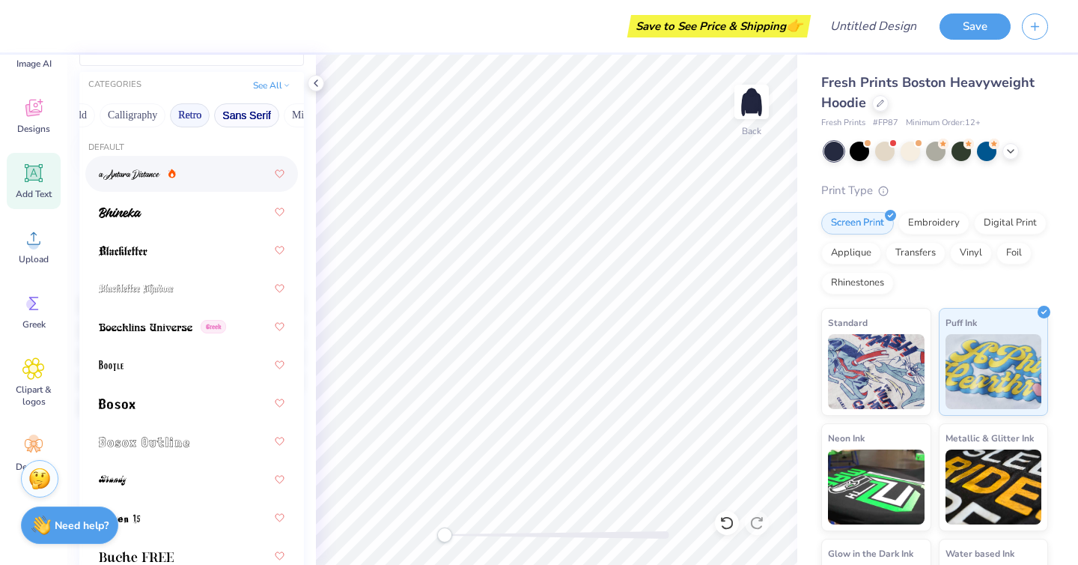
click at [252, 117] on button "Sans Serif" at bounding box center [246, 115] width 65 height 24
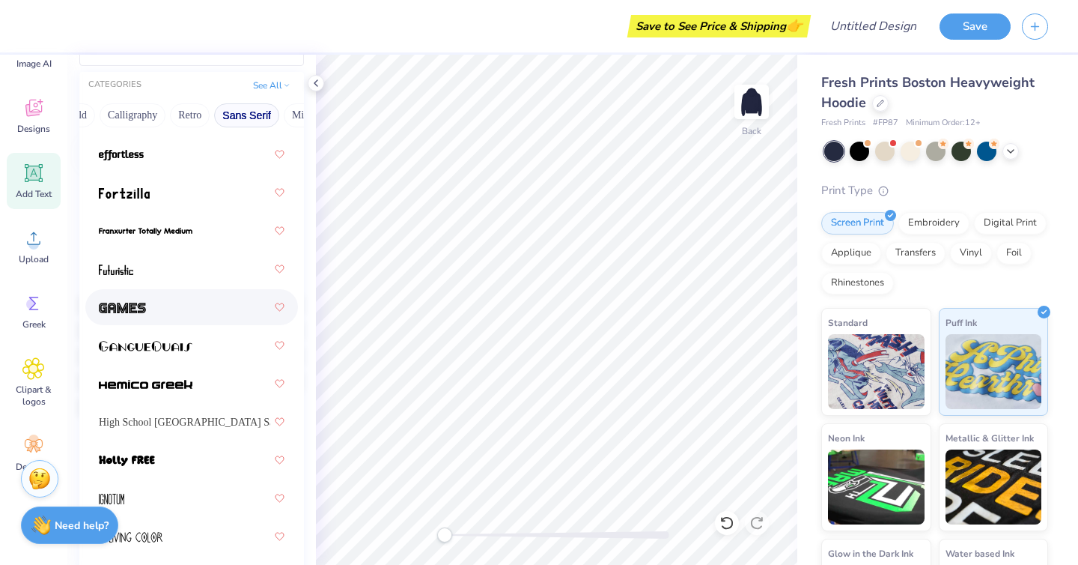
scroll to position [332, 0]
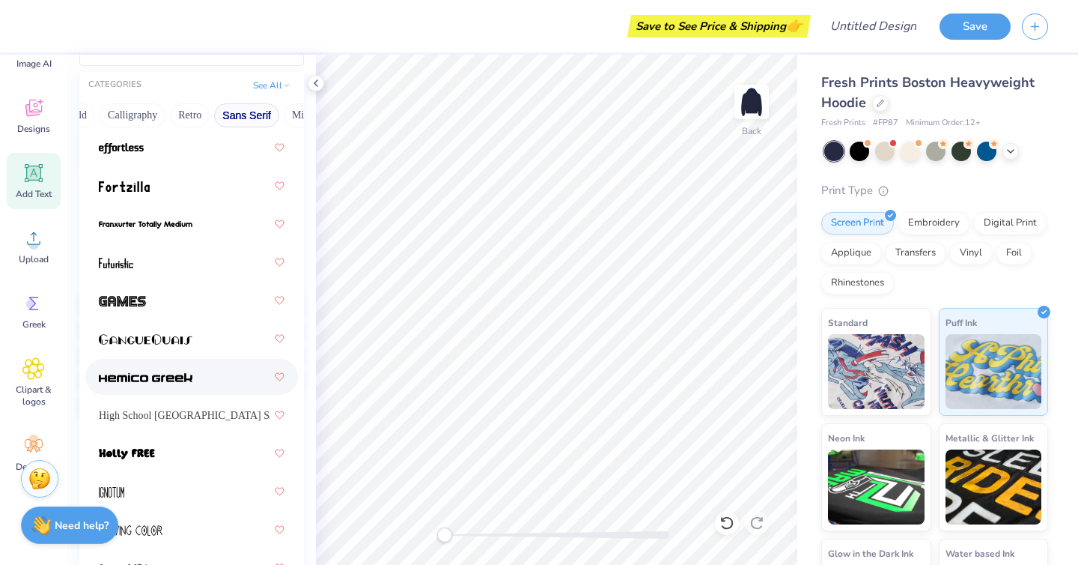
click at [196, 377] on div at bounding box center [192, 376] width 186 height 27
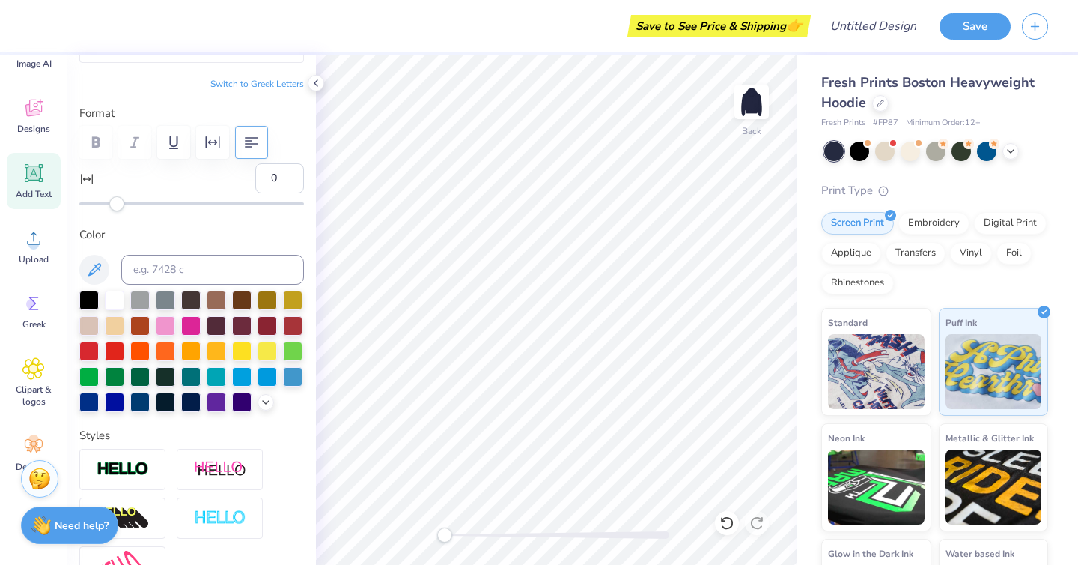
scroll to position [82, 0]
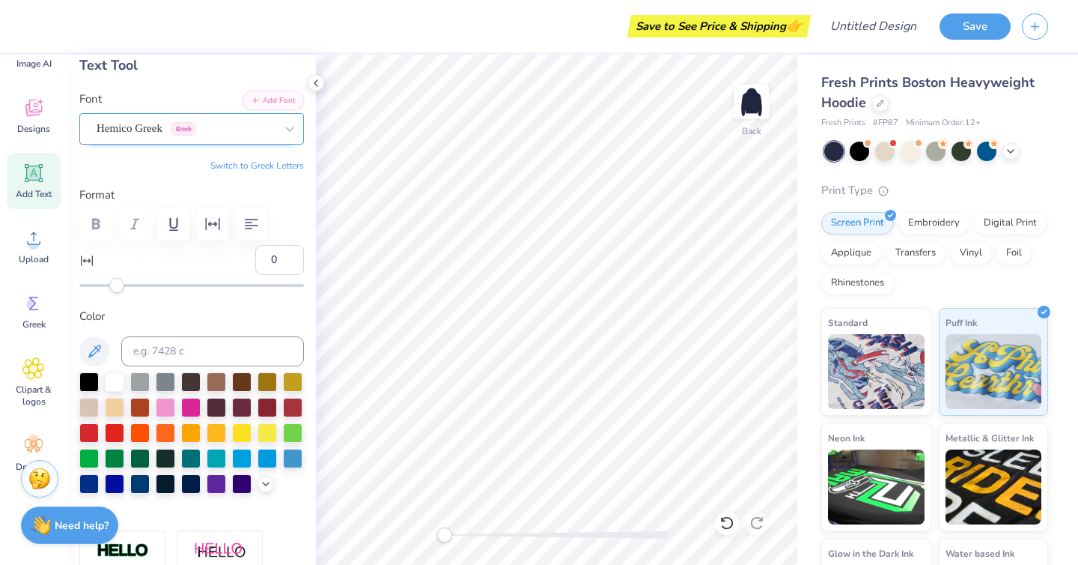
click at [219, 130] on div "Hemico Greek Greek" at bounding box center [185, 128] width 181 height 23
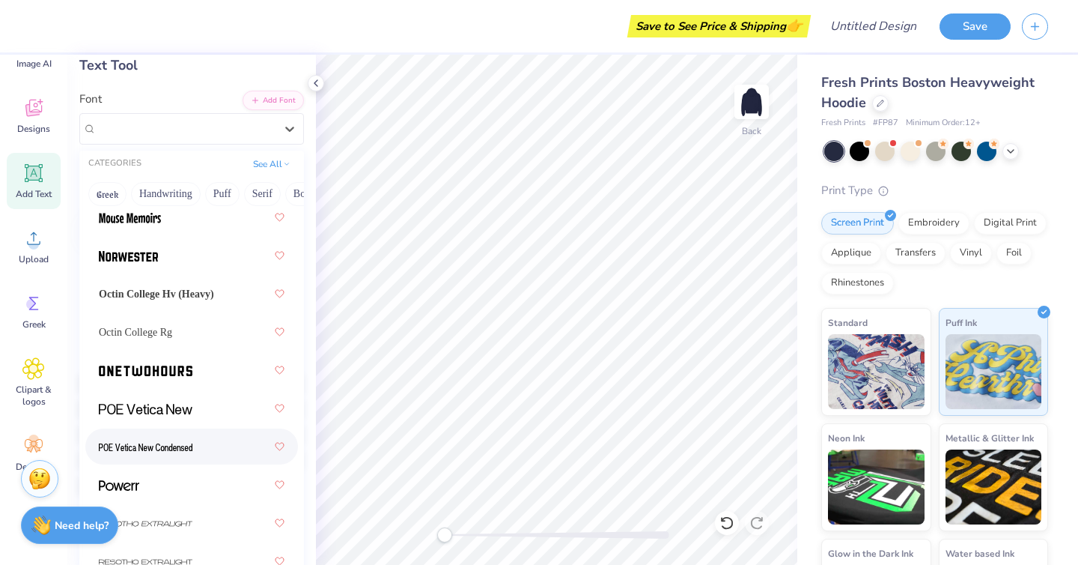
scroll to position [1913, 0]
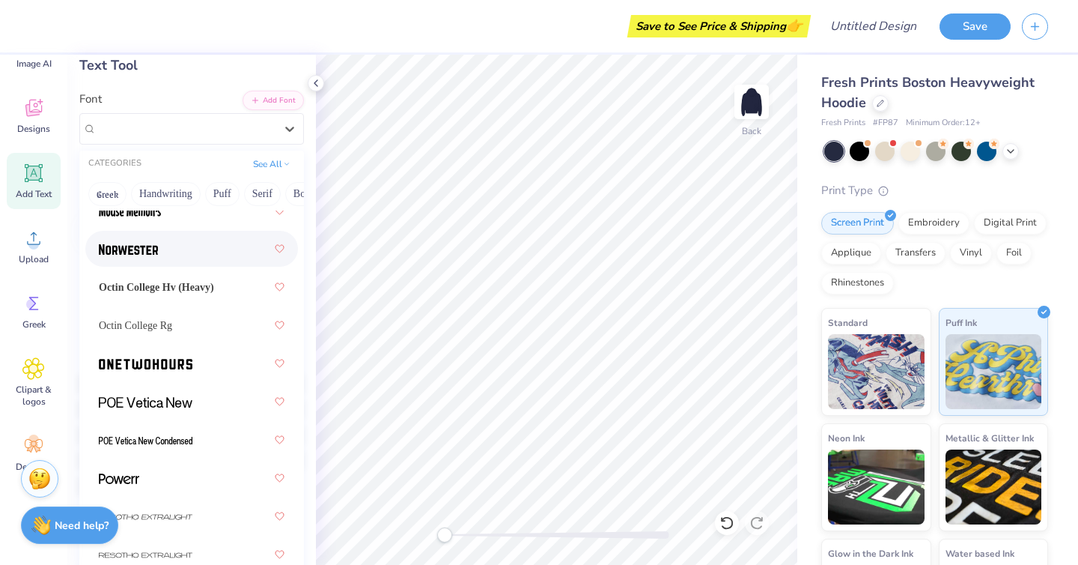
click at [171, 249] on div at bounding box center [192, 248] width 186 height 27
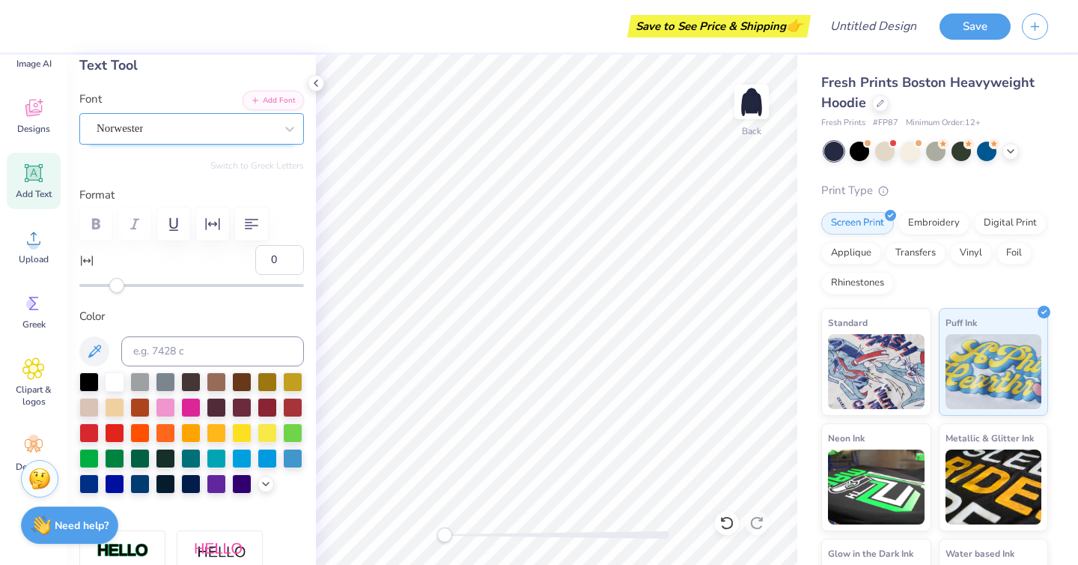
click at [183, 126] on div "Norwester" at bounding box center [185, 128] width 181 height 23
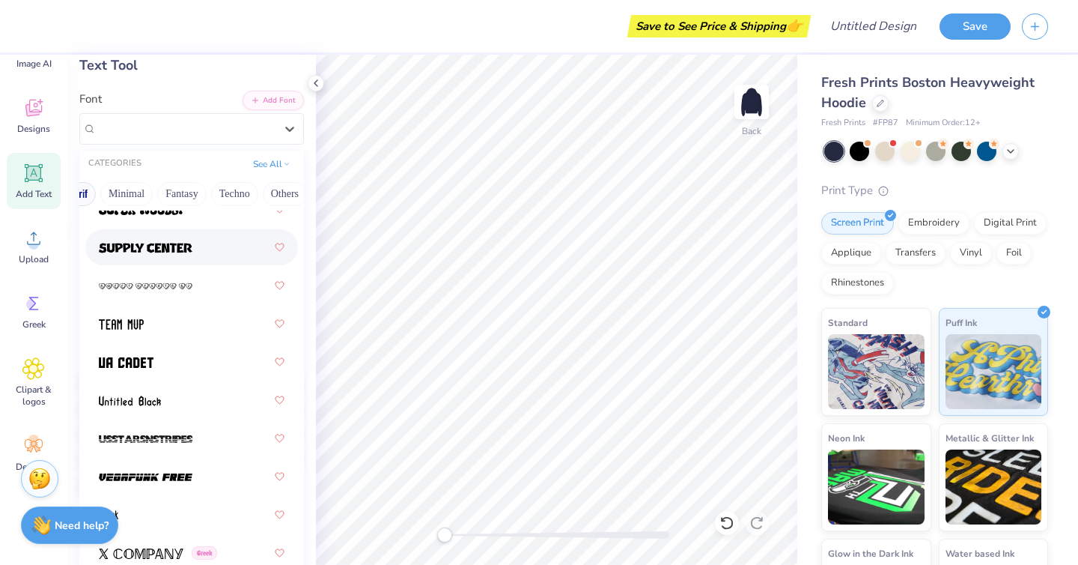
scroll to position [0, 412]
click at [133, 204] on button "Minimal" at bounding box center [125, 194] width 52 height 24
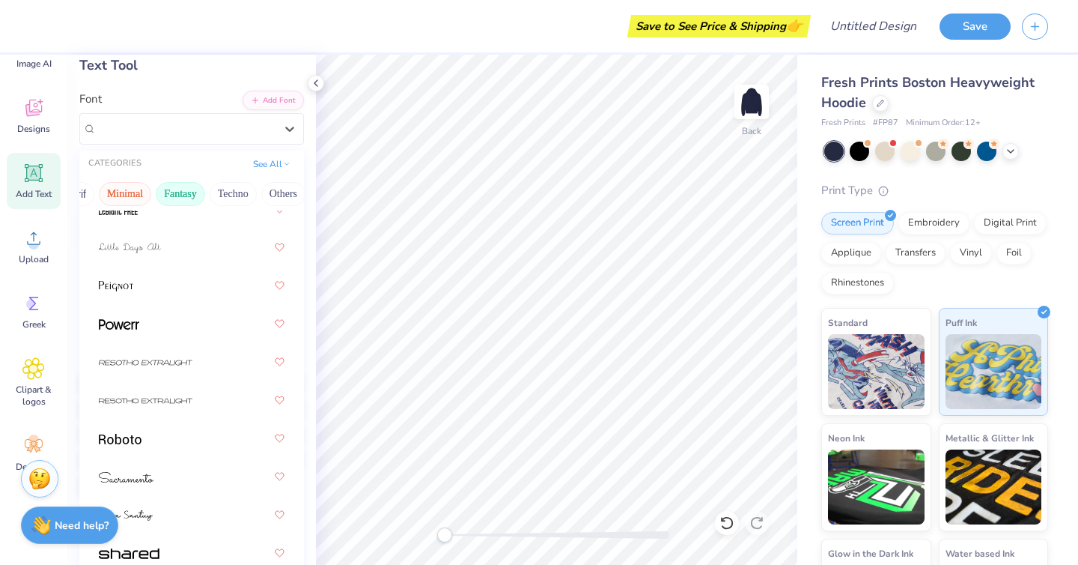
scroll to position [0, 421]
click at [271, 157] on button "See All" at bounding box center [272, 162] width 46 height 15
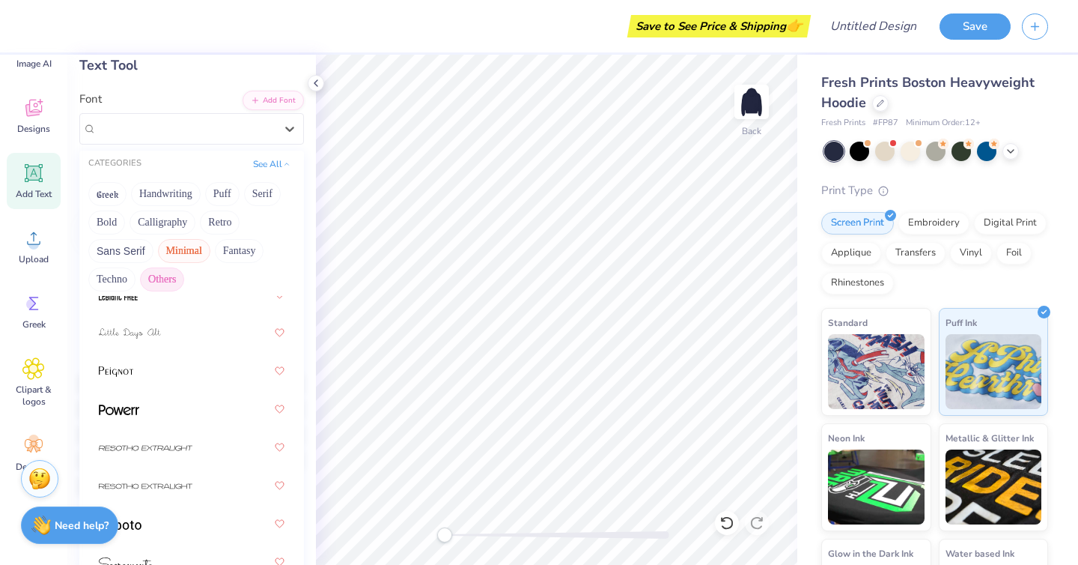
click at [156, 278] on button "Others" at bounding box center [162, 279] width 44 height 24
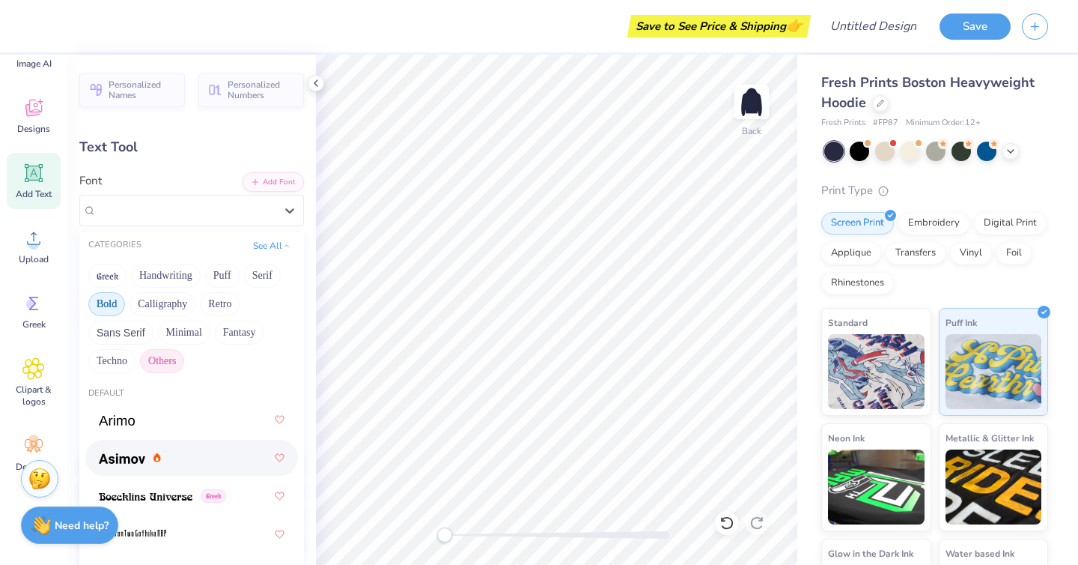
click at [118, 299] on button "Bold" at bounding box center [106, 304] width 37 height 24
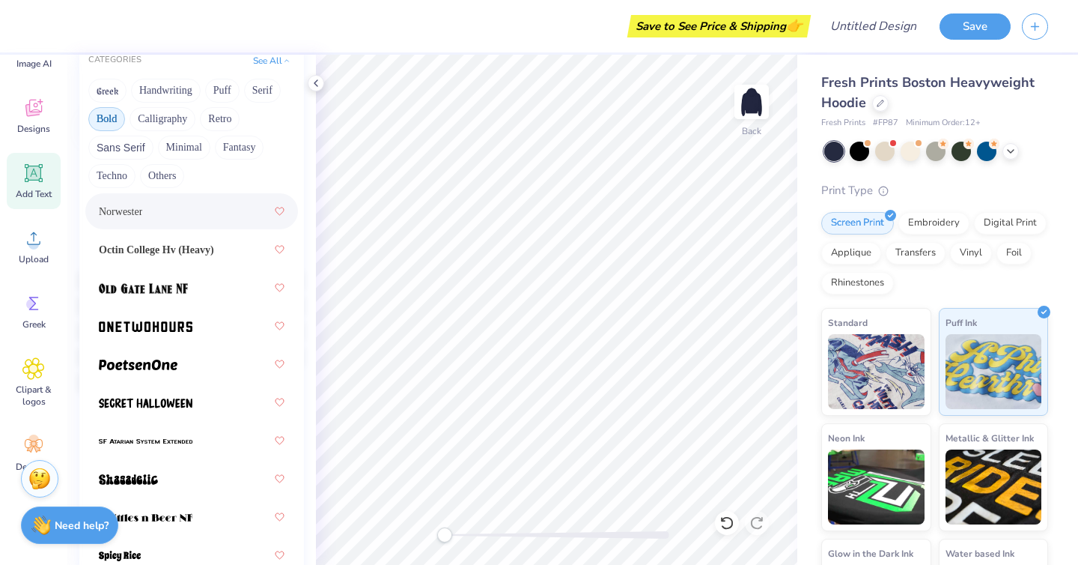
scroll to position [1938, 0]
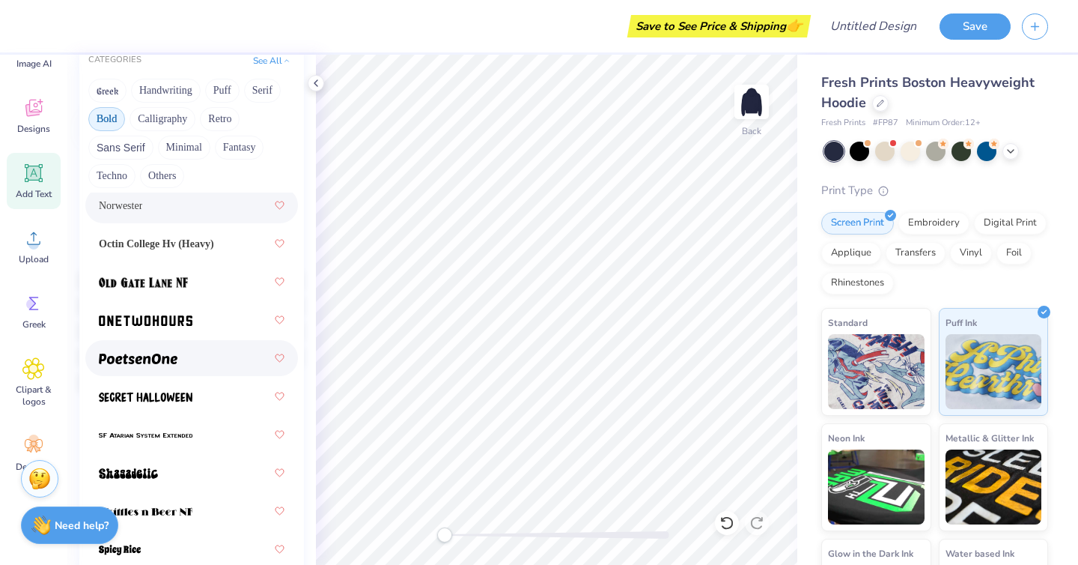
click at [198, 358] on div at bounding box center [192, 357] width 186 height 27
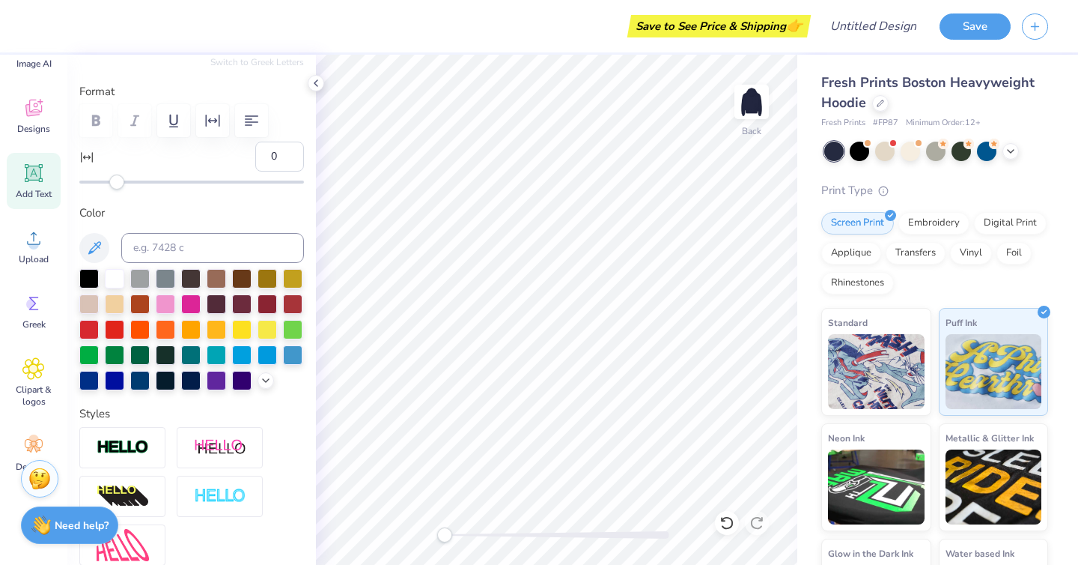
scroll to position [0, 0]
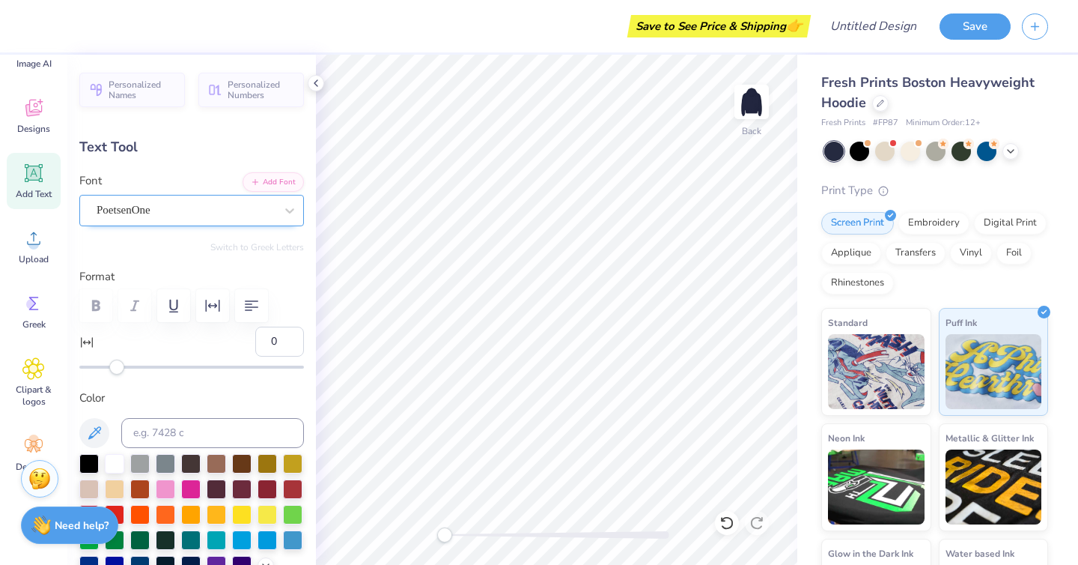
click at [175, 204] on div "PoetsenOne" at bounding box center [185, 209] width 181 height 23
click at [181, 156] on div "Text Tool" at bounding box center [191, 147] width 225 height 20
click at [267, 186] on button "Add Font" at bounding box center [273, 180] width 61 height 19
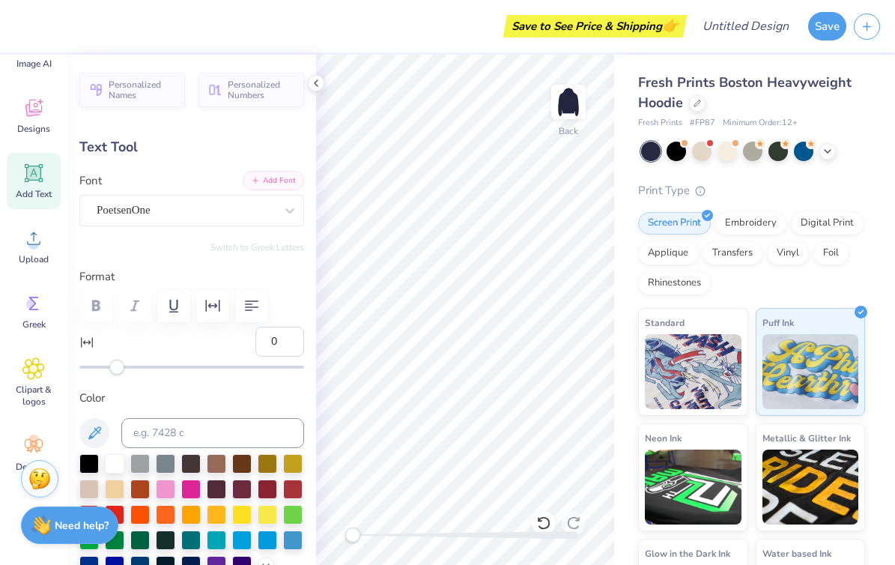
click at [277, 180] on button "Add Font" at bounding box center [273, 180] width 61 height 19
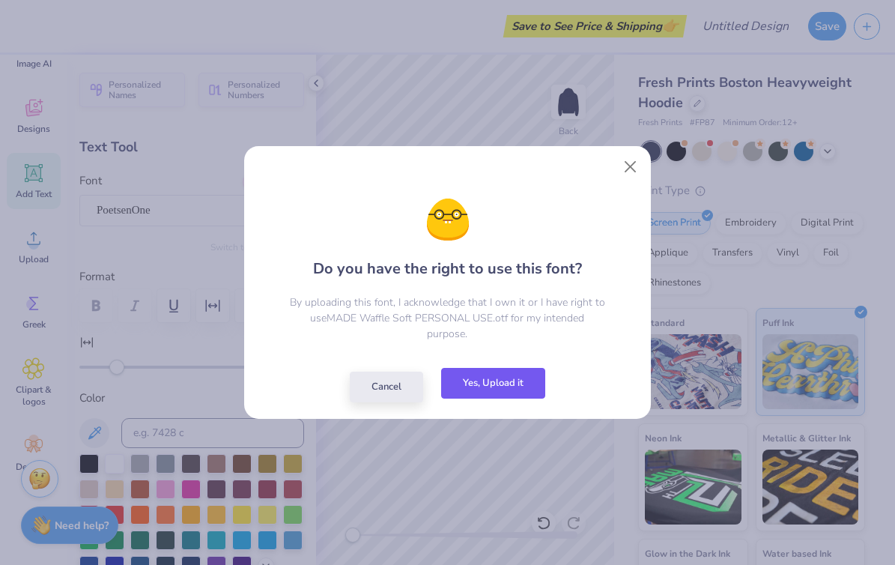
click at [511, 379] on button "Yes, Upload it" at bounding box center [493, 383] width 104 height 31
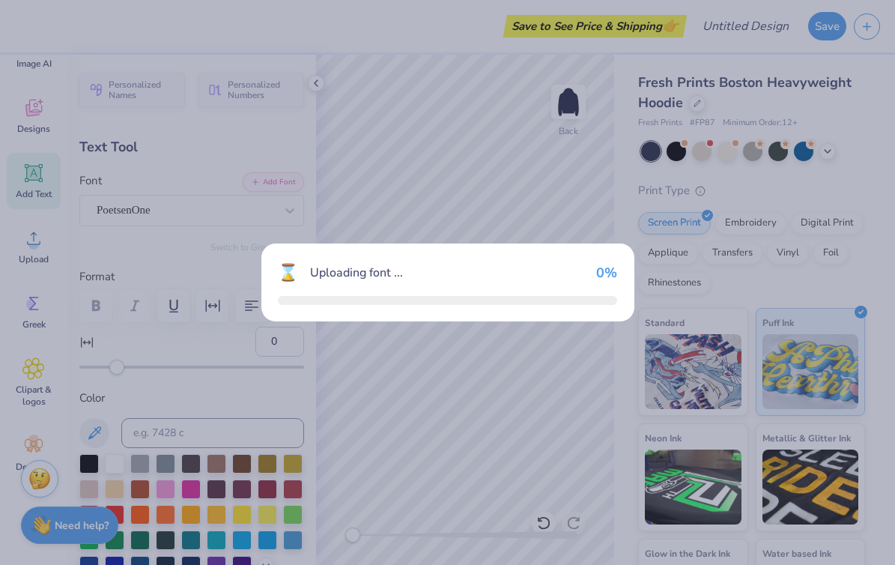
type input "3.56"
type input "2.13"
type input "3.05"
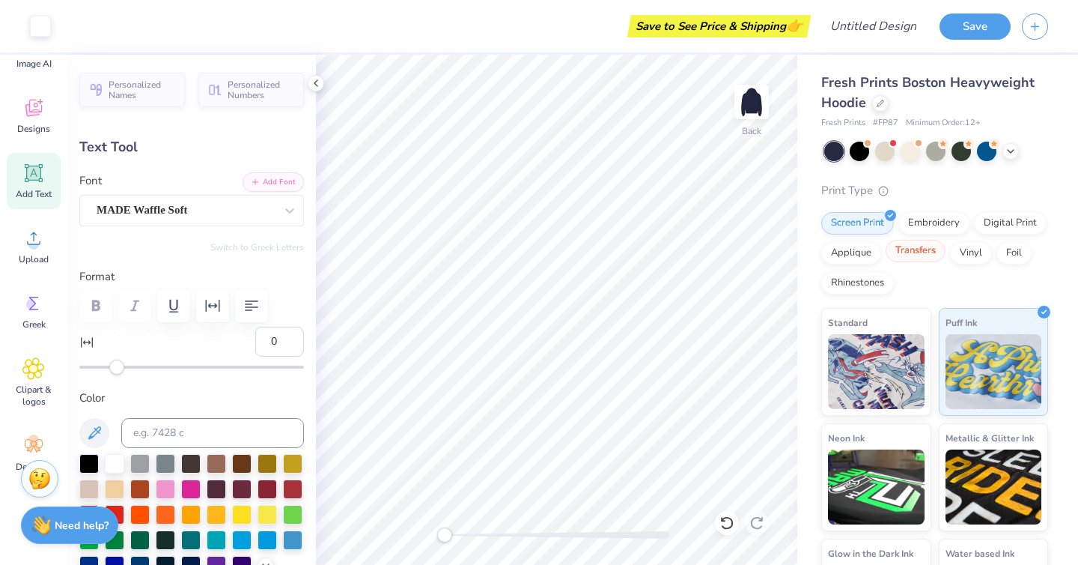
type input "3.38"
type input "1.62"
type input "3.72"
type input "-5"
drag, startPoint x: 119, startPoint y: 368, endPoint x: 108, endPoint y: 371, distance: 11.5
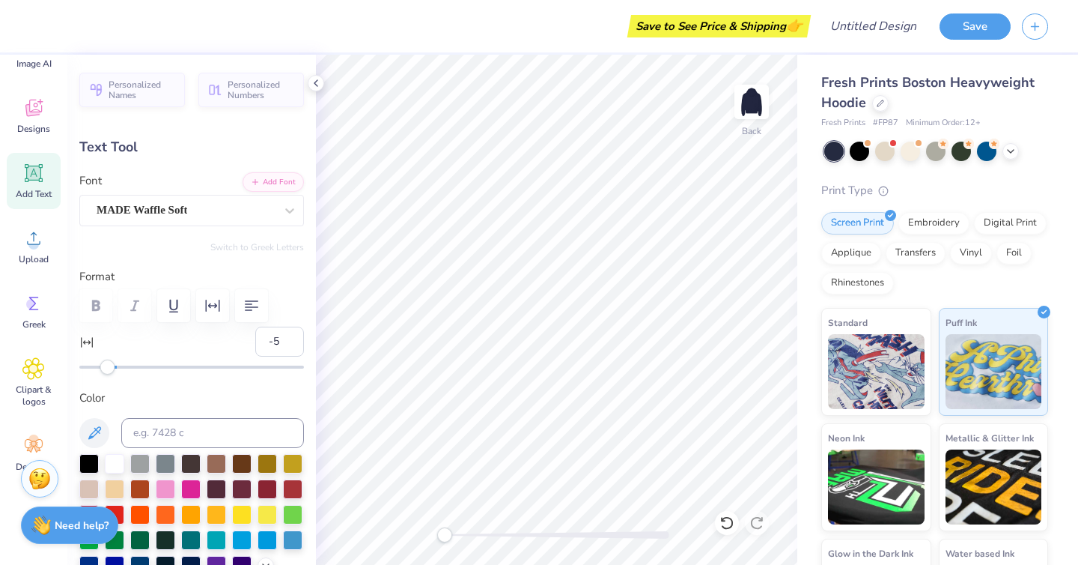
click at [108, 371] on div "Accessibility label" at bounding box center [107, 366] width 15 height 15
type input "9.26"
type input "4.29"
type input "8.71"
type input "-1"
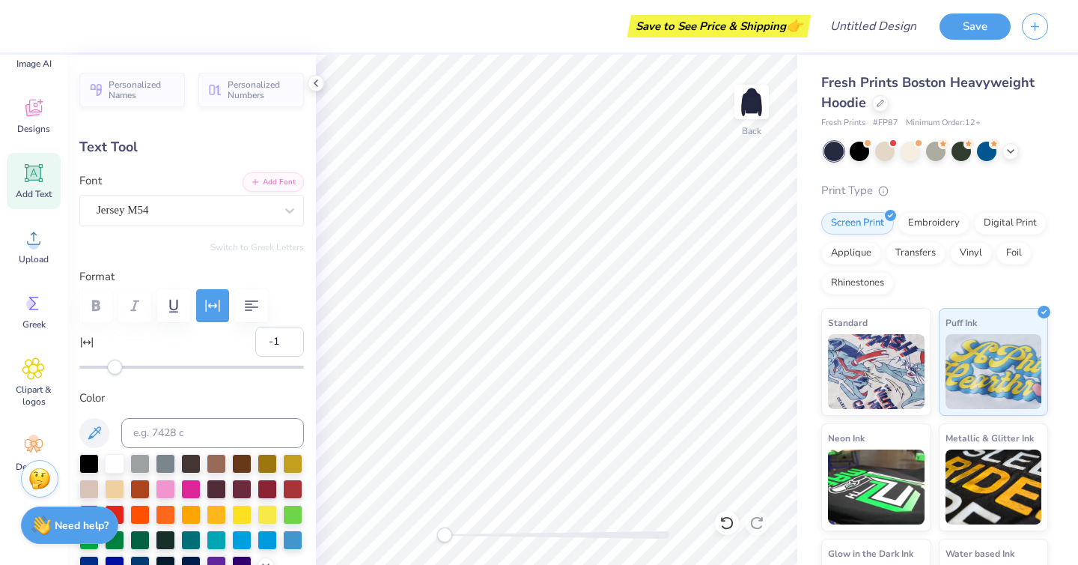
type input "3.27"
type input "1.62"
type input "3.87"
type input "-5"
click at [750, 107] on img at bounding box center [752, 102] width 60 height 60
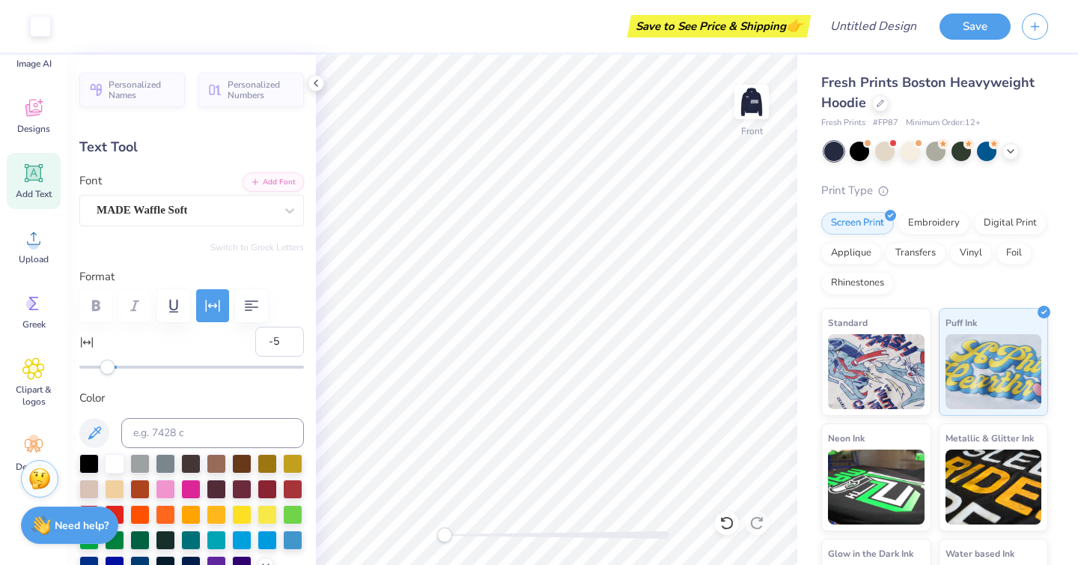
type input "3.35"
type input "1.66"
type input "5.04"
type textarea "DANCE CONNECTION"
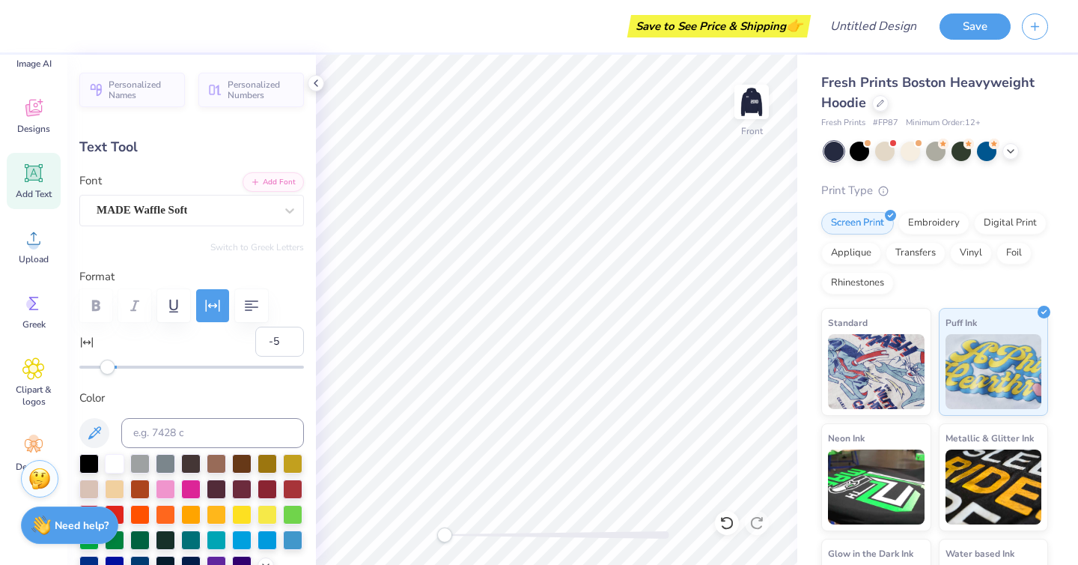
scroll to position [1, 2]
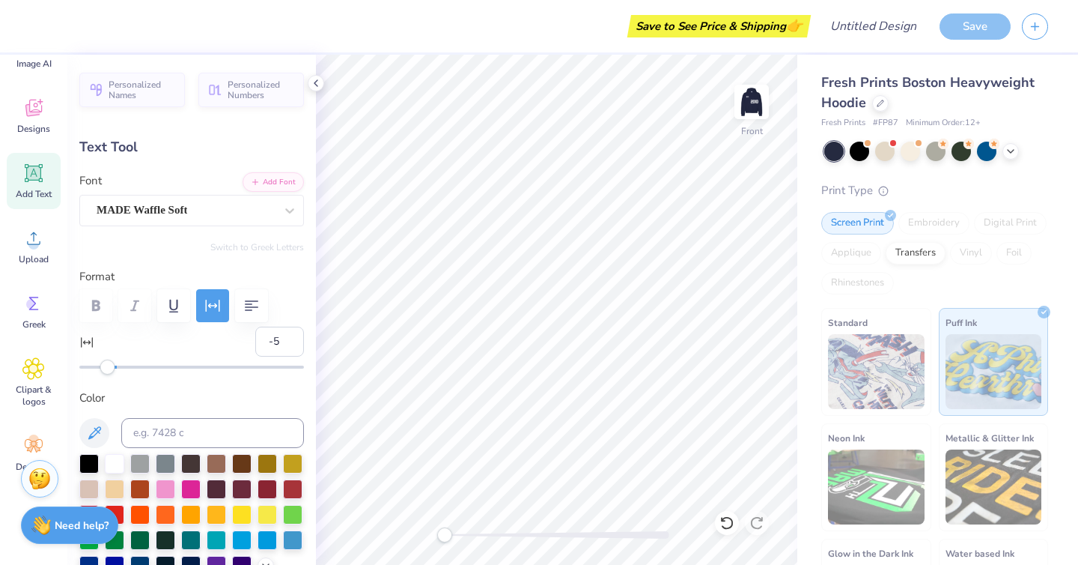
type input "15.13"
type input "4.41"
type input "10.42"
type input "2"
drag, startPoint x: 106, startPoint y: 369, endPoint x: 121, endPoint y: 372, distance: 15.3
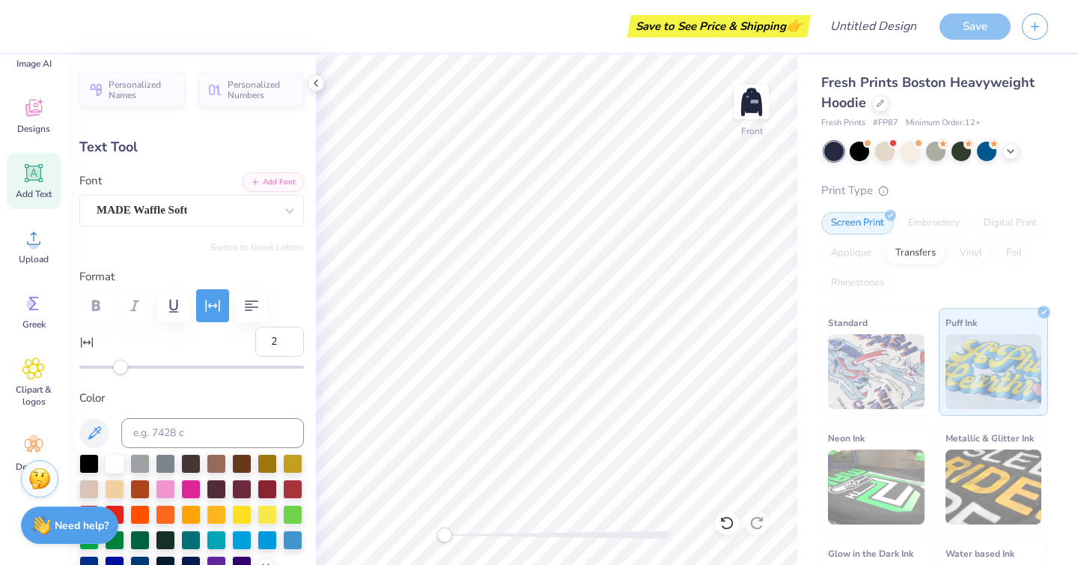
click at [121, 372] on div "Accessibility label" at bounding box center [120, 366] width 15 height 15
click at [246, 302] on icon "button" at bounding box center [252, 305] width 18 height 18
type input "0"
click at [116, 369] on div "Accessibility label" at bounding box center [116, 366] width 15 height 15
click at [318, 83] on icon at bounding box center [316, 83] width 12 height 12
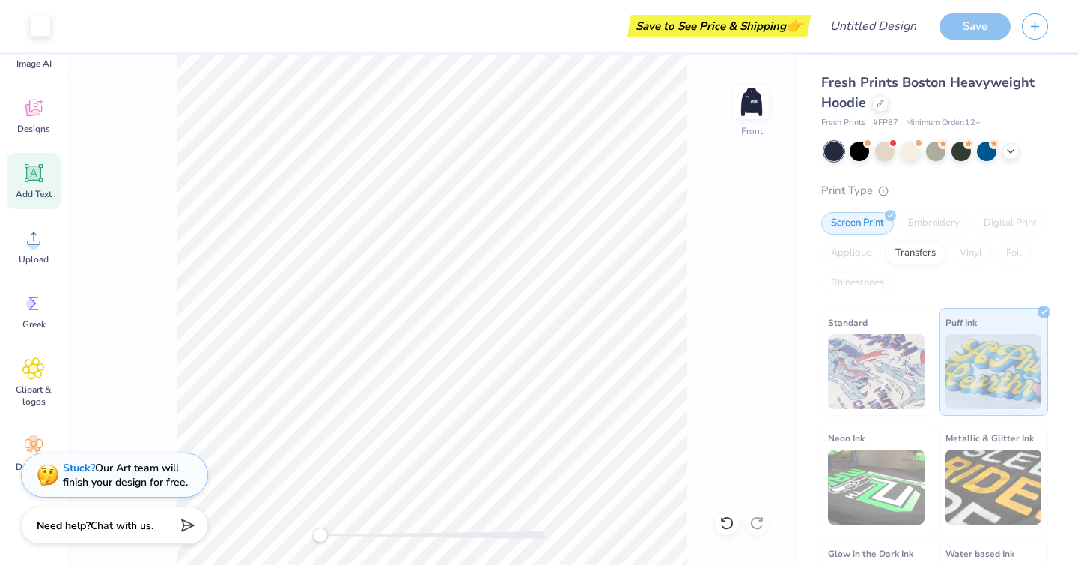
click at [43, 184] on div "Add Text" at bounding box center [34, 181] width 54 height 56
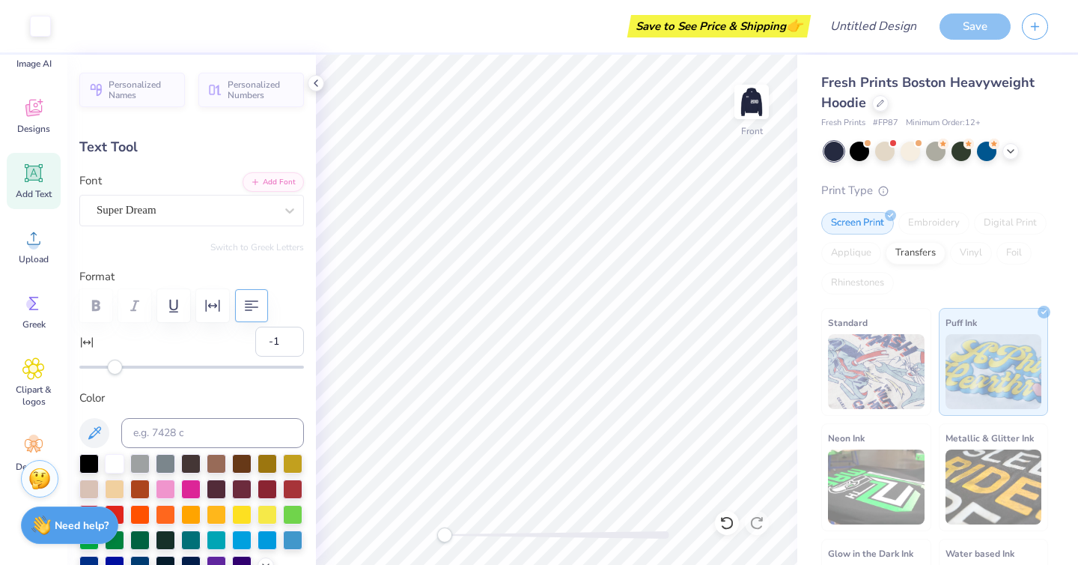
type input "7.22"
type input "2.09"
type input "13.71"
type input "0"
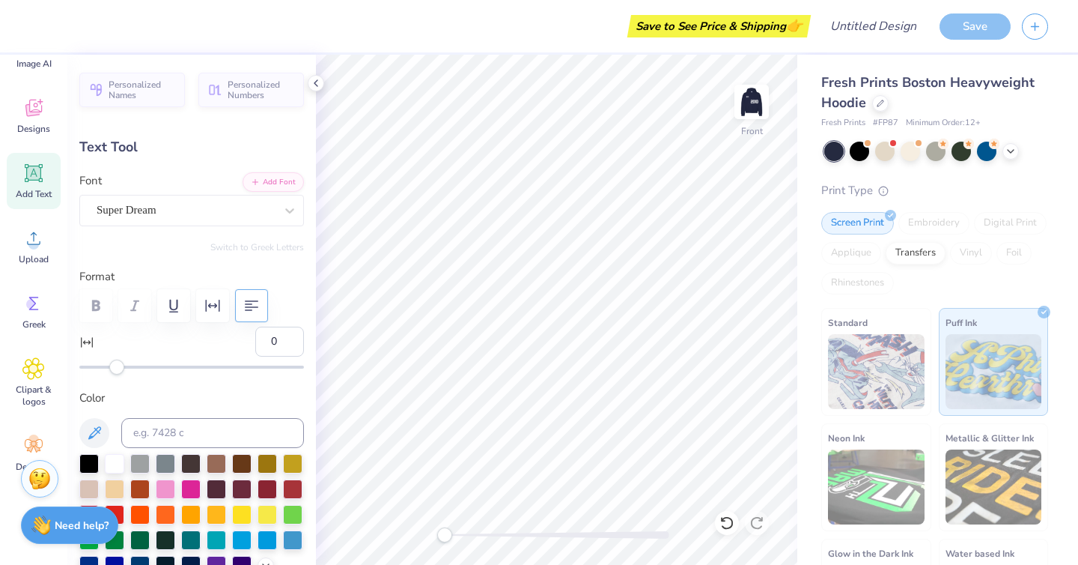
type textarea "the [US_STATE][GEOGRAPHIC_DATA]"
type input "18.36"
type input "1.35"
type input "14.07"
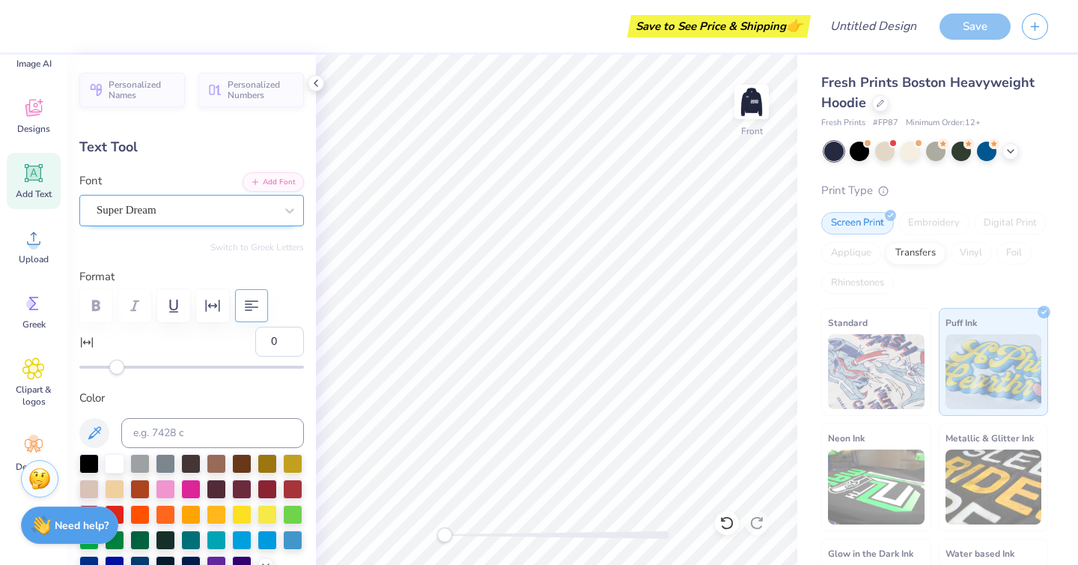
click at [167, 216] on div "Super Dream" at bounding box center [185, 209] width 181 height 23
type input "quicksand"
click at [172, 273] on button "Handwriting" at bounding box center [166, 276] width 70 height 24
click at [264, 275] on button "Serif" at bounding box center [262, 276] width 37 height 24
click at [290, 214] on icon at bounding box center [289, 210] width 15 height 15
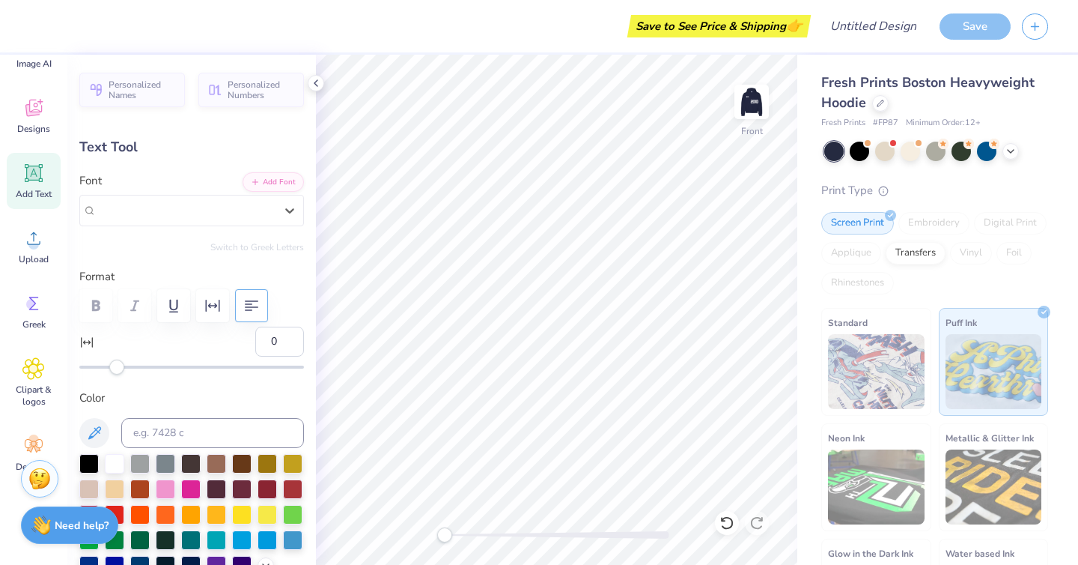
click at [227, 210] on div "Super Dream" at bounding box center [186, 209] width 178 height 17
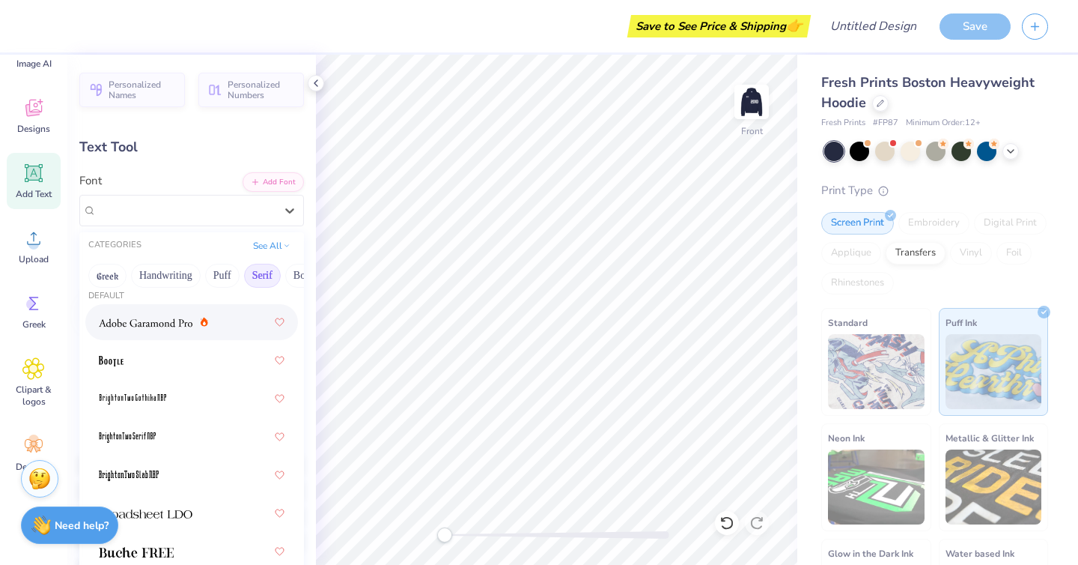
scroll to position [3, 0]
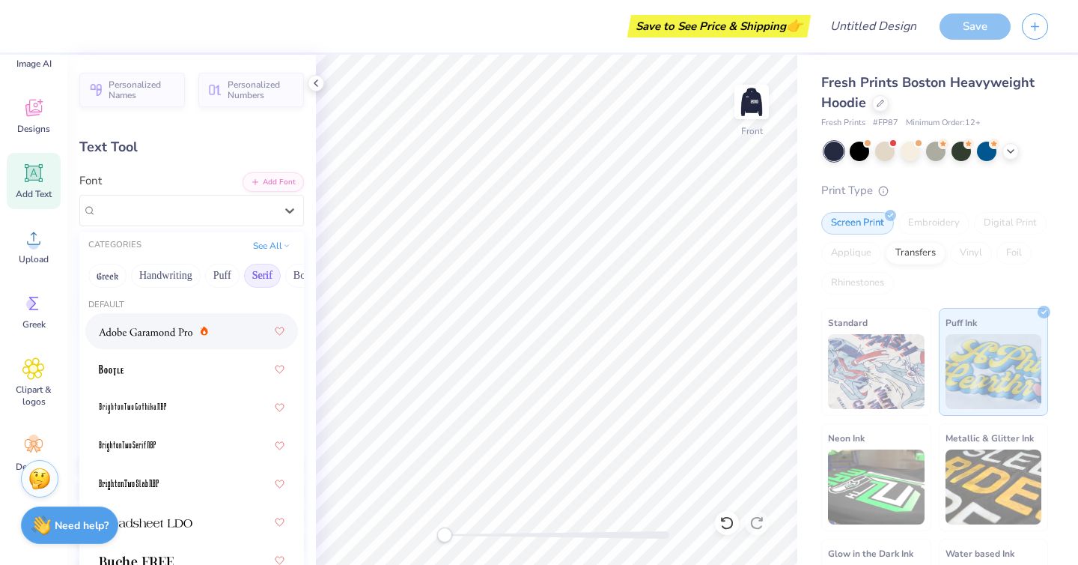
click at [206, 335] on div at bounding box center [153, 331] width 109 height 16
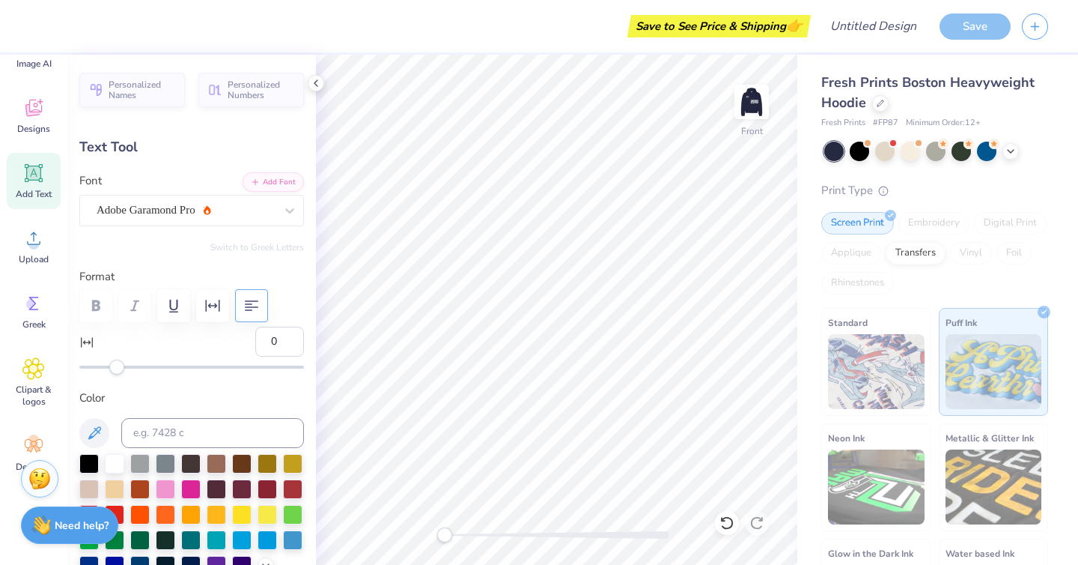
scroll to position [8, 0]
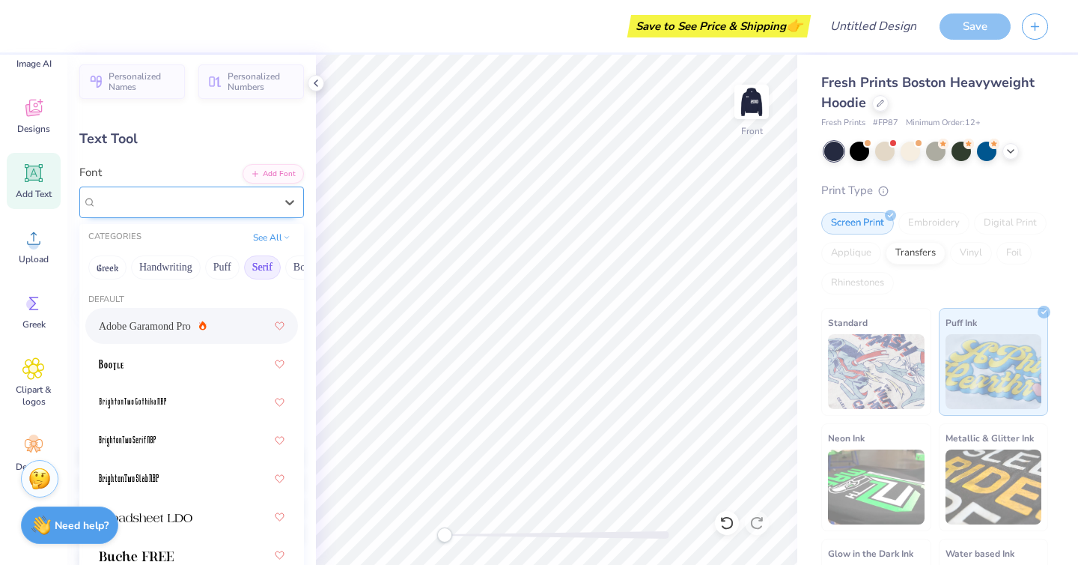
click at [212, 191] on div "Adobe Garamond Pro" at bounding box center [185, 201] width 181 height 23
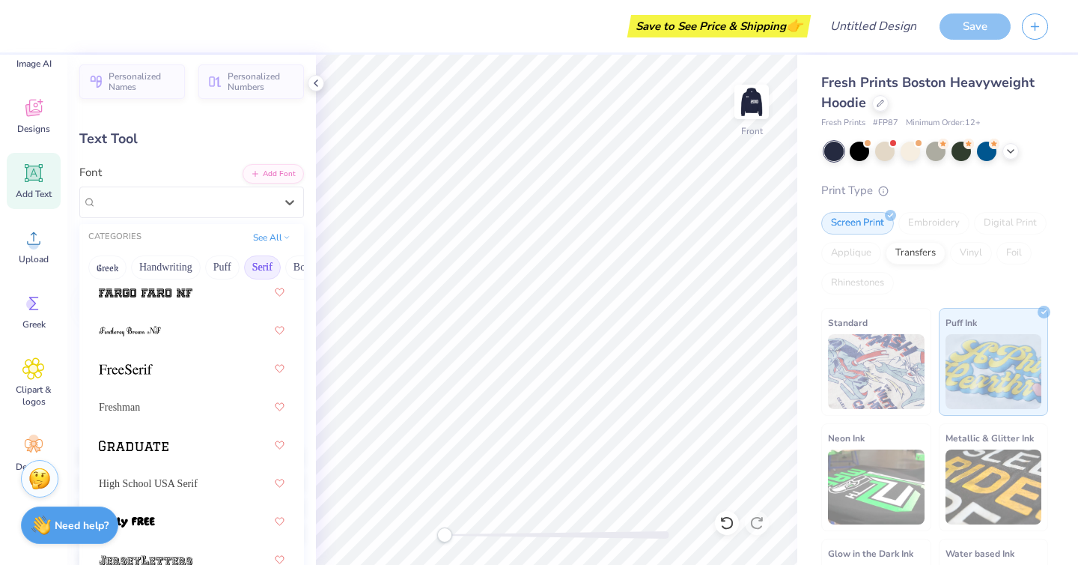
scroll to position [1753, 0]
click at [192, 370] on div at bounding box center [192, 367] width 186 height 27
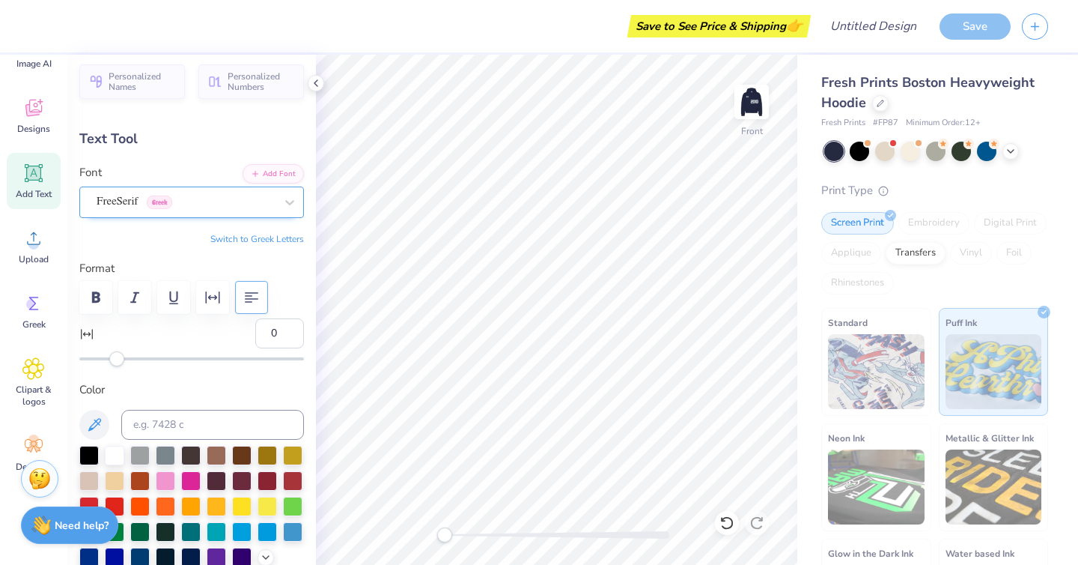
click at [181, 195] on div "FreeSerif Greek" at bounding box center [185, 201] width 181 height 23
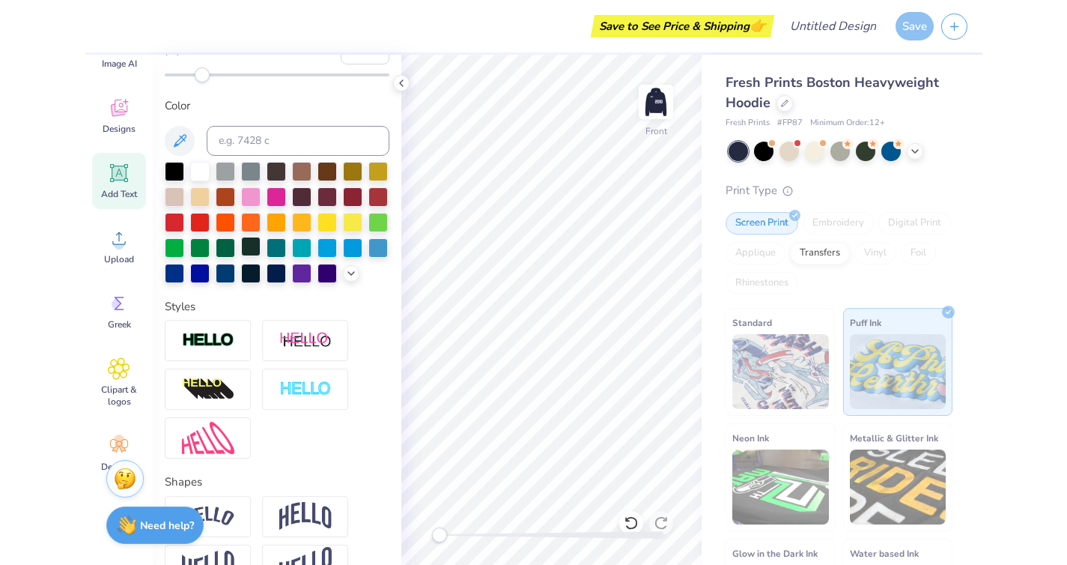
scroll to position [0, 0]
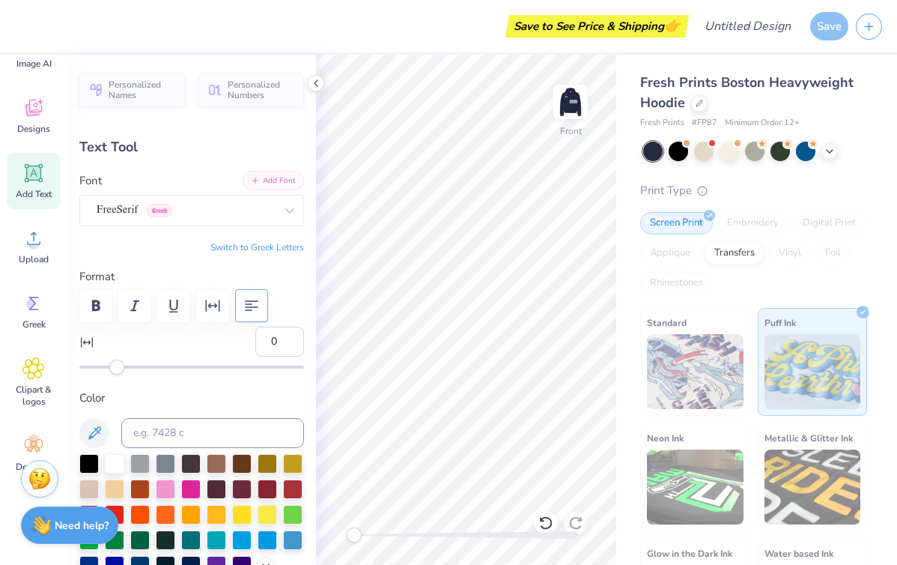
click at [279, 175] on button "Add Font" at bounding box center [273, 180] width 61 height 19
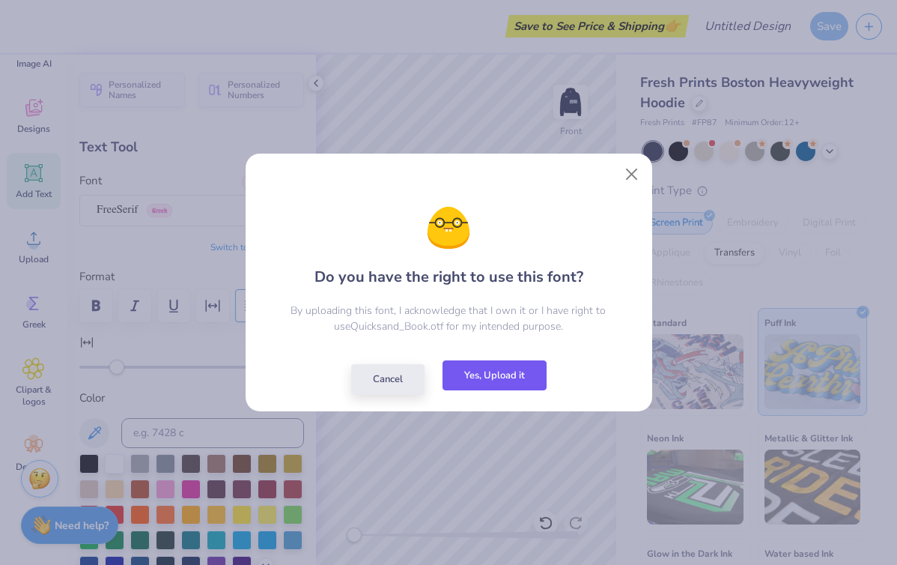
click at [517, 383] on button "Yes, Upload it" at bounding box center [494, 375] width 104 height 31
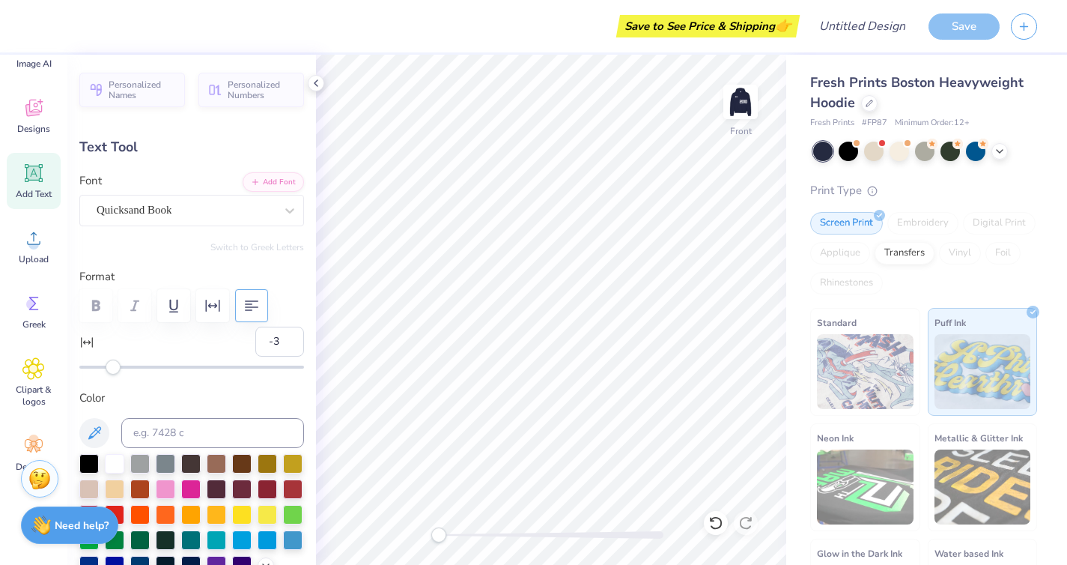
type input "-4"
drag, startPoint x: 118, startPoint y: 371, endPoint x: 109, endPoint y: 371, distance: 8.3
click at [109, 371] on div "Accessibility label" at bounding box center [109, 366] width 15 height 15
type input "-8"
click at [103, 371] on div "Accessibility label" at bounding box center [104, 366] width 15 height 15
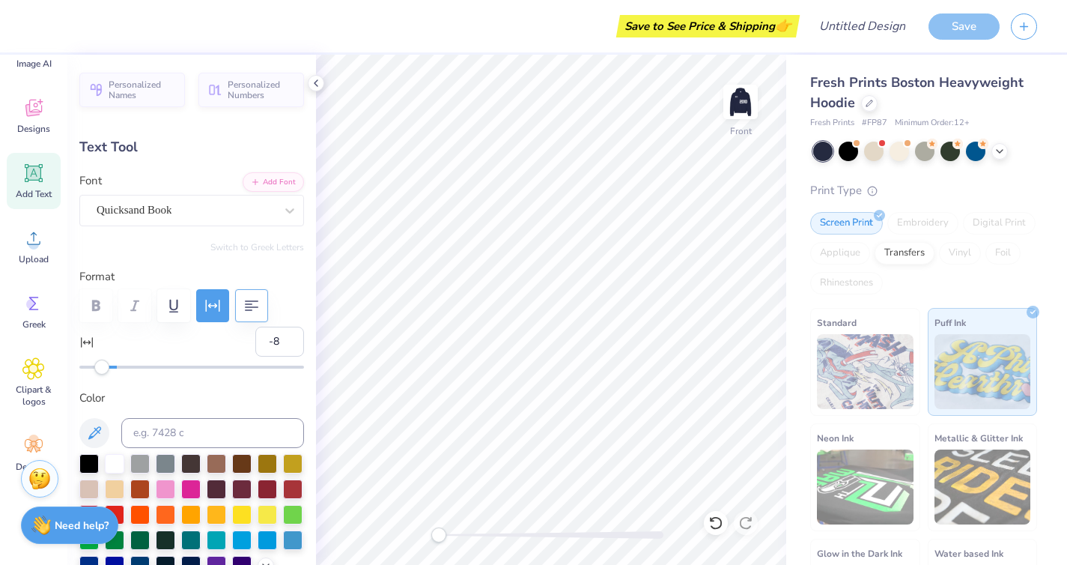
type input "10.78"
type input "0.98"
type input "14.47"
type input "8.74"
type input "0.79"
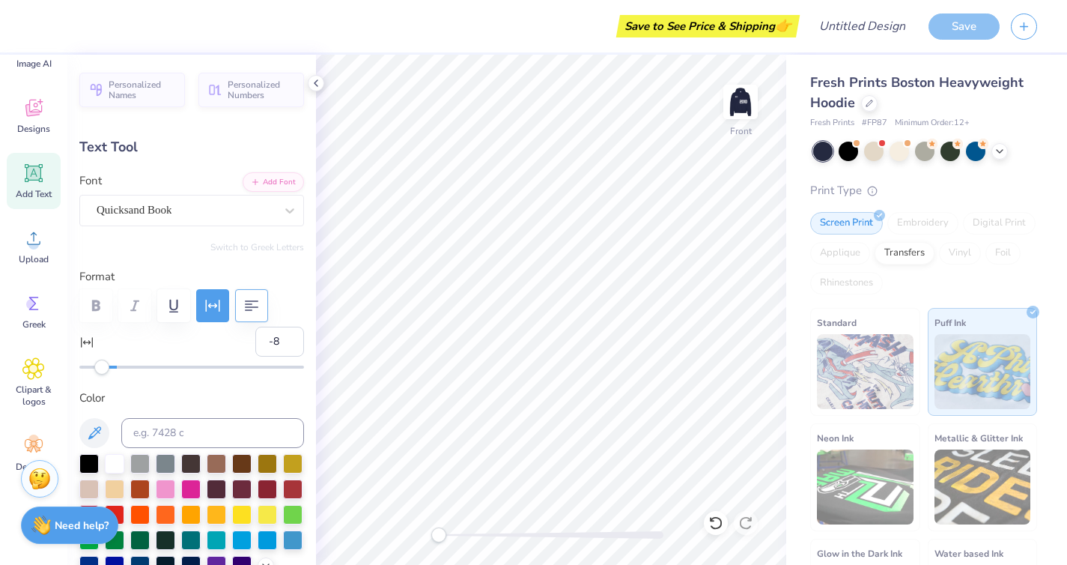
type input "14.65"
type input "10.58"
type input "0.96"
type input "13.79"
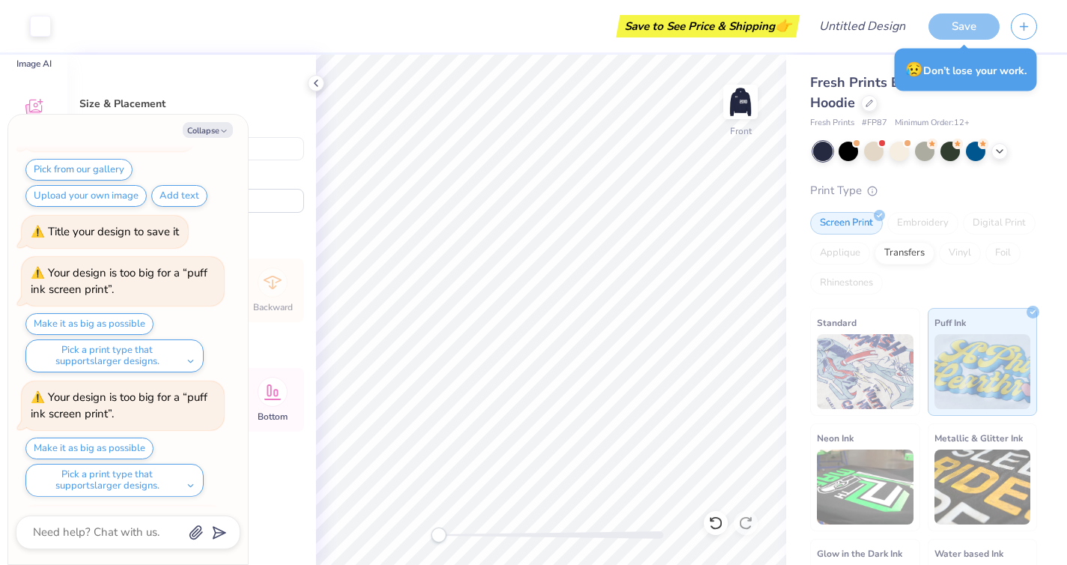
scroll to position [203, 0]
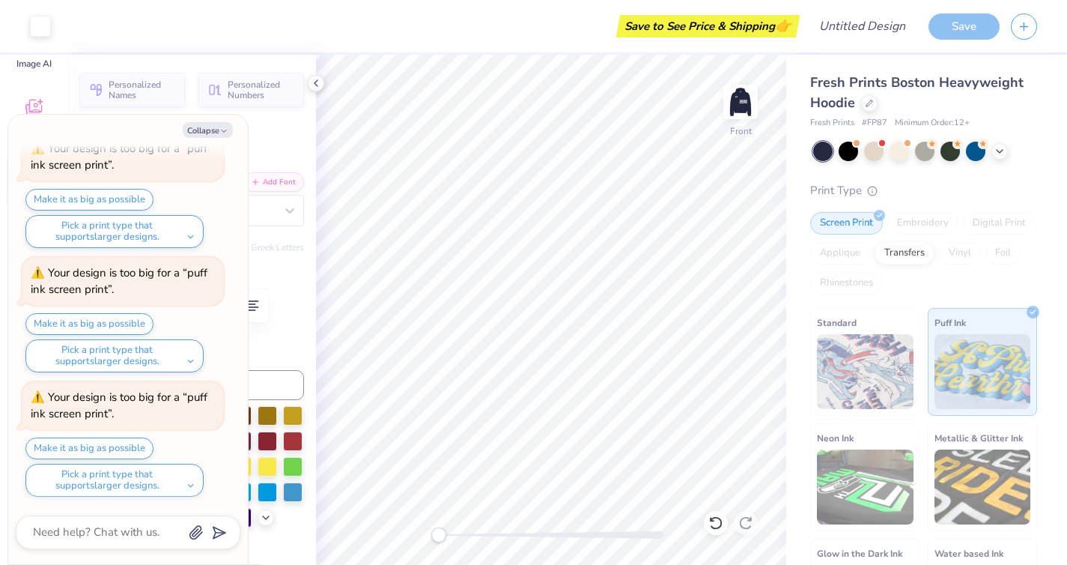
type textarea "x"
type input "10.58"
type input "0.96"
type input "13.79"
click at [210, 128] on button "Collapse" at bounding box center [208, 130] width 50 height 16
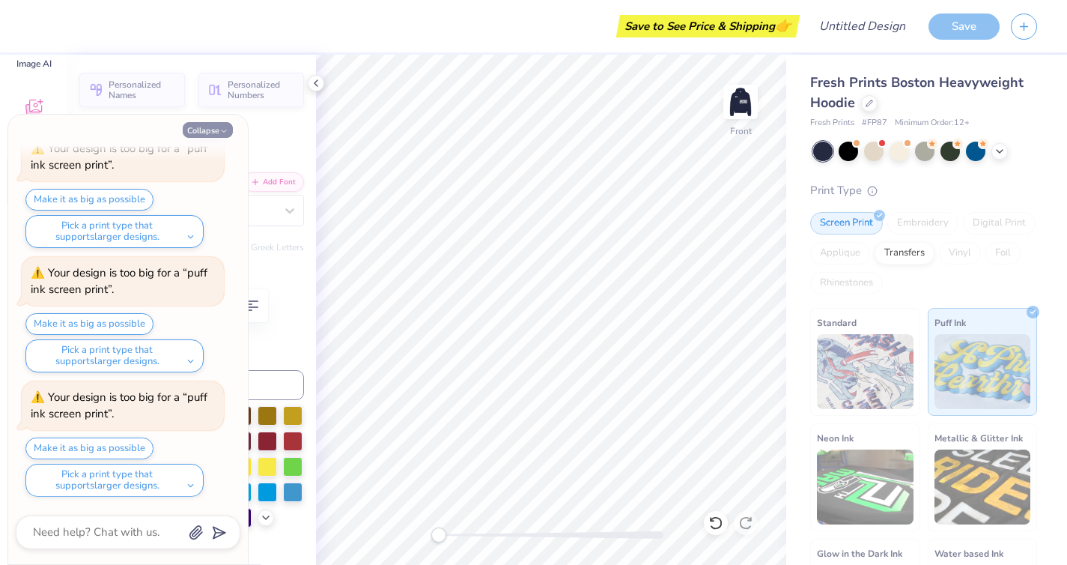
type textarea "x"
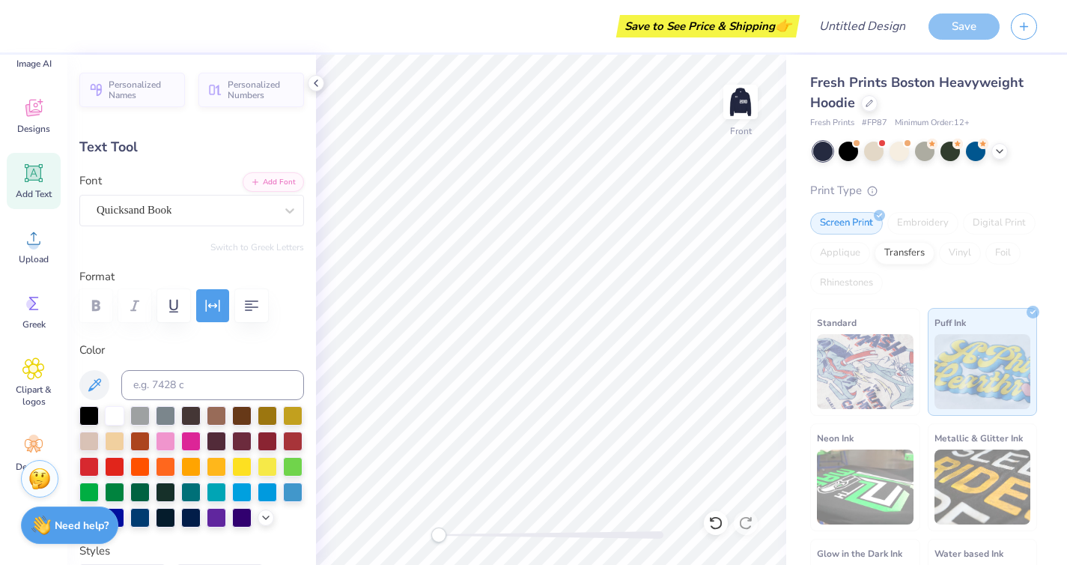
type input "9.94"
type input "0.90"
type input "13.56"
click at [972, 365] on img at bounding box center [982, 371] width 97 height 75
type input "15.96"
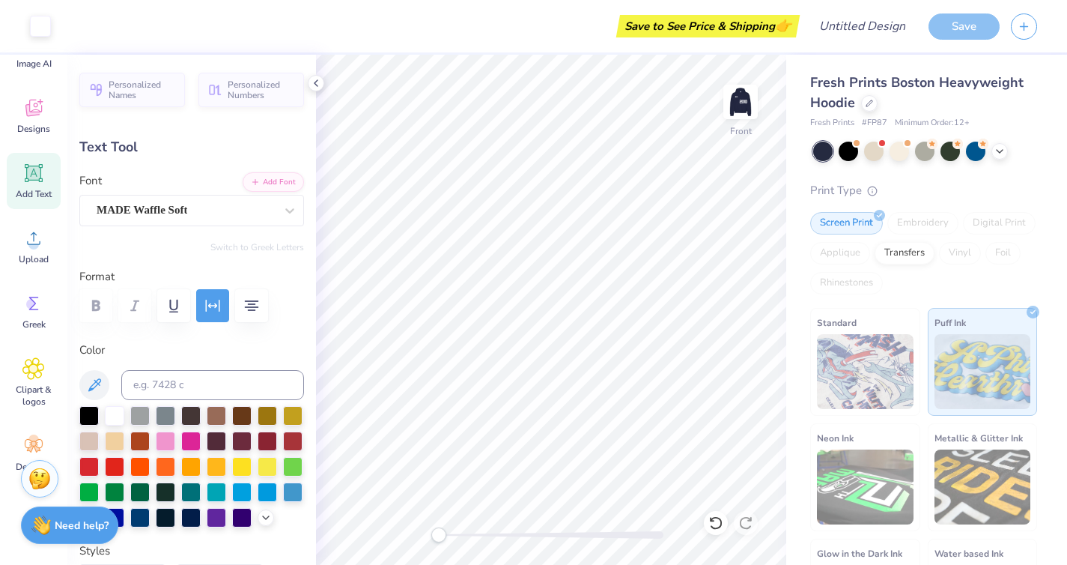
type input "4.41"
type input "8.65"
click at [217, 294] on button "button" at bounding box center [212, 305] width 33 height 33
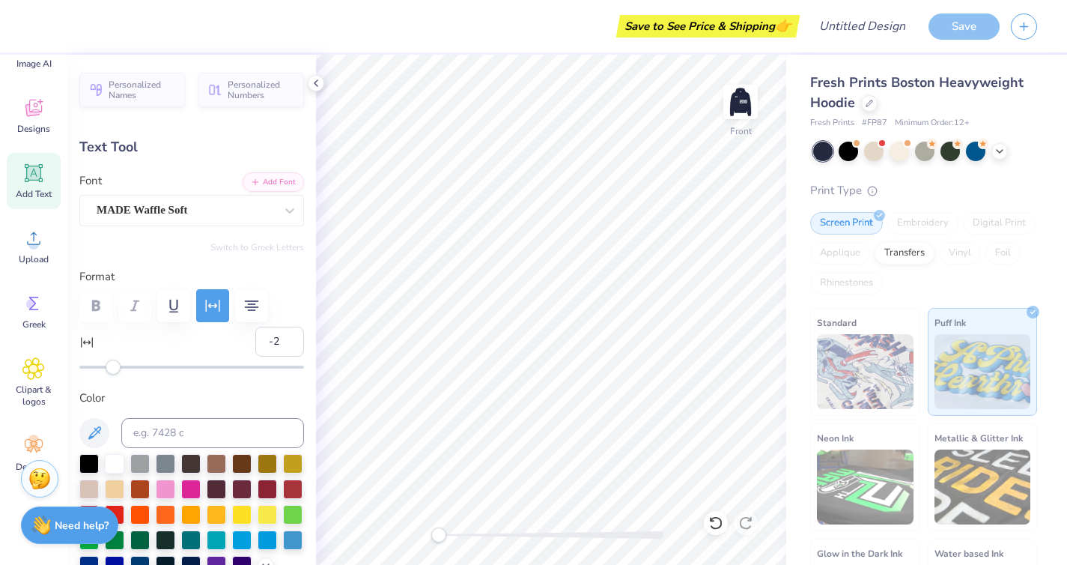
type input "-3"
click at [112, 363] on div "Accessibility label" at bounding box center [111, 366] width 15 height 15
type input "-6"
click at [106, 363] on div "Accessibility label" at bounding box center [109, 366] width 15 height 15
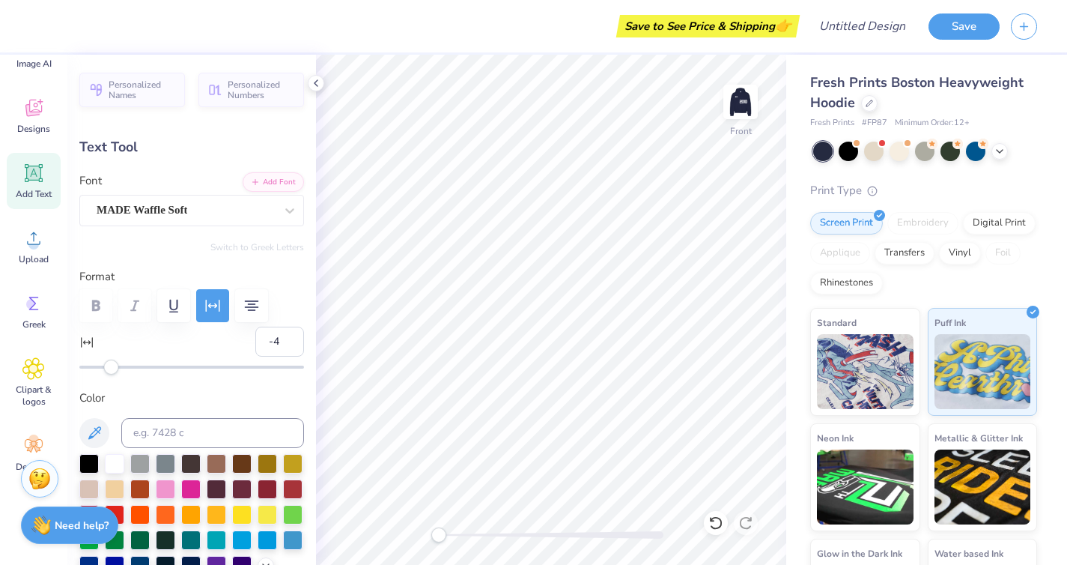
type input "-5"
click at [107, 366] on div "Accessibility label" at bounding box center [107, 366] width 15 height 15
type input "-5"
click at [107, 367] on div "Accessibility label" at bounding box center [107, 366] width 15 height 15
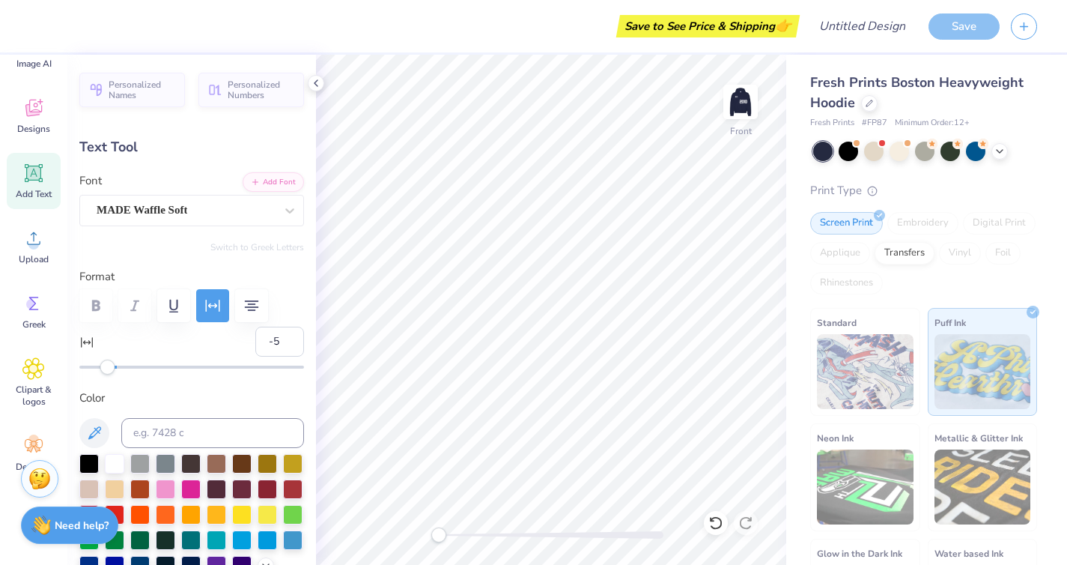
type input "-6"
click at [106, 368] on div "Accessibility label" at bounding box center [105, 366] width 15 height 15
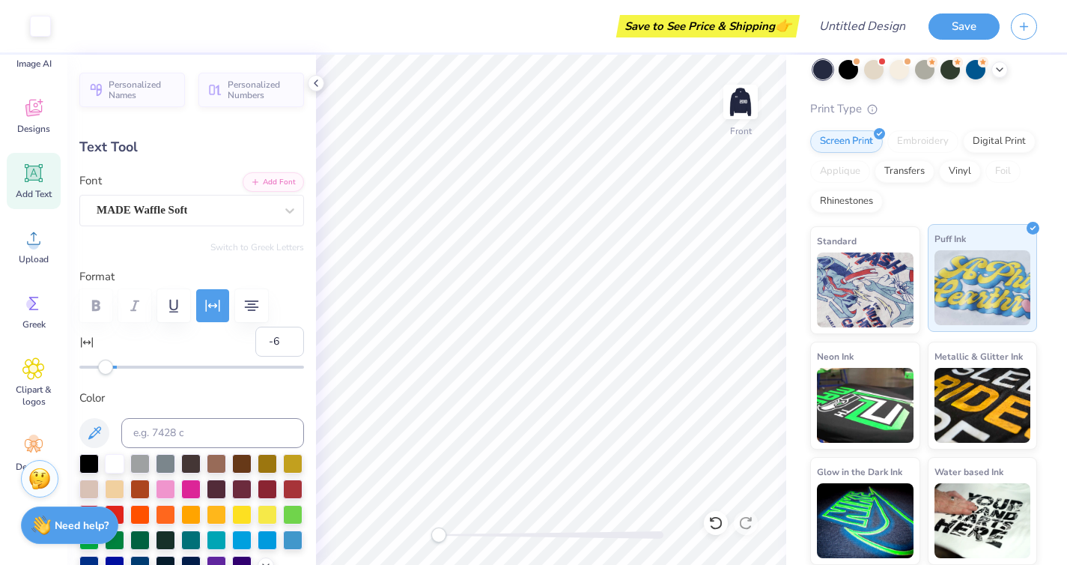
scroll to position [81, 0]
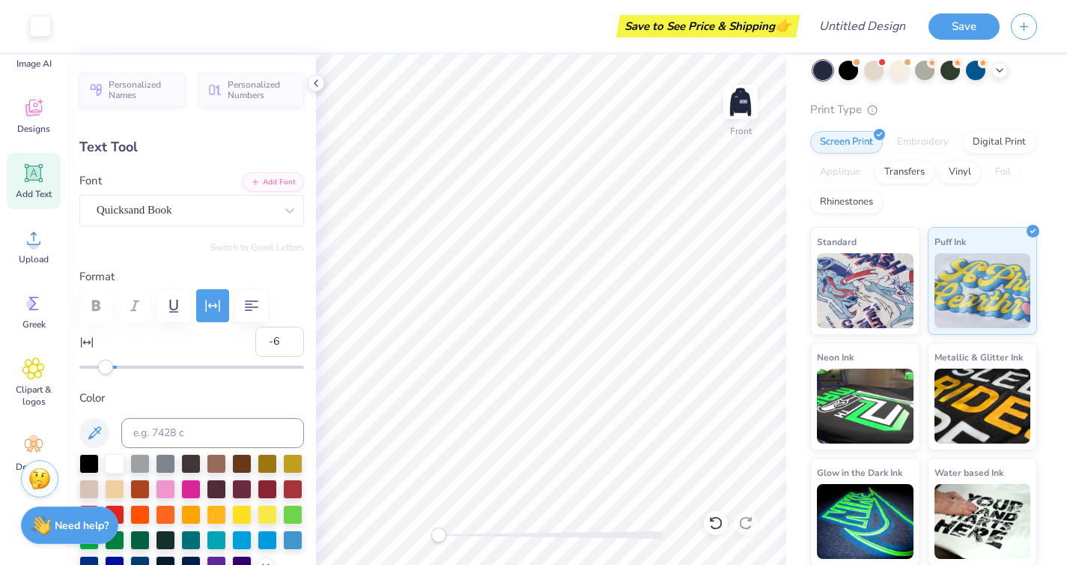
type input "9.94"
type input "0.90"
type input "13.66"
type input "-8"
type input "9.62"
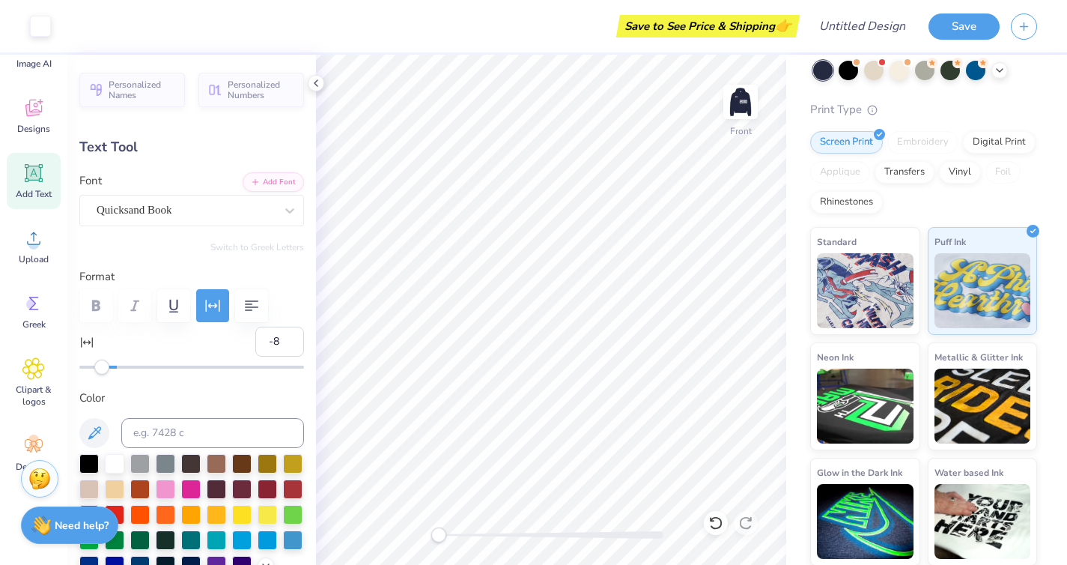
type input "0.87"
type input "13.88"
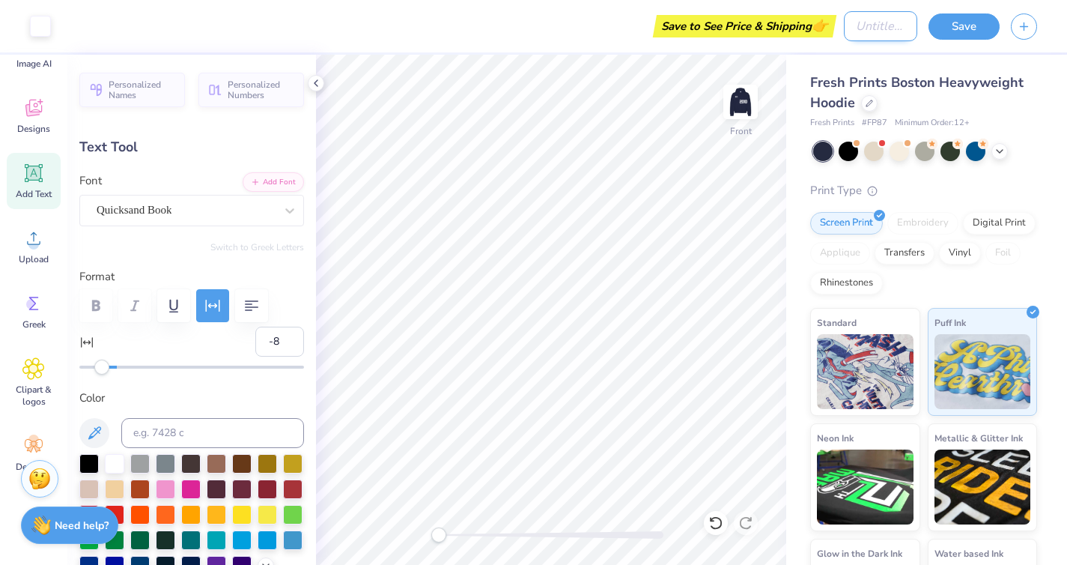
click at [881, 17] on input "Design Title" at bounding box center [880, 26] width 73 height 30
type input "DC hoodie"
click at [973, 22] on button "Save" at bounding box center [963, 24] width 71 height 26
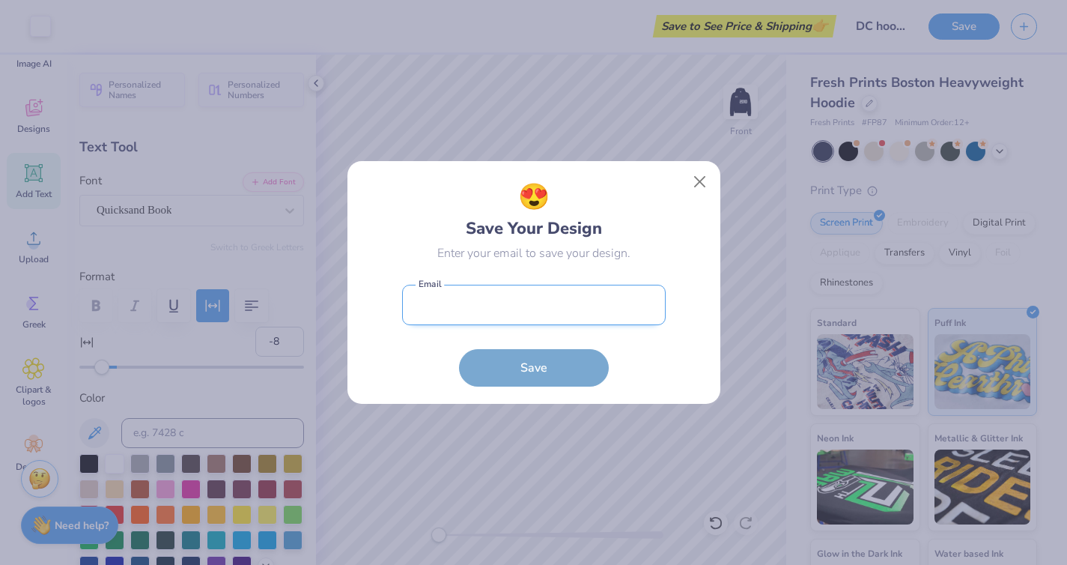
click at [552, 293] on input "email" at bounding box center [534, 305] width 264 height 41
type input "r"
type input "[PERSON_NAME][EMAIL_ADDRESS][DOMAIN_NAME]"
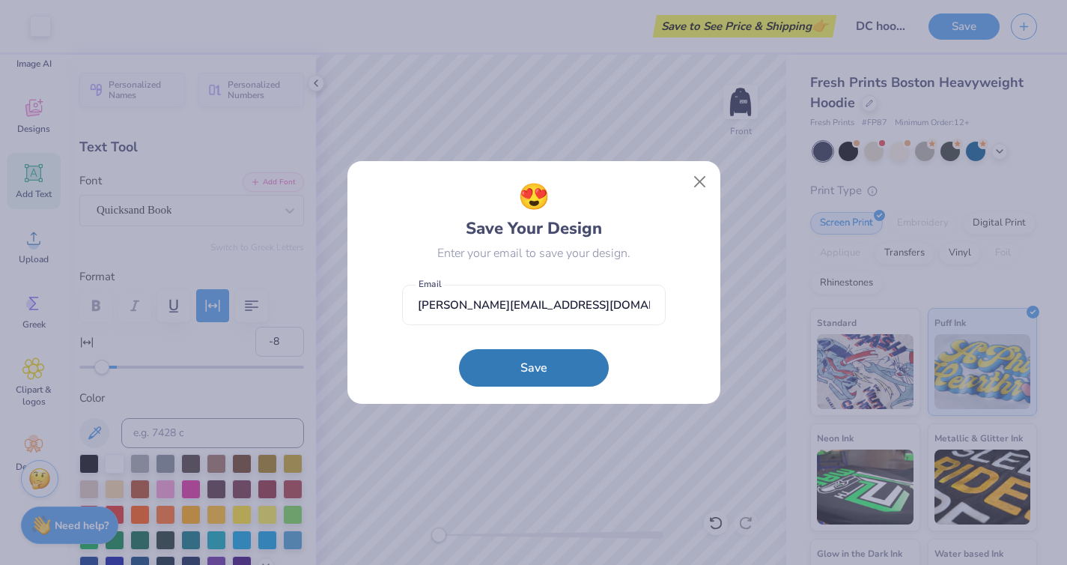
click at [557, 367] on button "Save" at bounding box center [534, 367] width 150 height 37
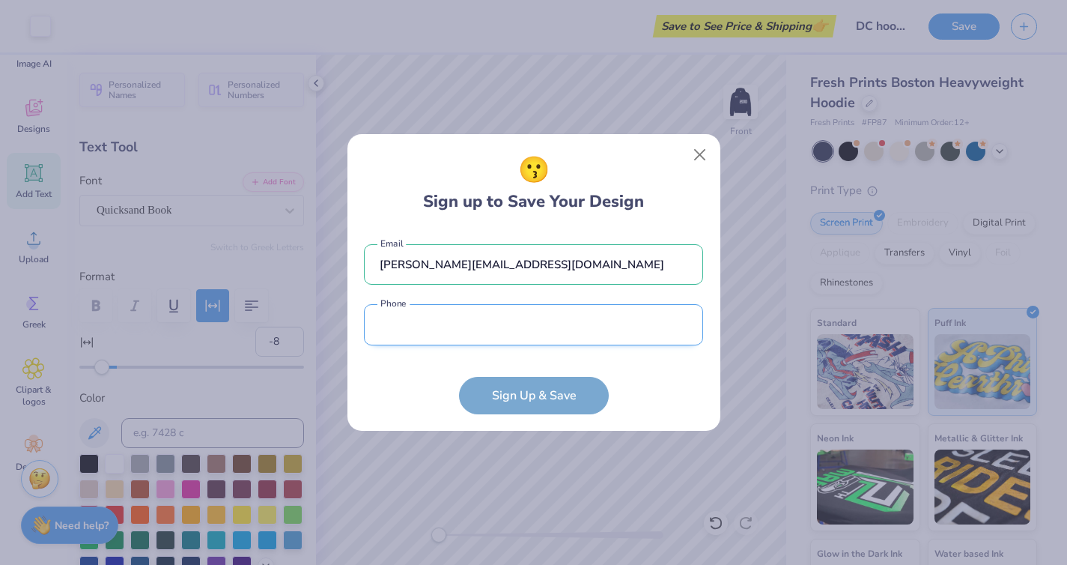
click at [487, 330] on input "tel" at bounding box center [533, 324] width 339 height 41
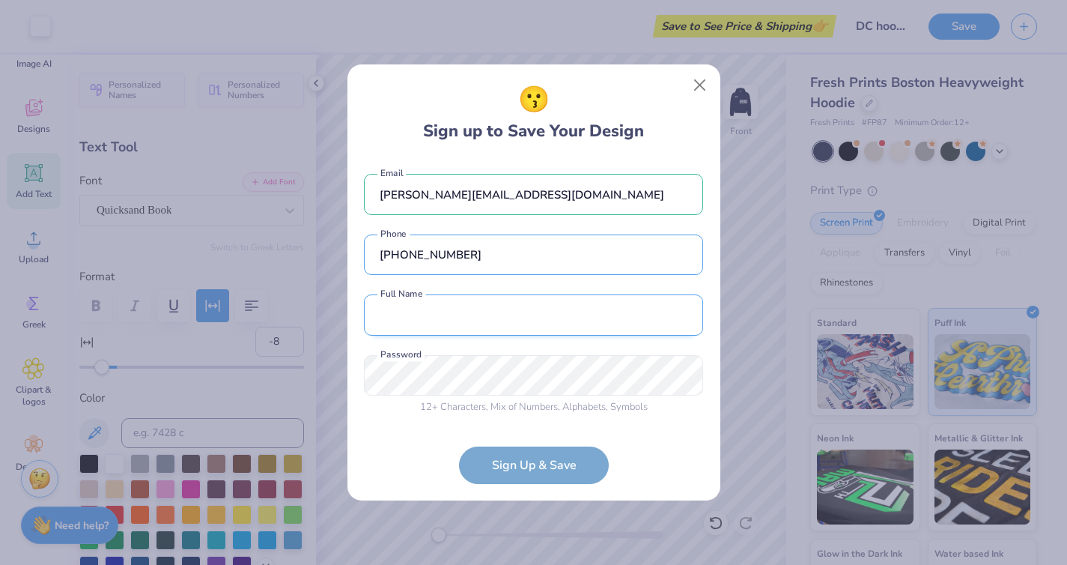
type input "[PHONE_NUMBER]"
click at [498, 317] on input "text" at bounding box center [533, 314] width 339 height 41
type input "[PERSON_NAME]"
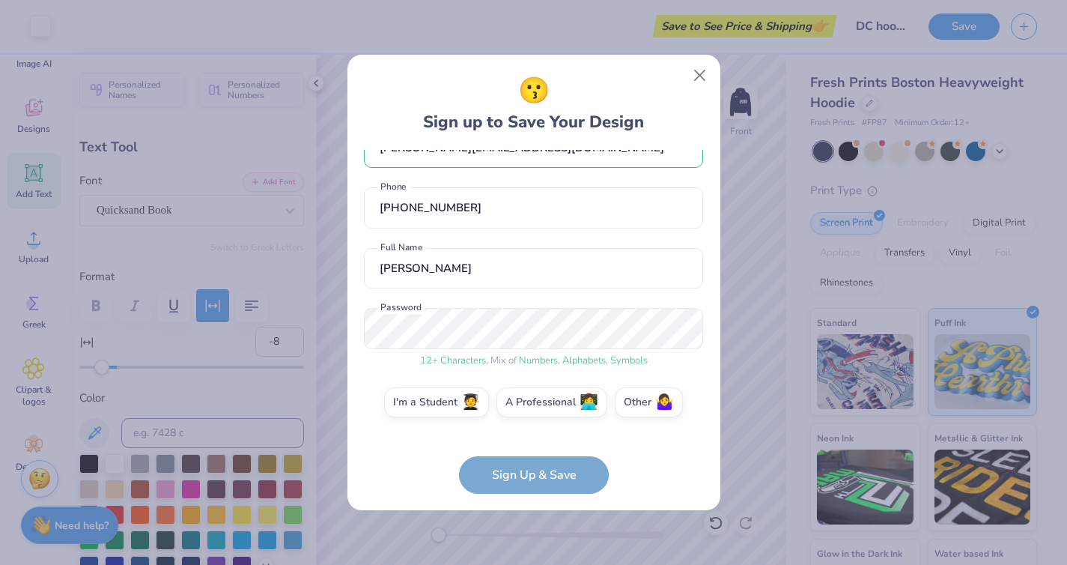
click at [681, 369] on div "[PERSON_NAME][EMAIL_ADDRESS][DOMAIN_NAME] Email [PHONE_NUMBER] Phone [PERSON_NA…" at bounding box center [533, 291] width 339 height 282
click at [431, 404] on label "I'm a Student 🧑‍🎓" at bounding box center [436, 400] width 105 height 30
click at [529, 439] on input "I'm a Student 🧑‍🎓" at bounding box center [534, 444] width 10 height 10
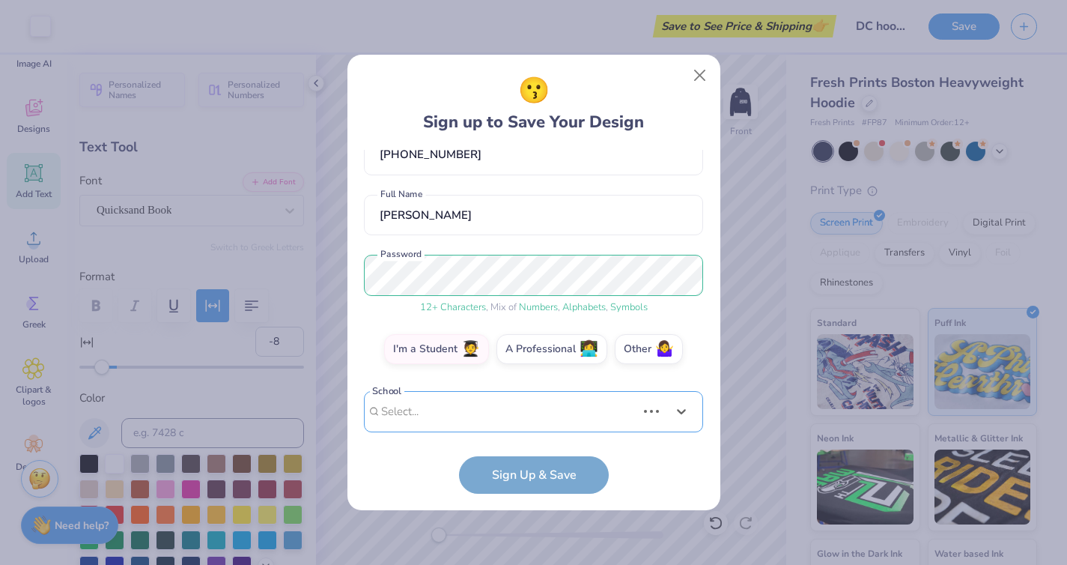
click at [439, 413] on div "Use Up and Down to choose options, press Enter to select the currently focused …" at bounding box center [533, 434] width 339 height 86
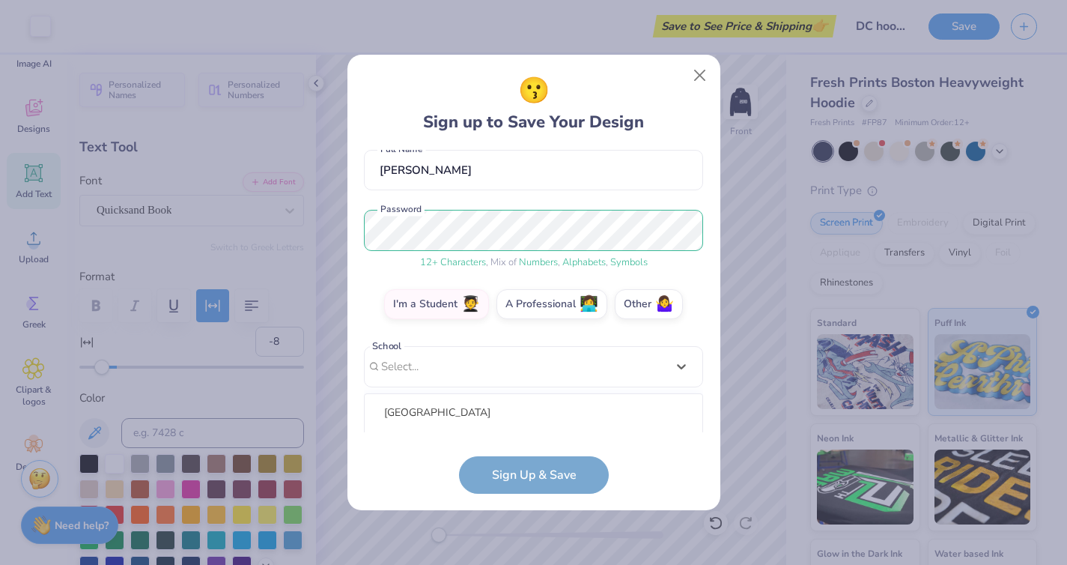
scroll to position [323, 0]
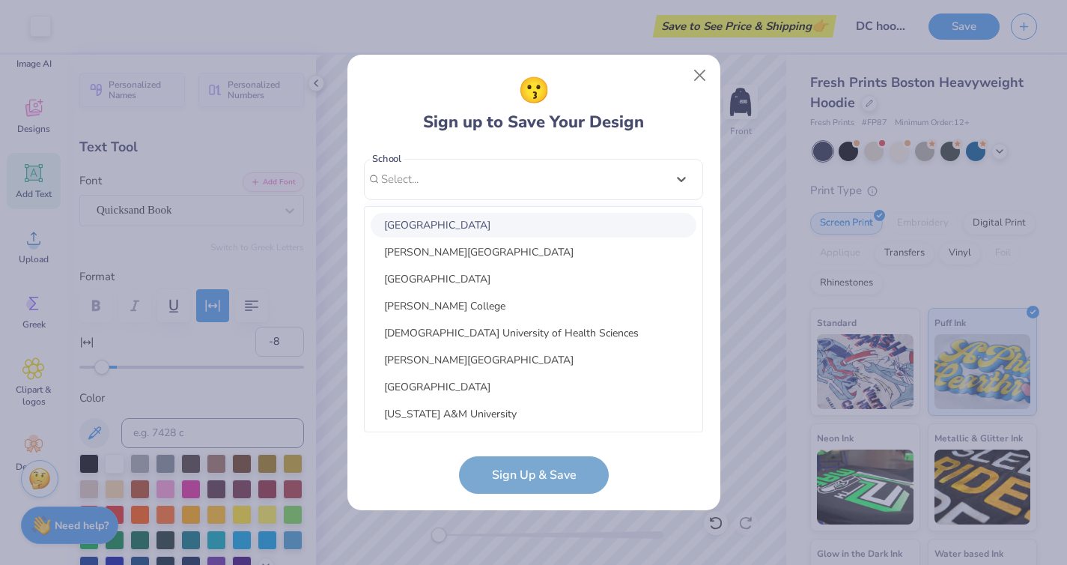
click at [472, 176] on div "[PERSON_NAME][EMAIL_ADDRESS][DOMAIN_NAME] Email [PHONE_NUMBER] Phone [PERSON_NA…" at bounding box center [533, 291] width 339 height 282
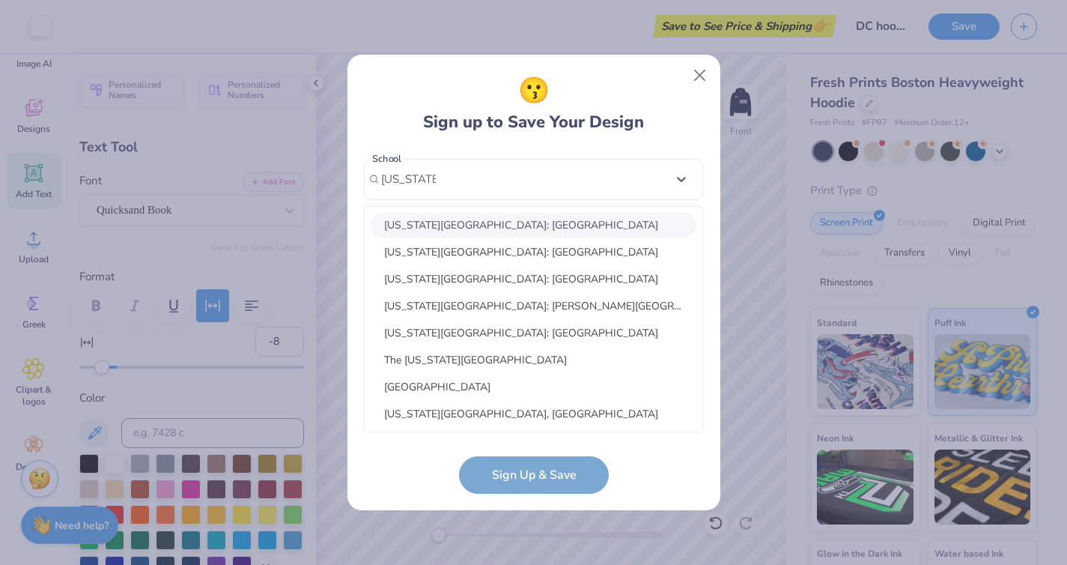
click at [552, 222] on div "[US_STATE][GEOGRAPHIC_DATA]: [GEOGRAPHIC_DATA]" at bounding box center [534, 225] width 326 height 25
type input "[US_STATE] State"
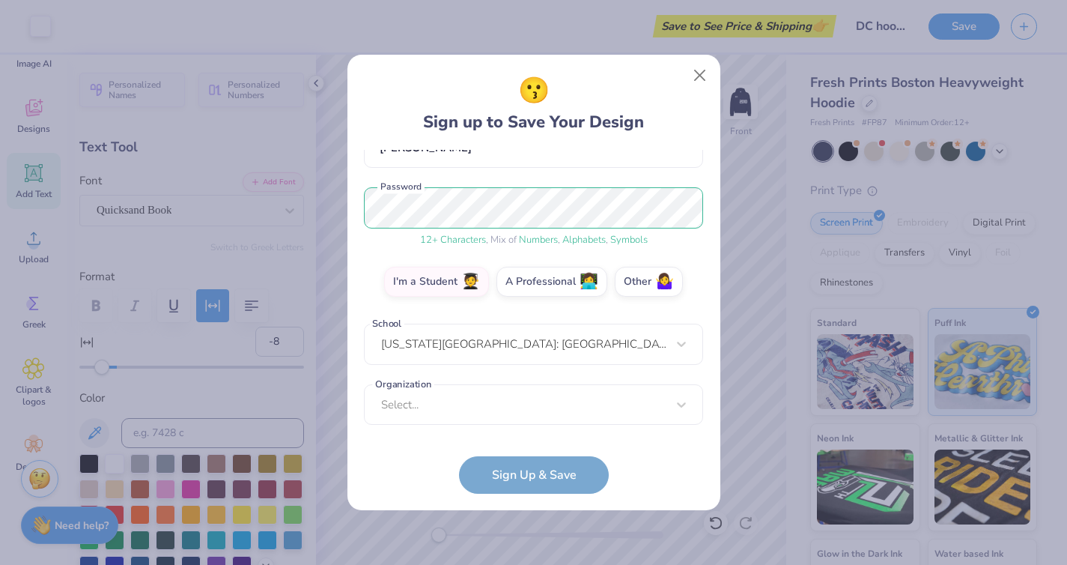
scroll to position [158, 0]
click at [541, 410] on div "Select..." at bounding box center [533, 404] width 339 height 41
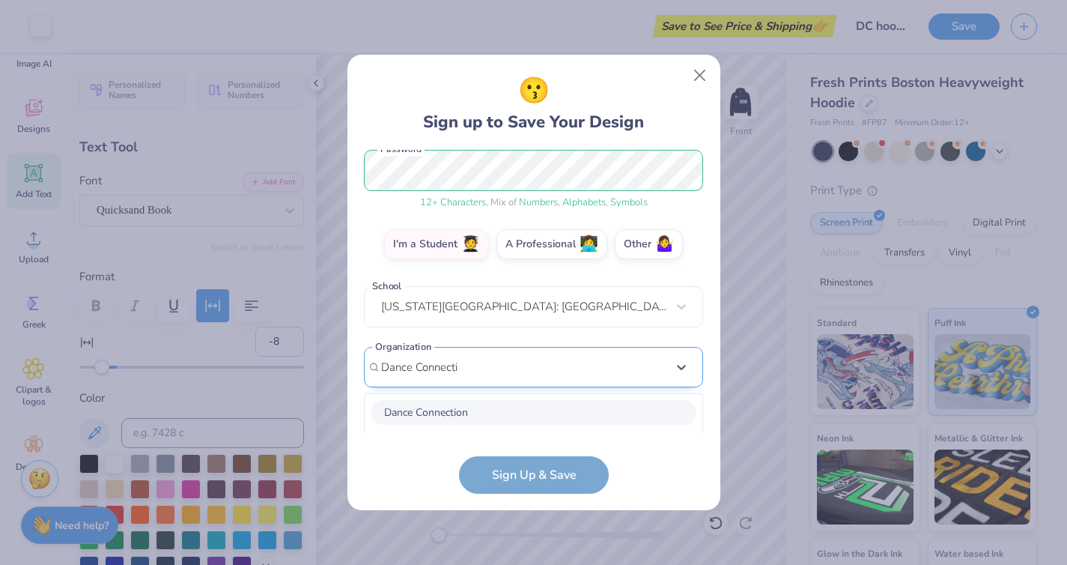
scroll to position [383, 0]
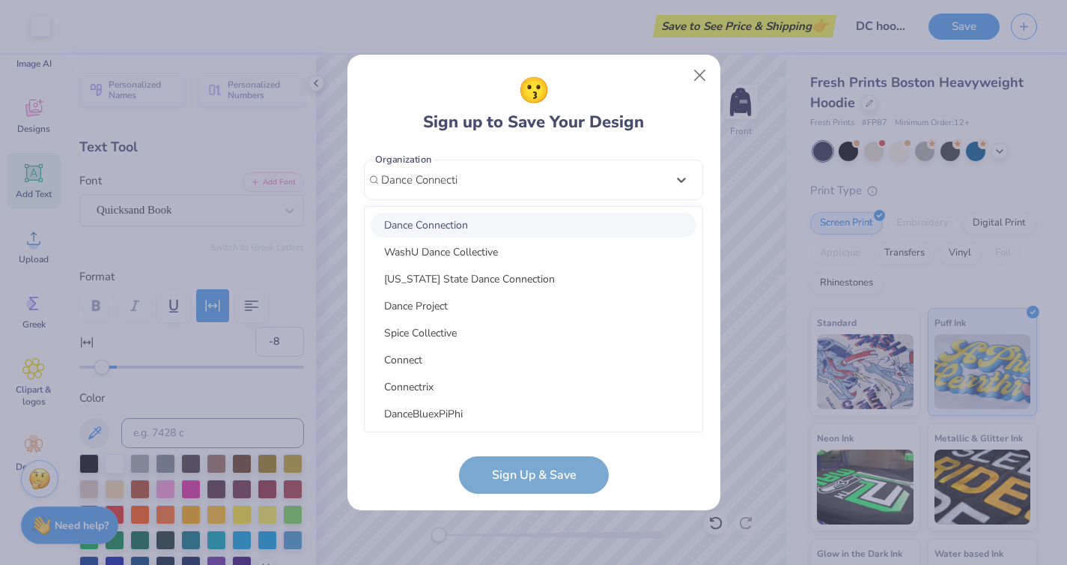
click at [479, 225] on div "Dance Connection" at bounding box center [534, 225] width 326 height 25
type input "Dance Connecti"
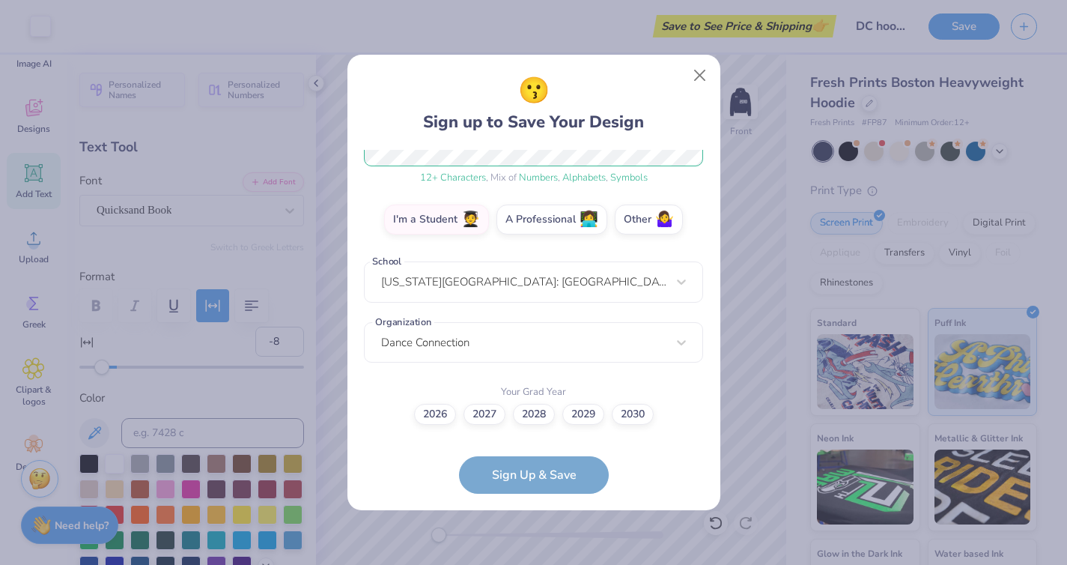
scroll to position [219, 0]
click at [436, 412] on label "2026" at bounding box center [435, 412] width 42 height 21
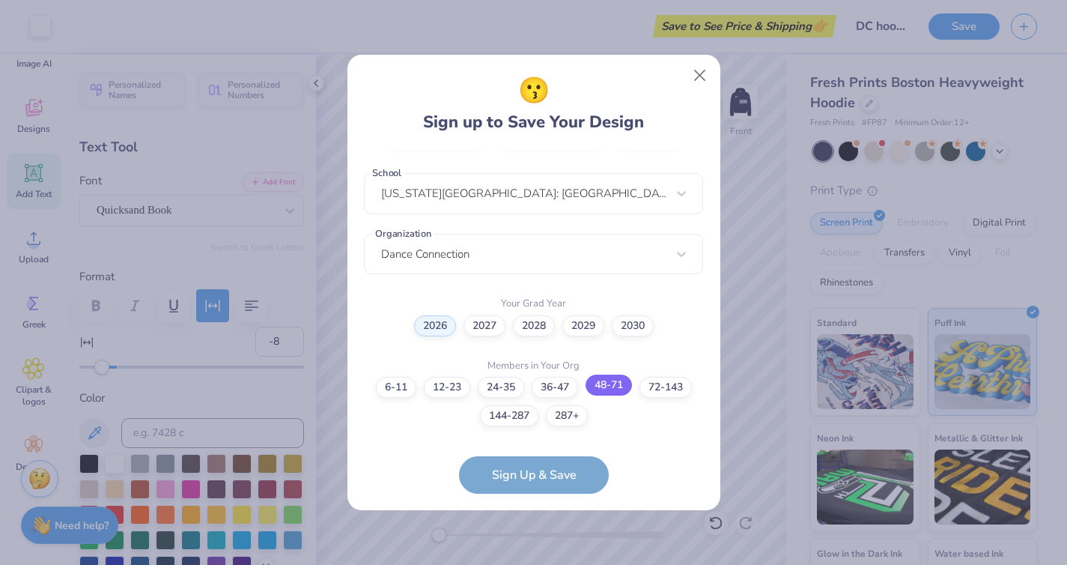
click at [599, 388] on label "48-71" at bounding box center [608, 384] width 46 height 21
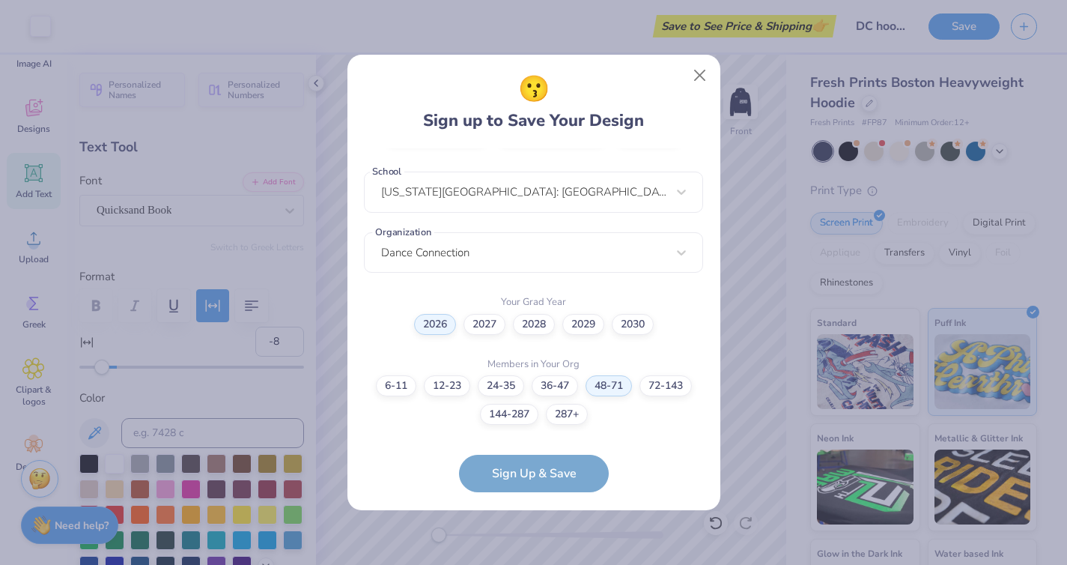
scroll to position [369, 0]
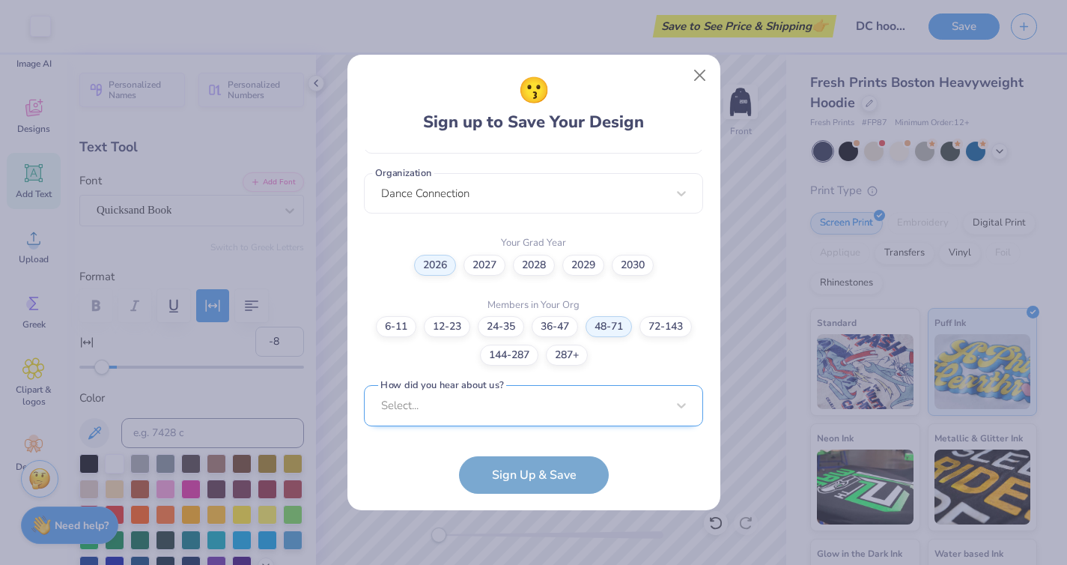
click at [521, 418] on div "Select..." at bounding box center [533, 405] width 339 height 41
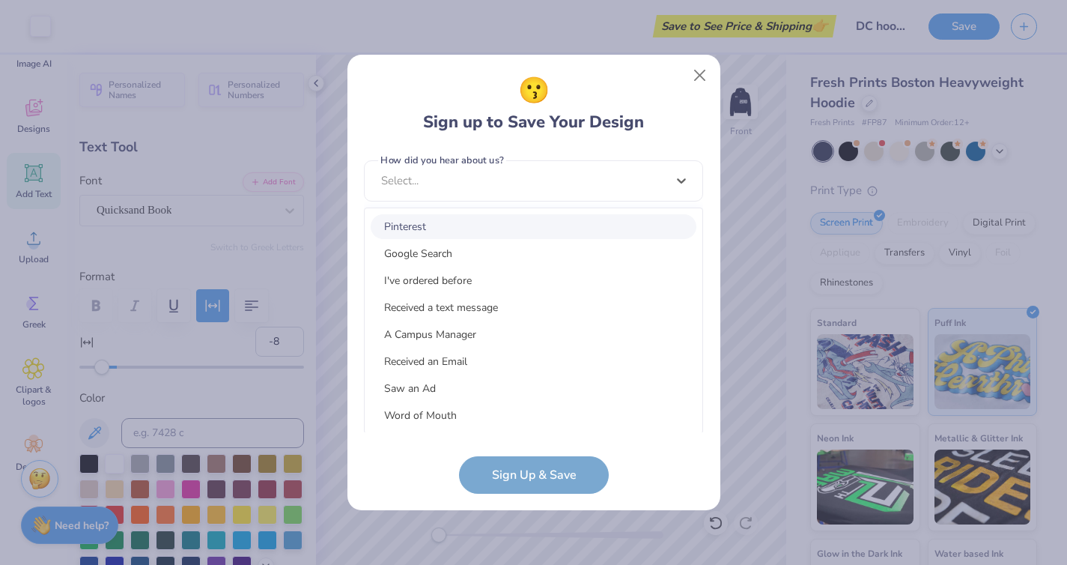
scroll to position [25, 0]
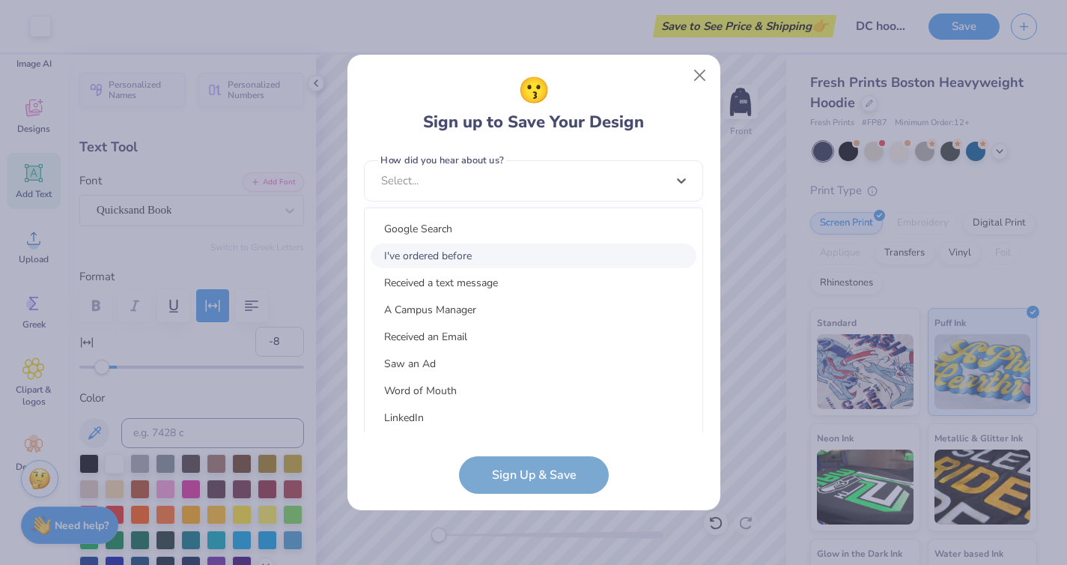
click at [456, 249] on div "I've ordered before" at bounding box center [534, 255] width 326 height 25
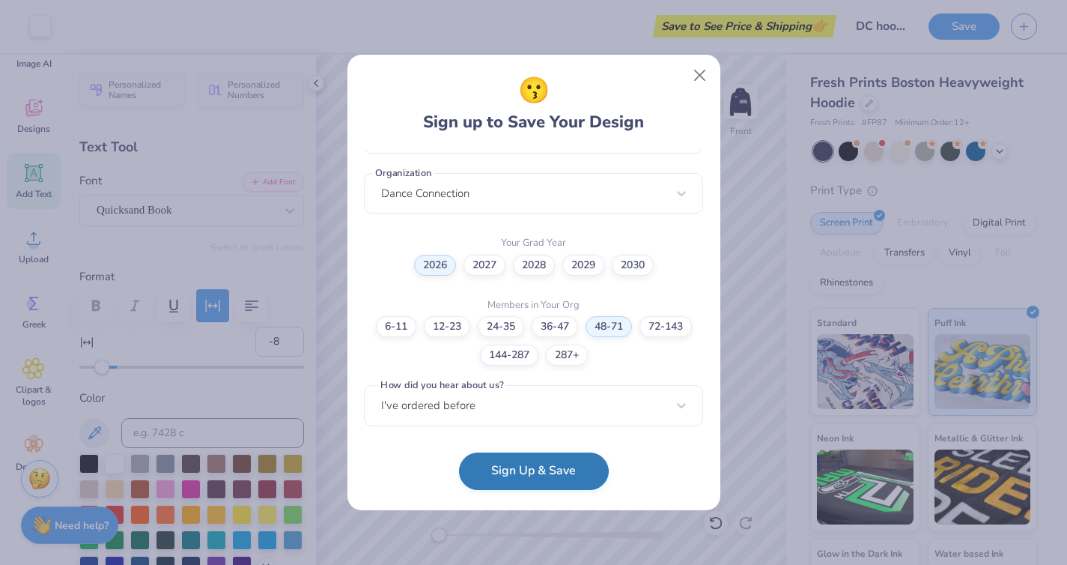
click at [544, 466] on button "Sign Up & Save" at bounding box center [534, 470] width 150 height 37
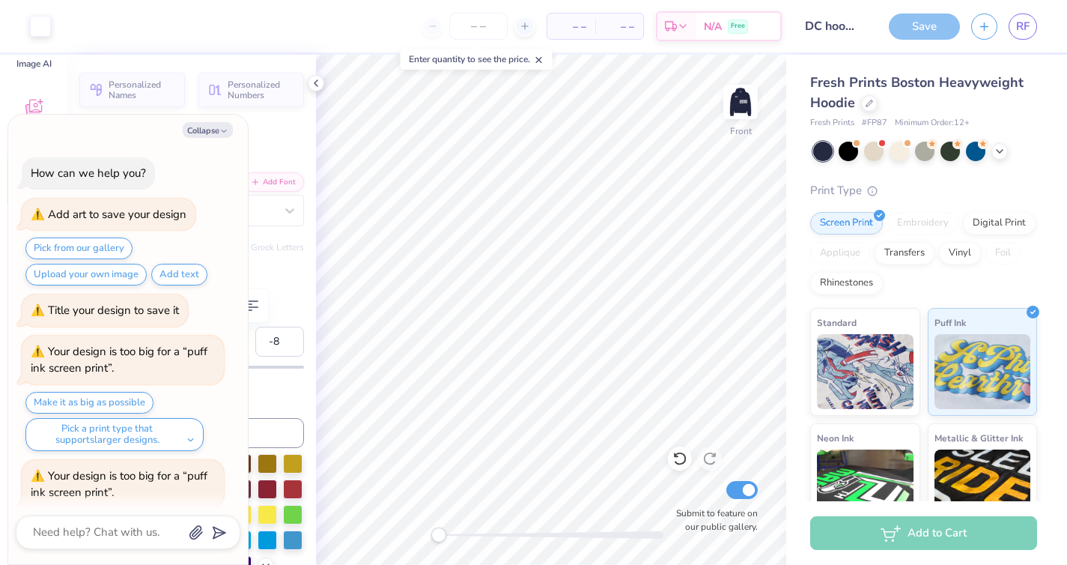
scroll to position [327, 0]
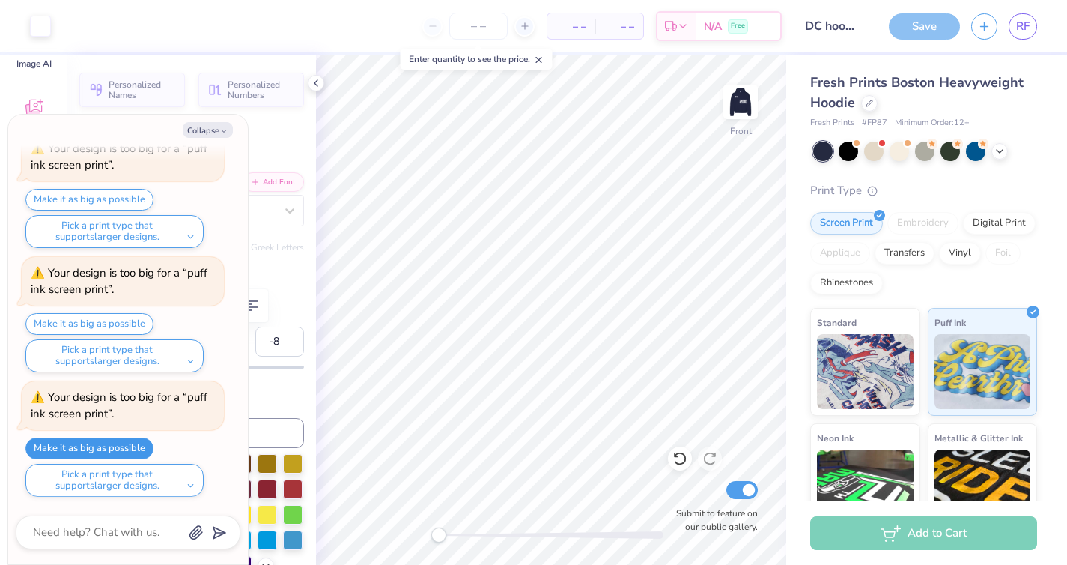
click at [106, 440] on button "Make it as big as possible" at bounding box center [89, 448] width 128 height 22
click at [121, 444] on button "Make it as big as possible" at bounding box center [89, 448] width 128 height 22
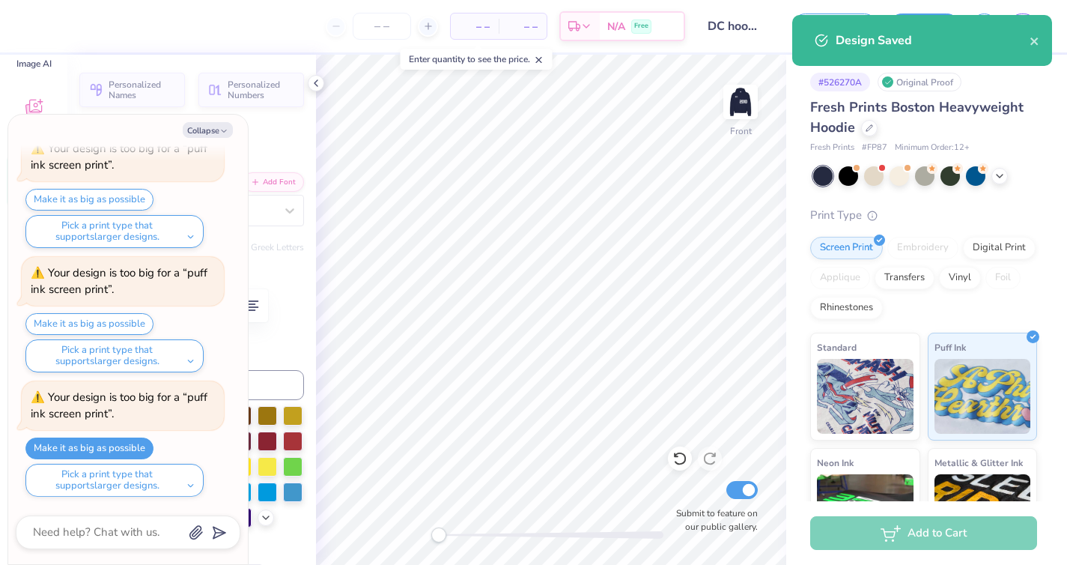
type textarea "x"
type input "9.95"
type input "0.90"
type input "13.48"
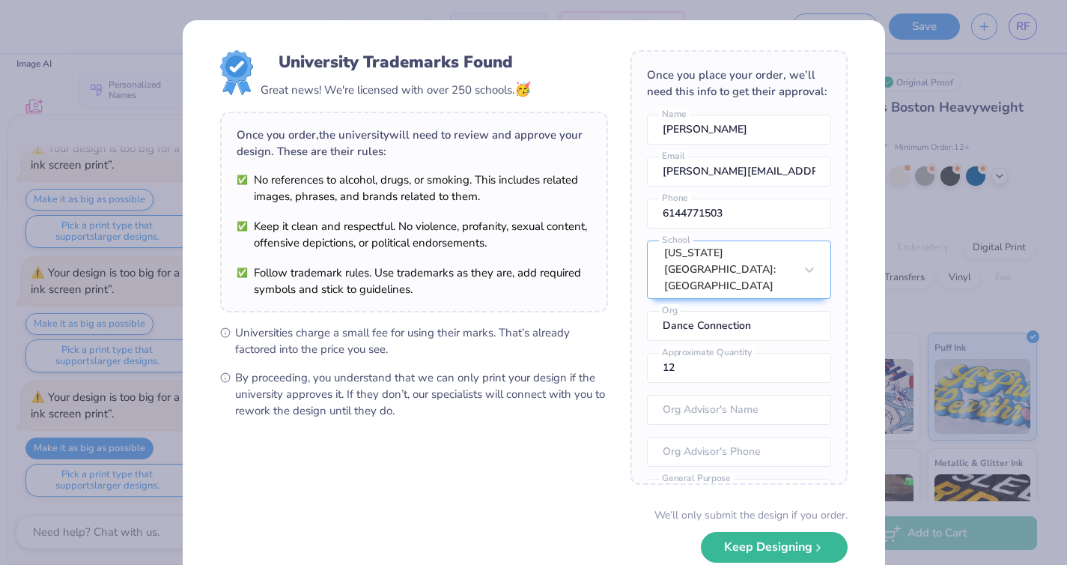
click at [575, 339] on body "– – Per Item – – Total Est. Delivery N/A Free Design Title DC hoodie Save as Sa…" at bounding box center [533, 282] width 1067 height 565
type textarea "x"
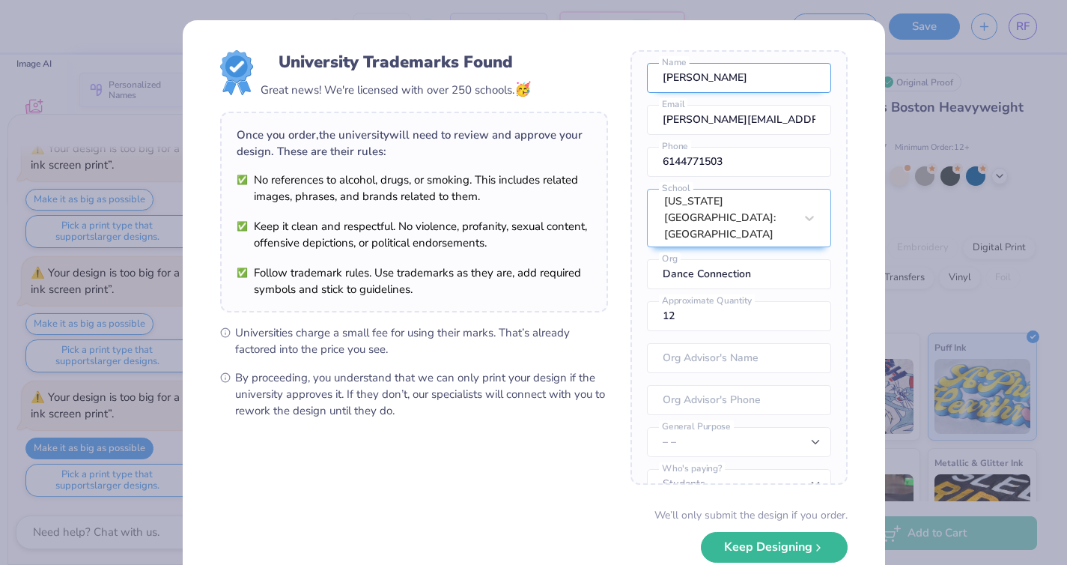
scroll to position [66, 0]
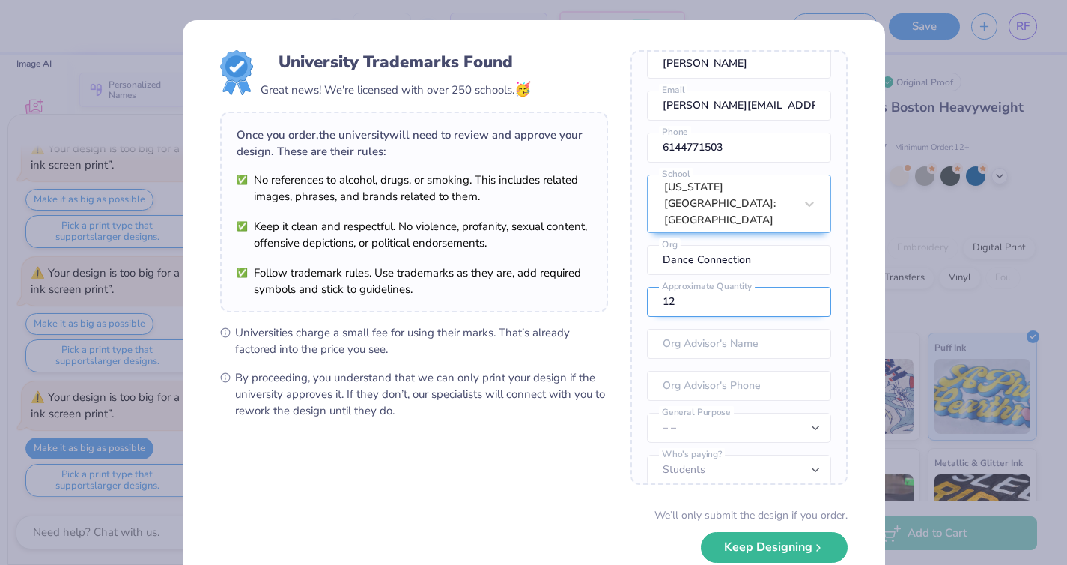
click at [721, 287] on input "12" at bounding box center [739, 302] width 184 height 30
click at [812, 287] on input "13" at bounding box center [739, 302] width 184 height 30
click at [812, 287] on input "14" at bounding box center [739, 302] width 184 height 30
click at [812, 287] on input "15" at bounding box center [739, 302] width 184 height 30
click at [812, 287] on input "16" at bounding box center [739, 302] width 184 height 30
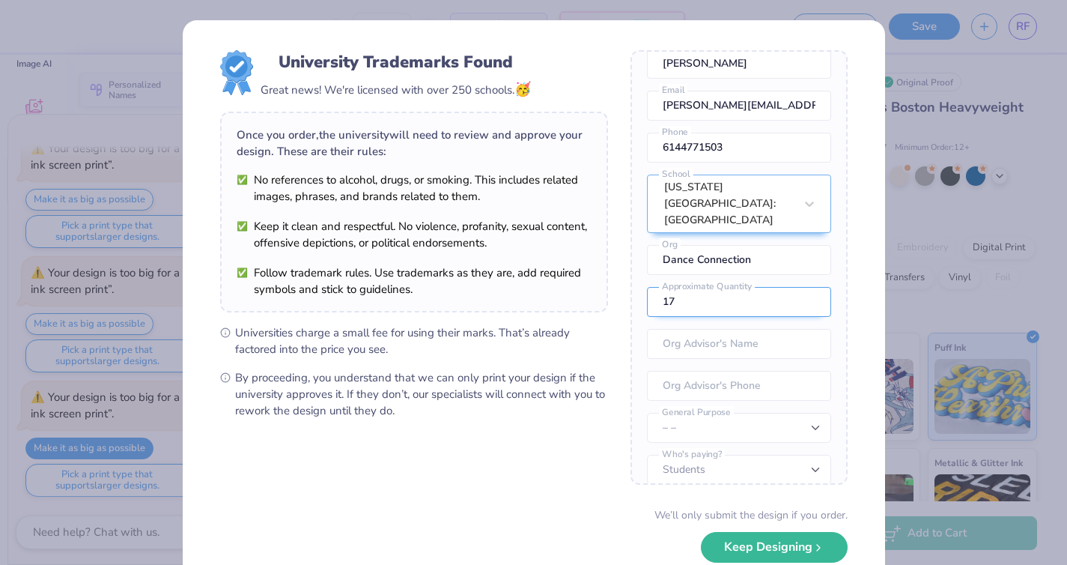
click at [812, 287] on input "17" at bounding box center [739, 302] width 184 height 30
click at [812, 287] on input "18" at bounding box center [739, 302] width 184 height 30
click at [812, 287] on input "19" at bounding box center [739, 302] width 184 height 30
type input "20"
click at [812, 287] on input "20" at bounding box center [739, 302] width 184 height 30
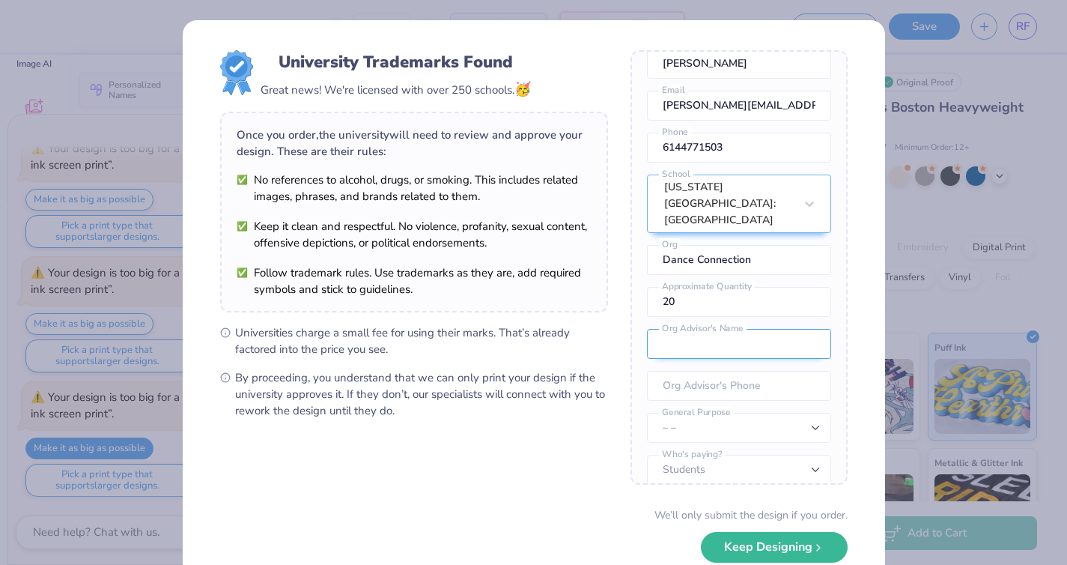
click at [738, 339] on input "text" at bounding box center [739, 344] width 184 height 30
click at [765, 303] on div "Once you place your order, we’ll need this info to get their approval: [PERSON_…" at bounding box center [738, 267] width 217 height 434
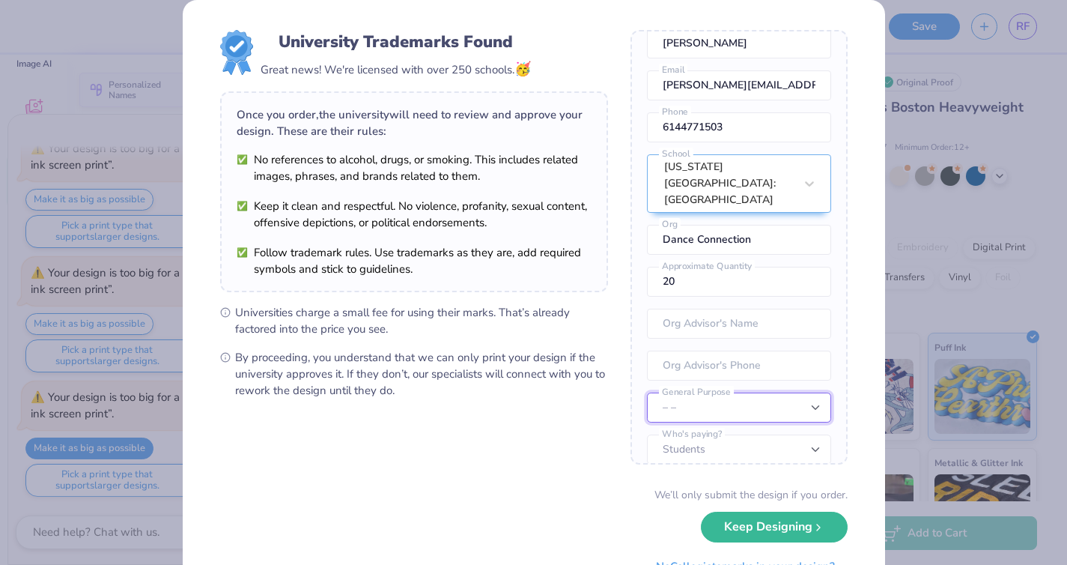
click at [739, 392] on select "– – Member apparel for registered Student Organization / Department / School Fu…" at bounding box center [739, 407] width 184 height 30
select select "Member apparel for registered Student Organization / Department / School"
click at [647, 392] on select "– – Member apparel for registered Student Organization / Department / School Fu…" at bounding box center [739, 407] width 184 height 30
click at [739, 434] on select "Students University" at bounding box center [739, 449] width 184 height 30
click at [647, 434] on select "Students University" at bounding box center [739, 449] width 184 height 30
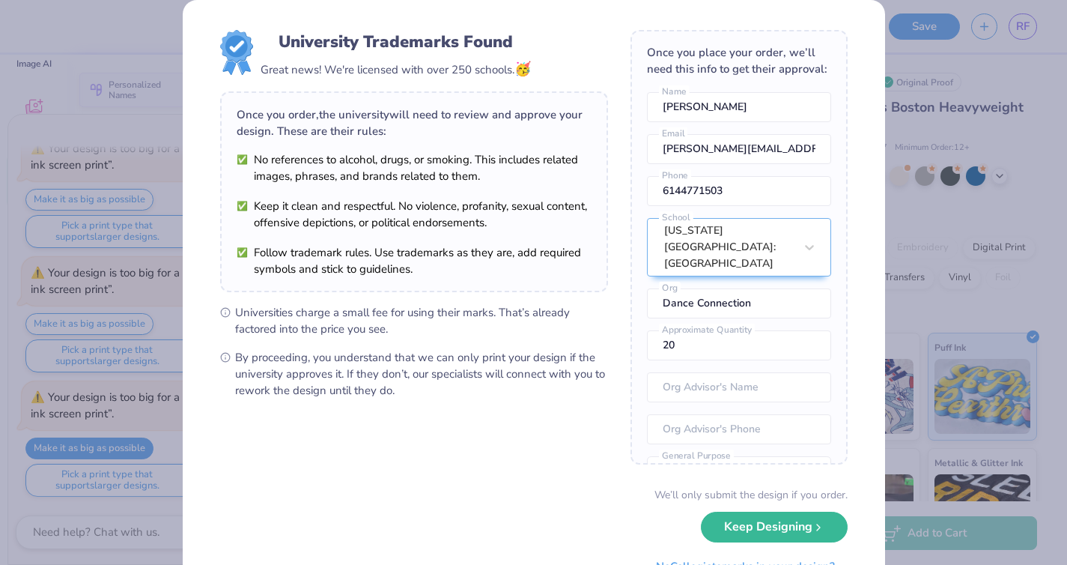
scroll to position [0, 0]
click at [746, 383] on input "text" at bounding box center [739, 389] width 184 height 30
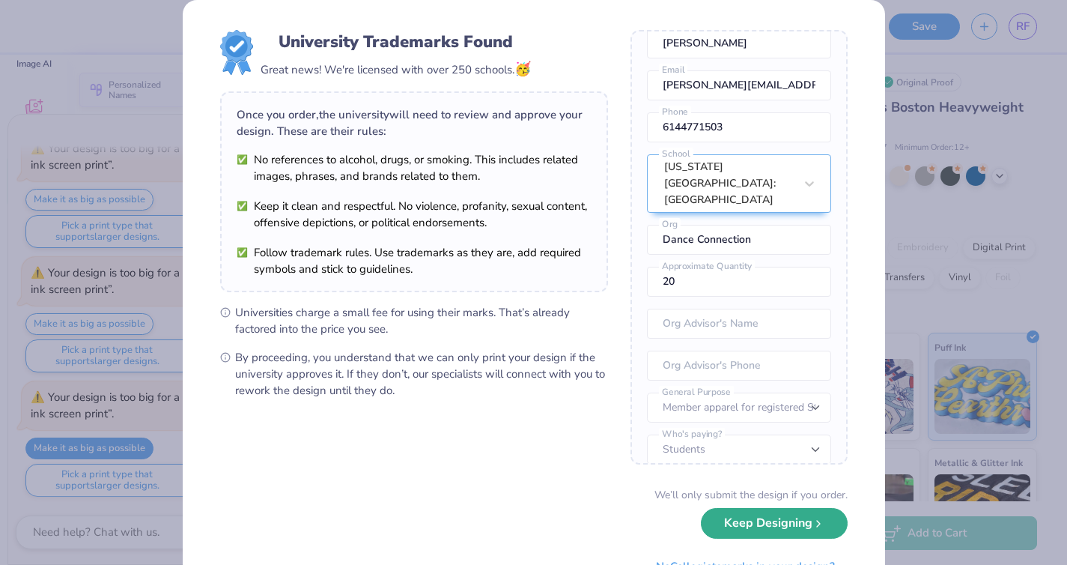
click at [755, 529] on button "Keep Designing" at bounding box center [774, 523] width 147 height 31
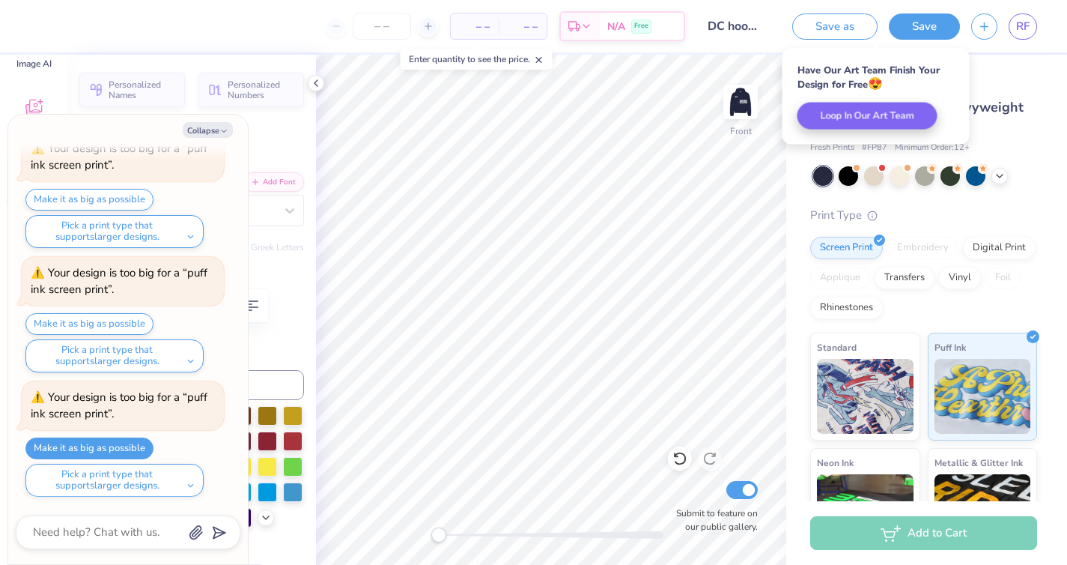
click at [994, 74] on div "# 526270A Original Proof" at bounding box center [923, 82] width 227 height 19
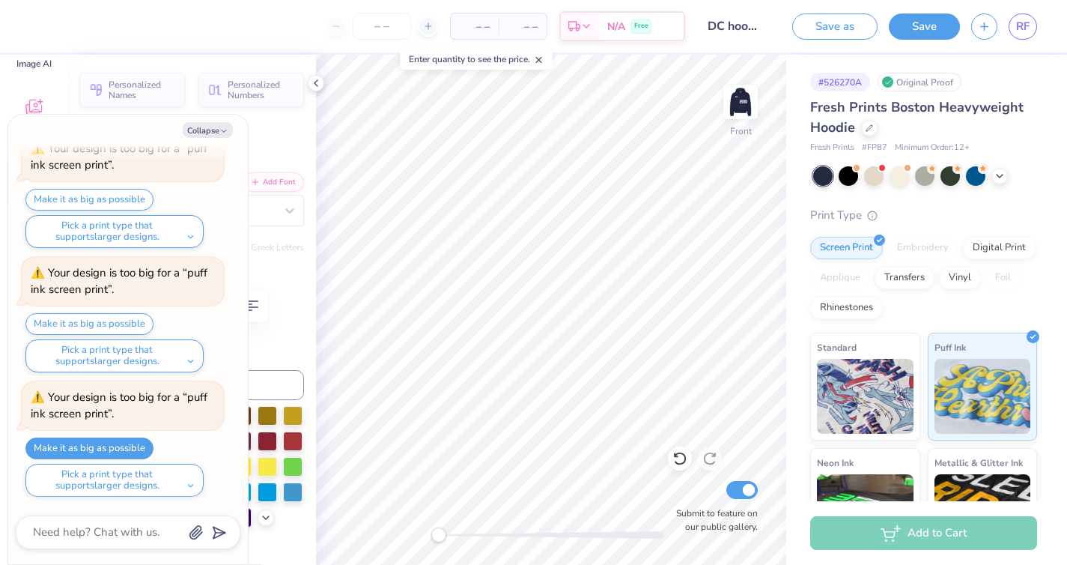
type textarea "x"
click at [475, 28] on span "– –" at bounding box center [475, 27] width 30 height 16
click at [485, 28] on span "– –" at bounding box center [475, 27] width 30 height 16
click at [356, 26] on input "number" at bounding box center [382, 26] width 58 height 27
type input "15"
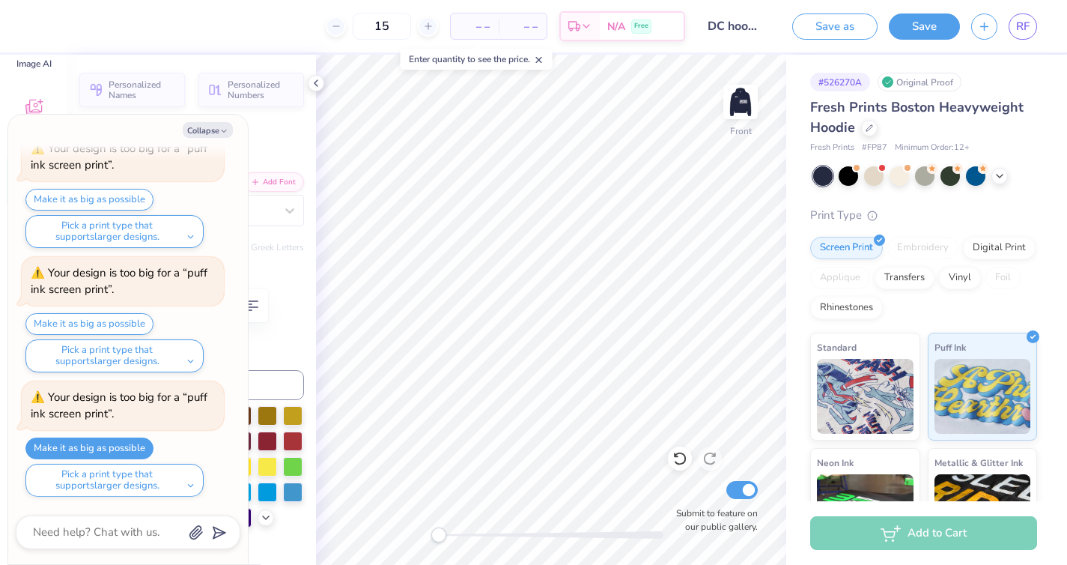
type textarea "x"
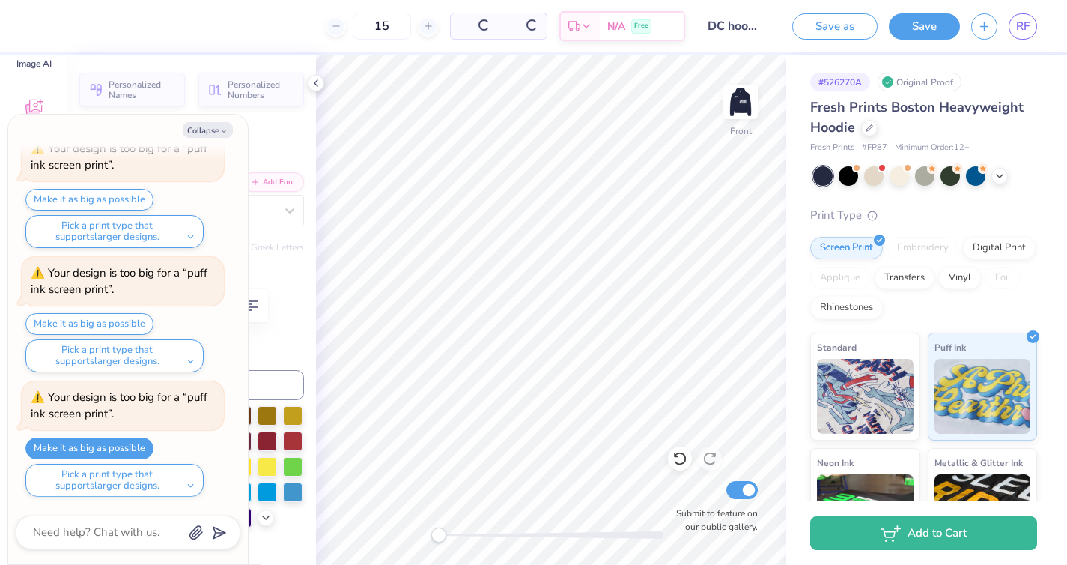
type input "15"
type textarea "x"
click at [353, 26] on input "15" at bounding box center [325, 26] width 58 height 27
type input "1"
type textarea "x"
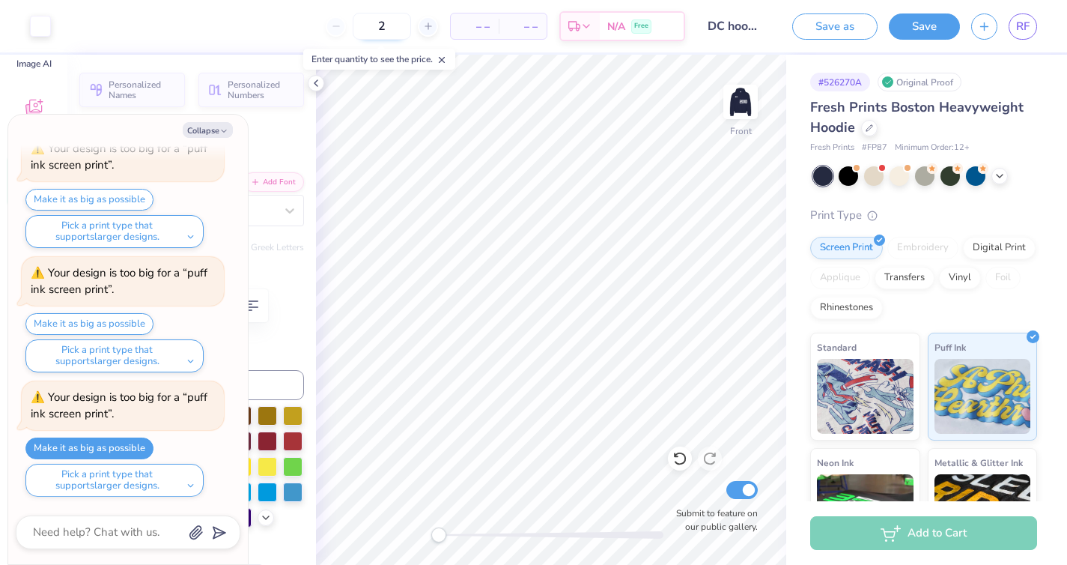
type input "20"
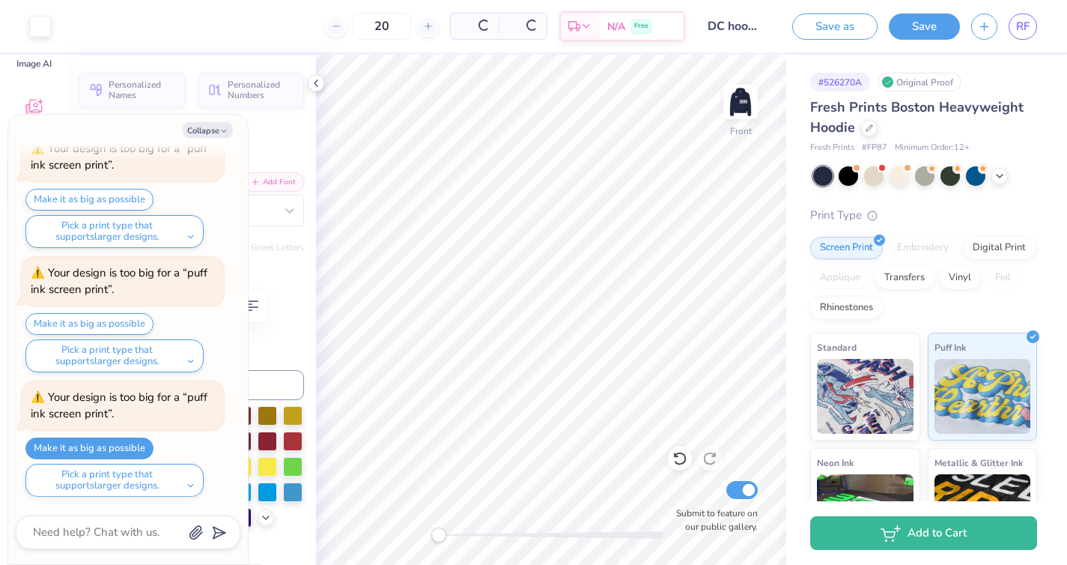
type textarea "x"
type input "2"
type input "35"
type textarea "x"
click at [353, 22] on input "35" at bounding box center [325, 26] width 58 height 27
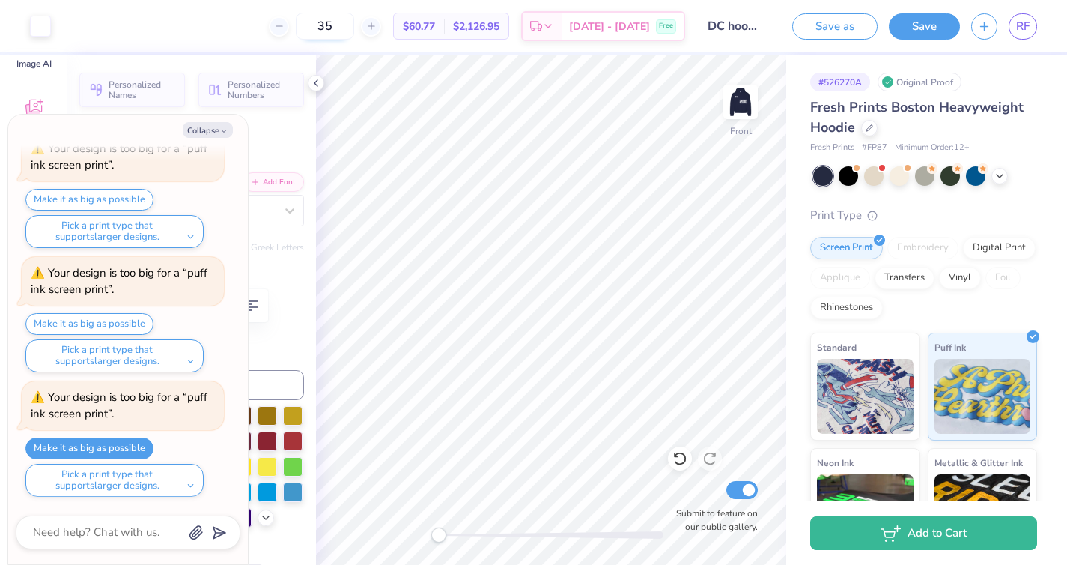
click at [353, 22] on input "35" at bounding box center [325, 26] width 58 height 27
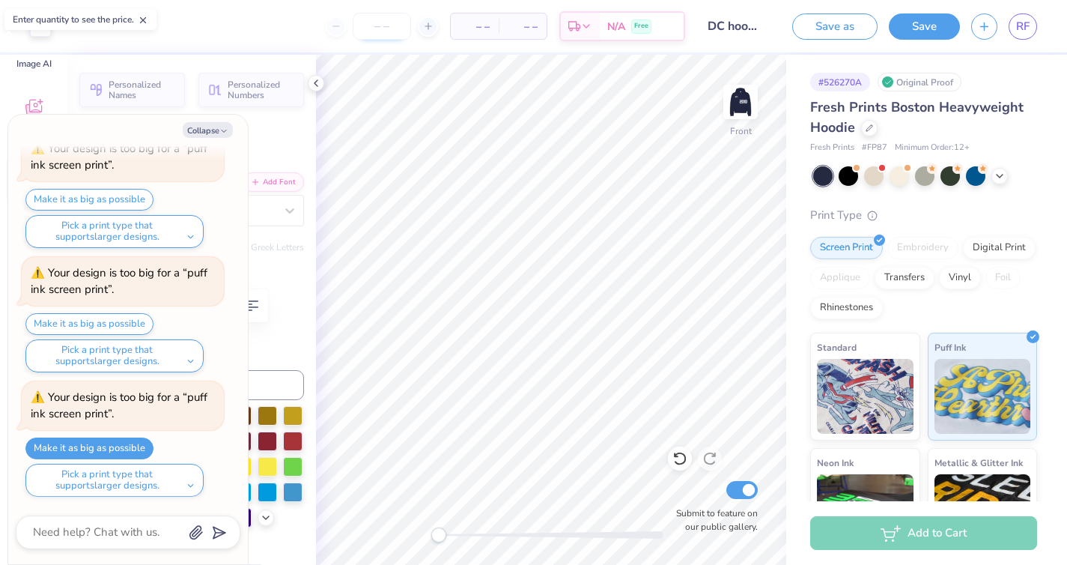
type textarea "x"
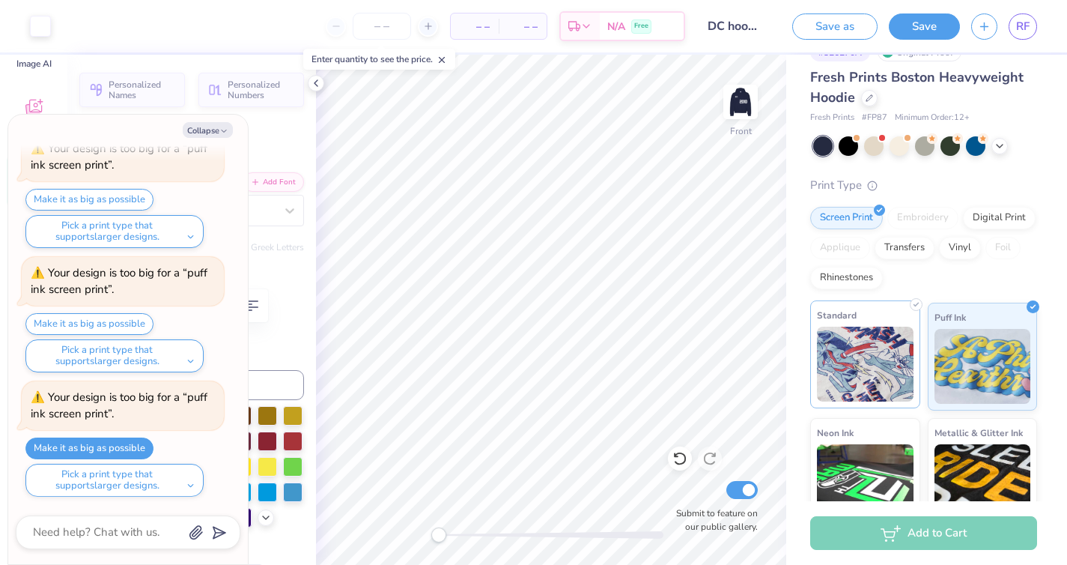
scroll to position [34, 0]
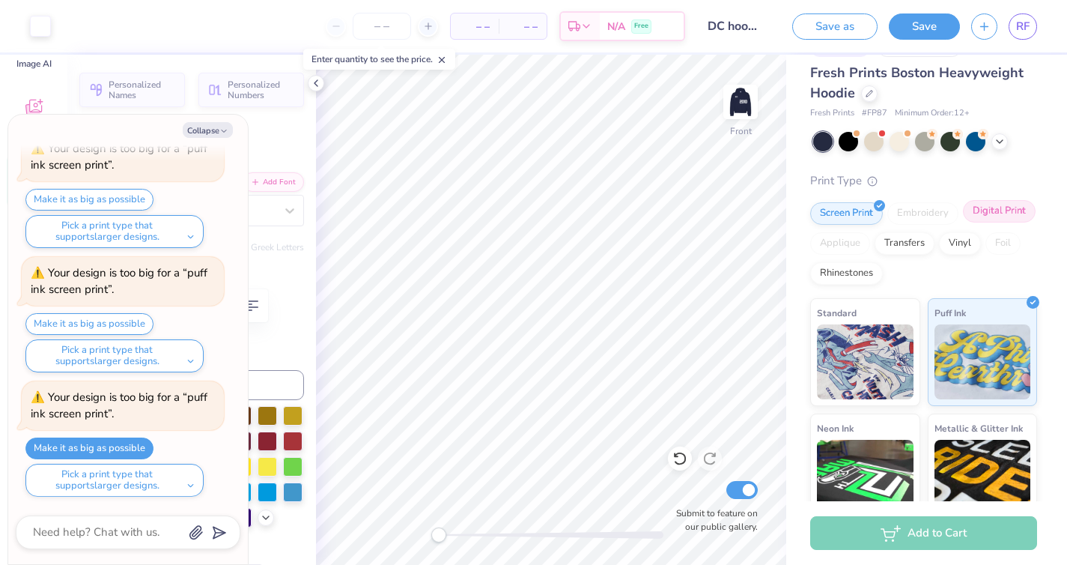
click at [1016, 216] on div "Digital Print" at bounding box center [999, 211] width 73 height 22
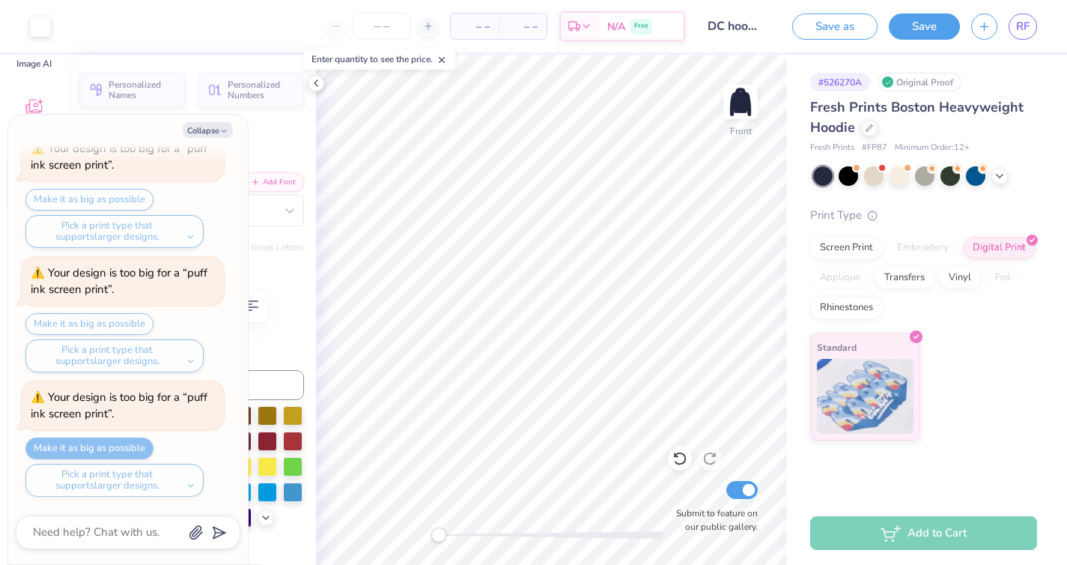
scroll to position [0, 0]
click at [851, 242] on div "Screen Print" at bounding box center [846, 245] width 73 height 22
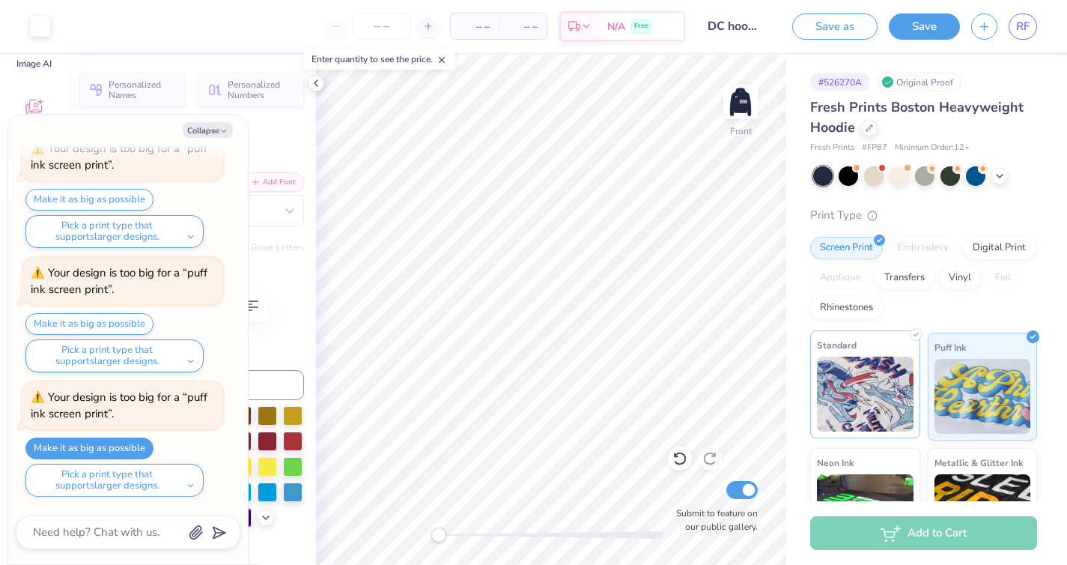
click at [856, 377] on img at bounding box center [865, 393] width 97 height 75
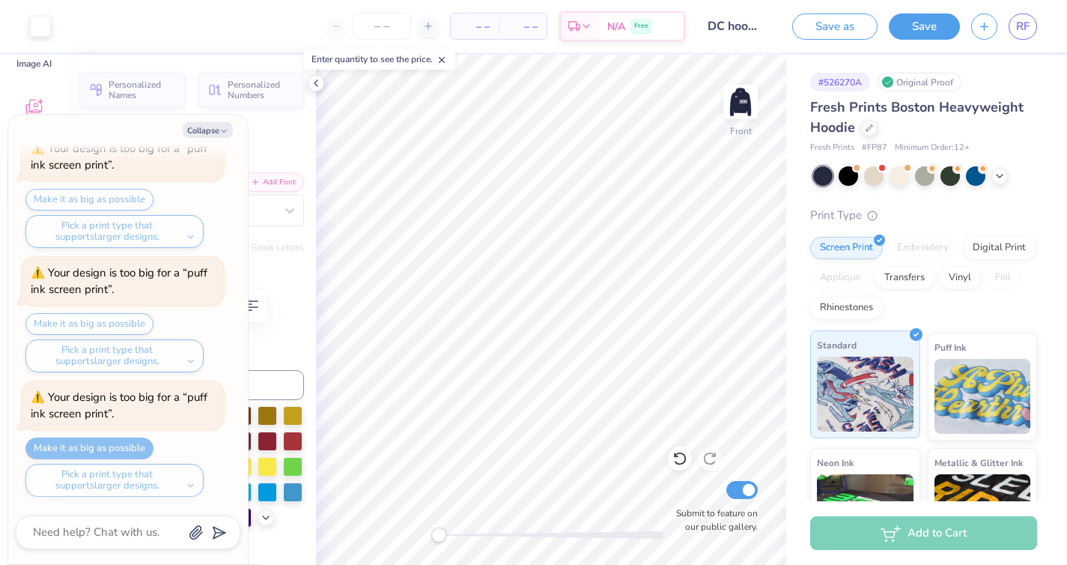
type textarea "x"
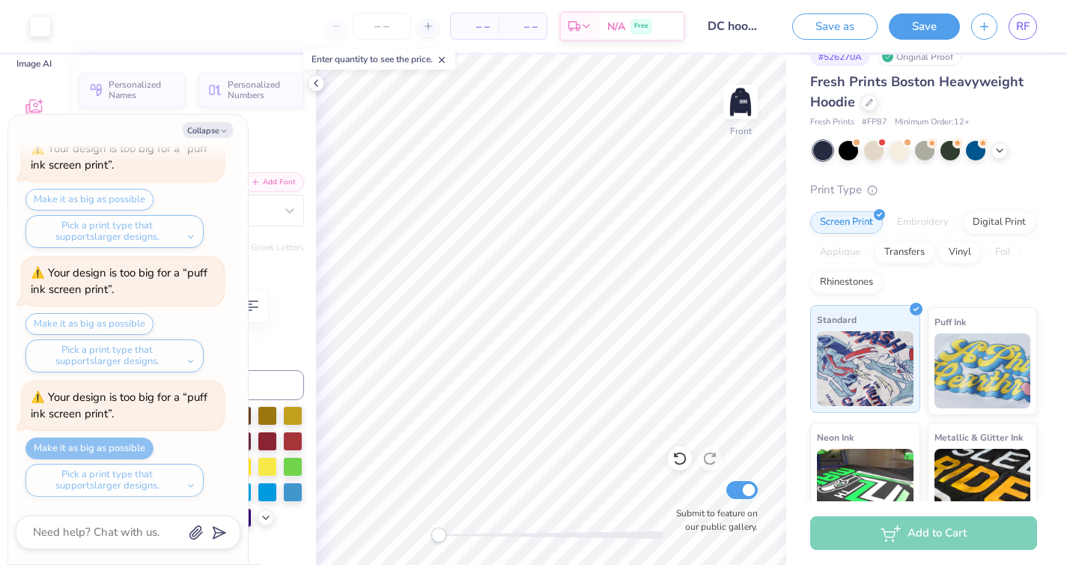
scroll to position [31, 0]
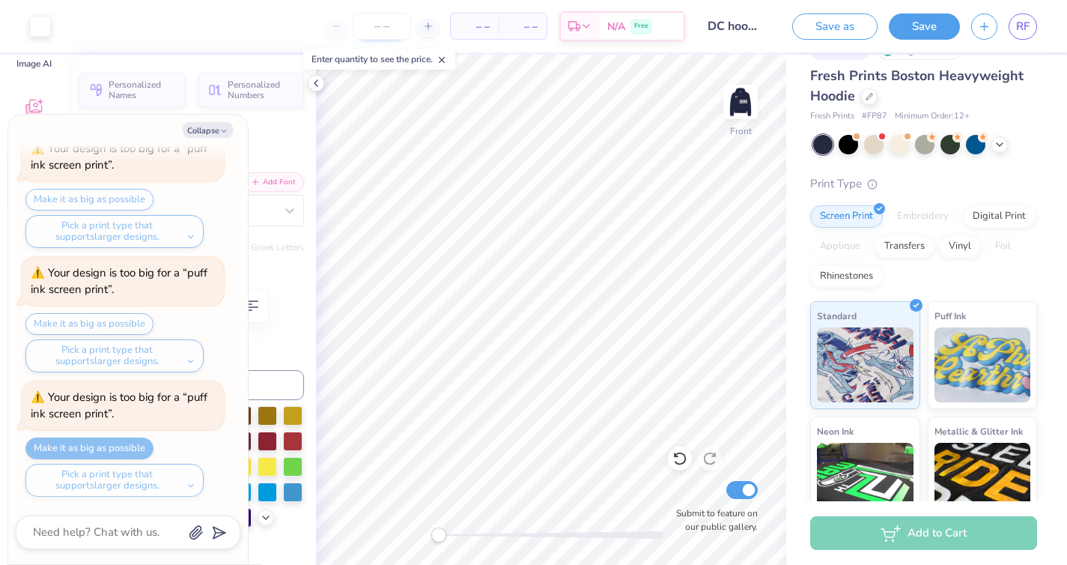
click at [369, 25] on input "number" at bounding box center [382, 26] width 58 height 27
